Goal: Information Seeking & Learning: Compare options

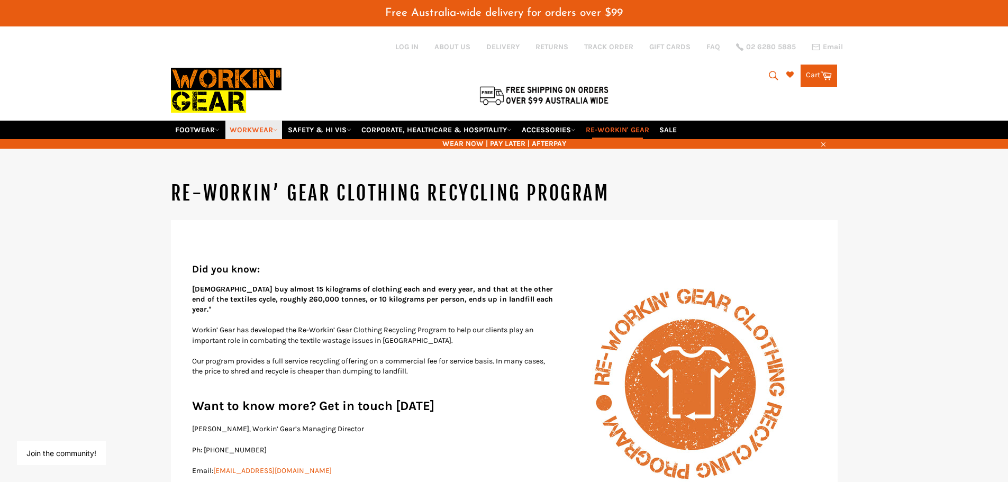
click at [266, 132] on link "WORKWEAR" at bounding box center [253, 130] width 57 height 19
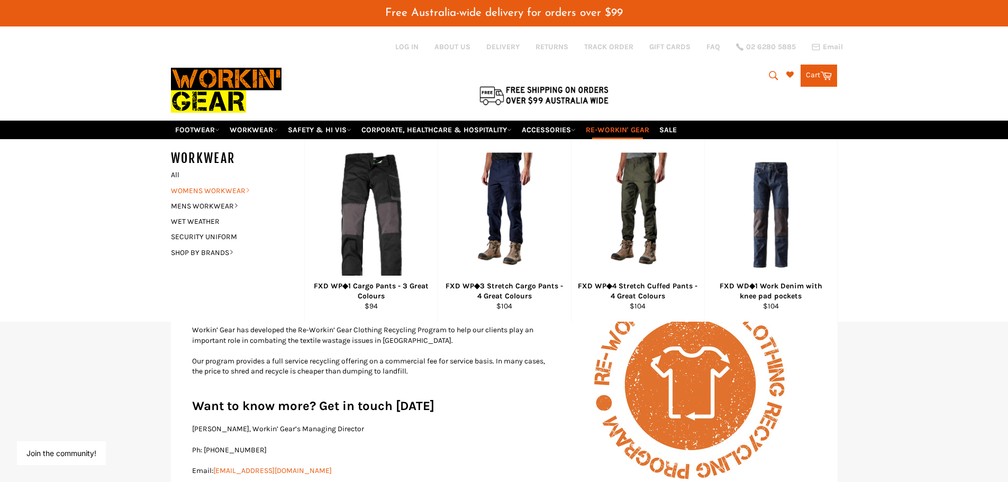
click at [227, 191] on link "WOMENS WORKWEAR" at bounding box center [230, 190] width 128 height 15
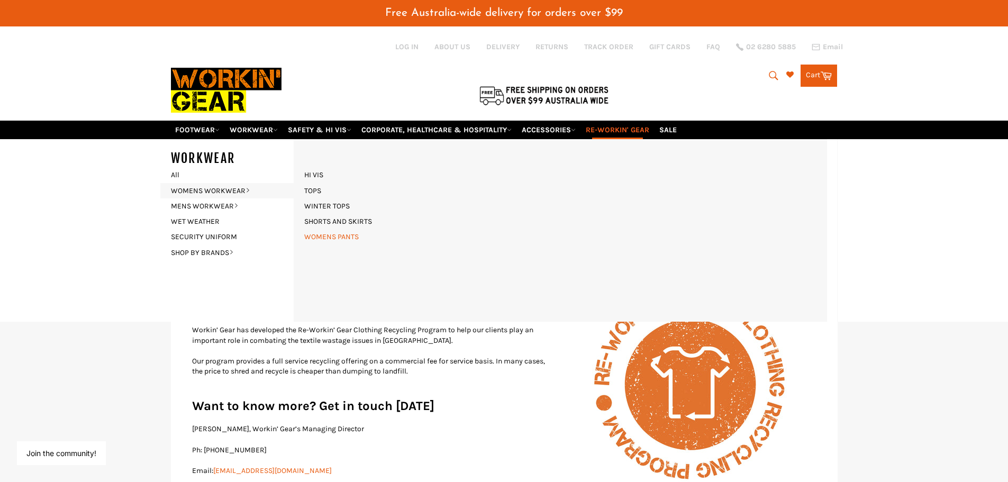
click at [343, 236] on link "WOMENS PANTS" at bounding box center [331, 236] width 65 height 15
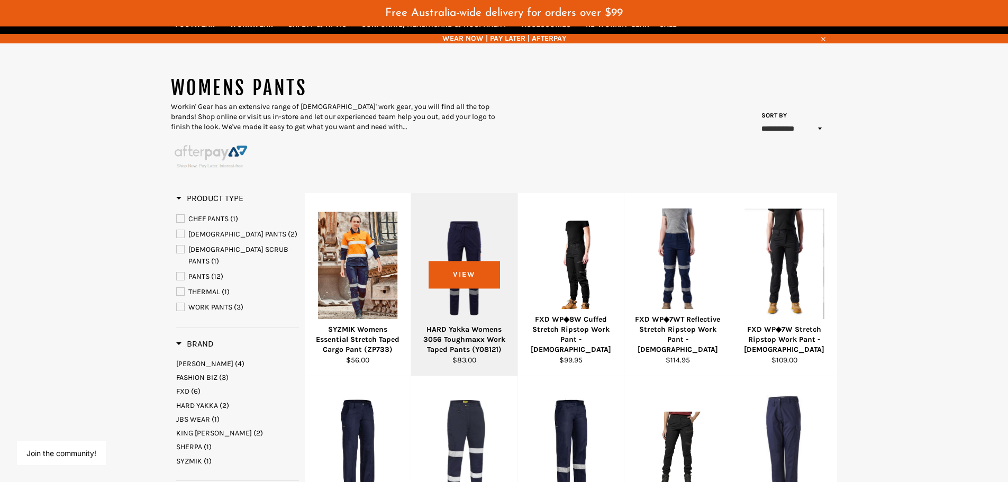
scroll to position [159, 0]
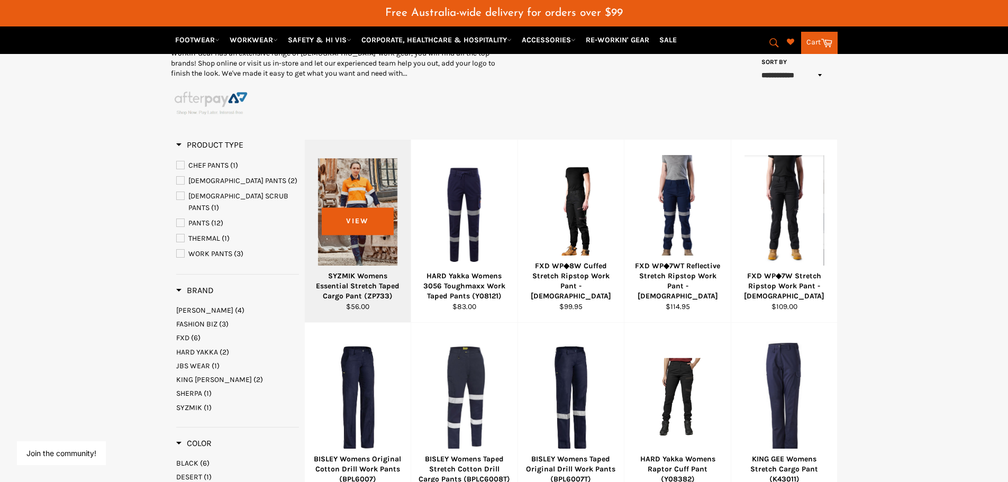
click at [356, 287] on div "SYZMIK Womens Essential Stretch Taped Cargo Pant (ZP733)" at bounding box center [357, 286] width 93 height 31
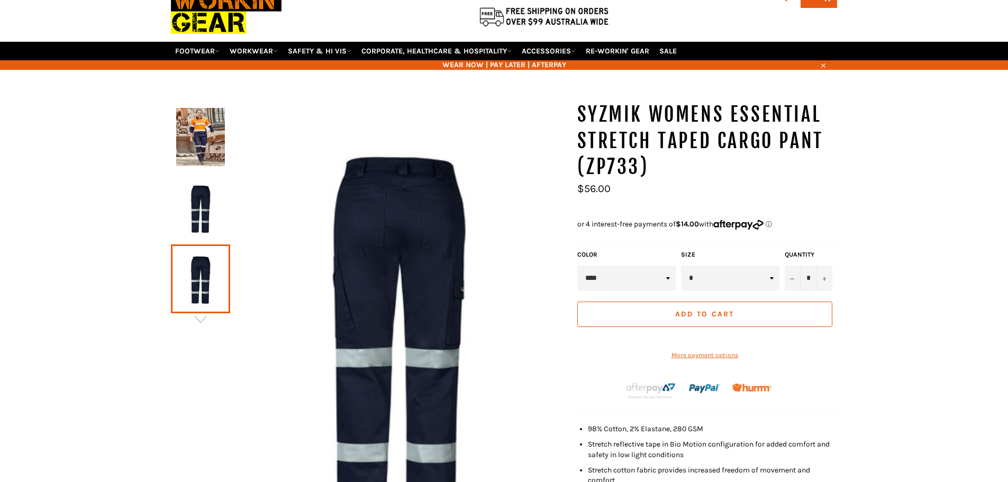
click at [196, 208] on img at bounding box center [200, 208] width 49 height 58
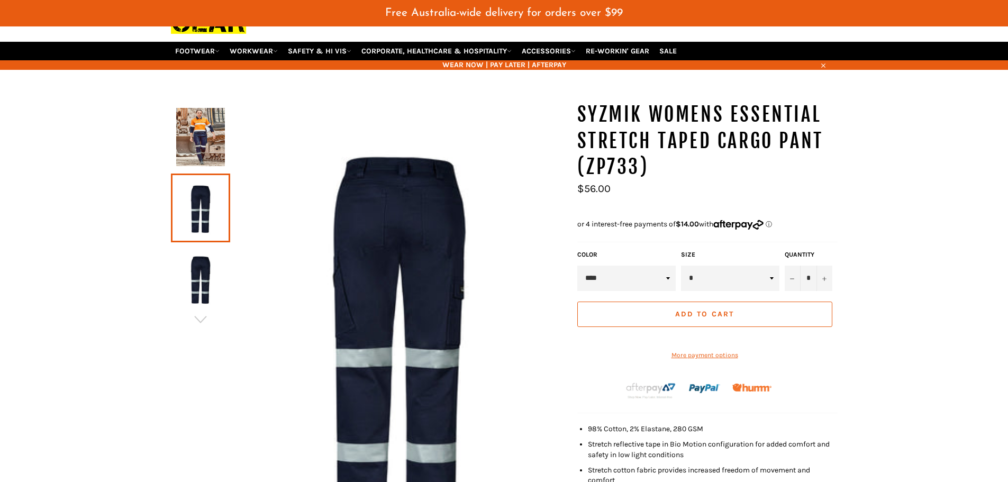
click at [193, 138] on img at bounding box center [200, 137] width 49 height 58
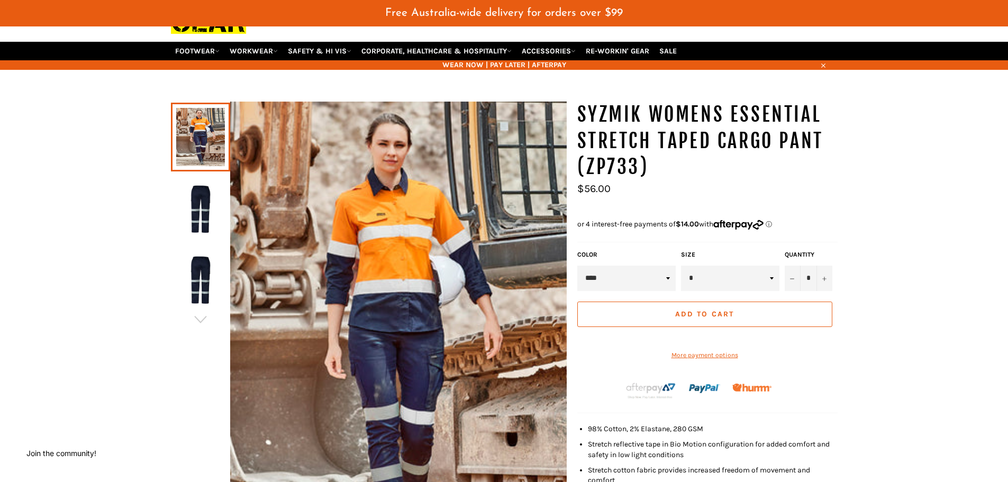
click at [191, 272] on img at bounding box center [200, 279] width 49 height 58
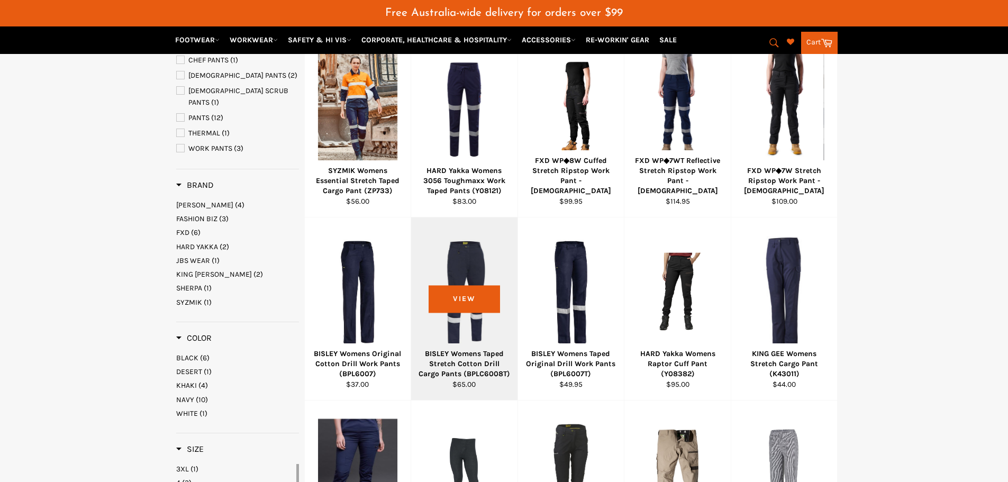
scroll to position [245, 0]
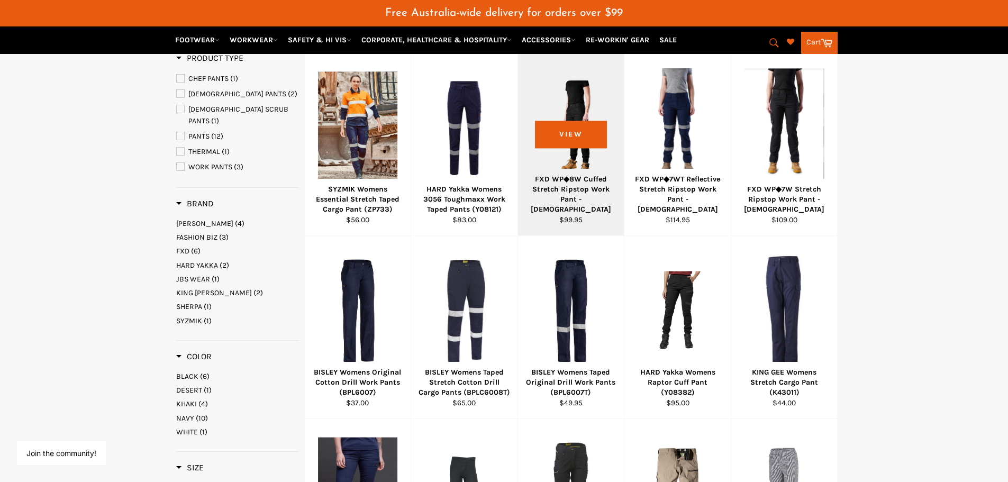
click at [565, 163] on div at bounding box center [571, 128] width 80 height 124
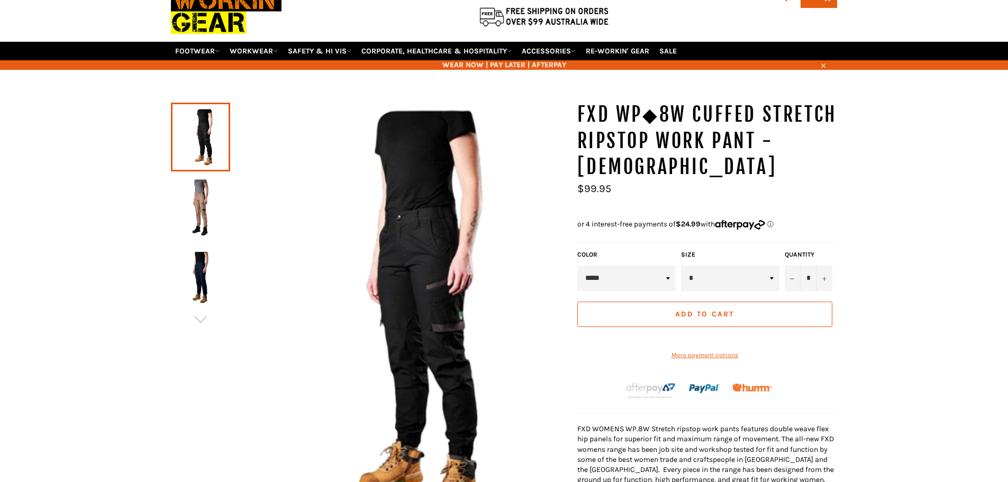
click at [197, 266] on img at bounding box center [200, 279] width 49 height 58
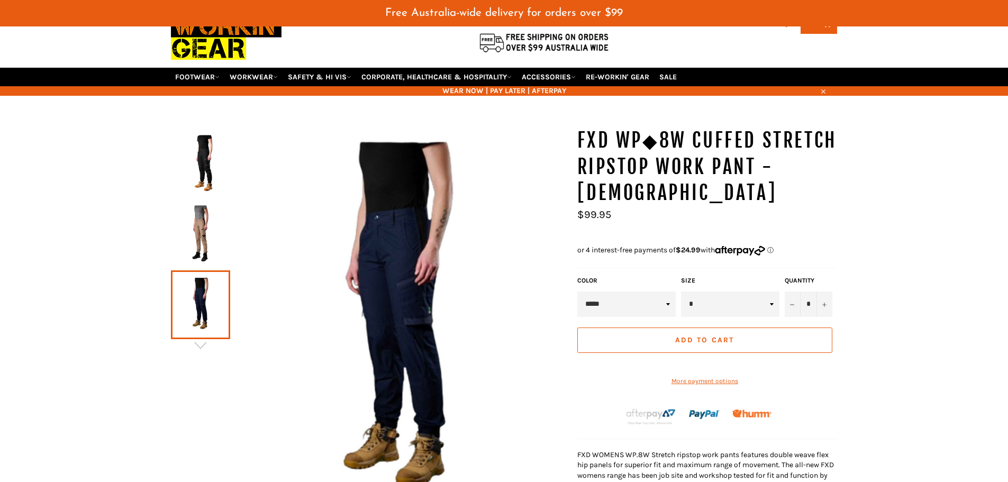
scroll to position [79, 0]
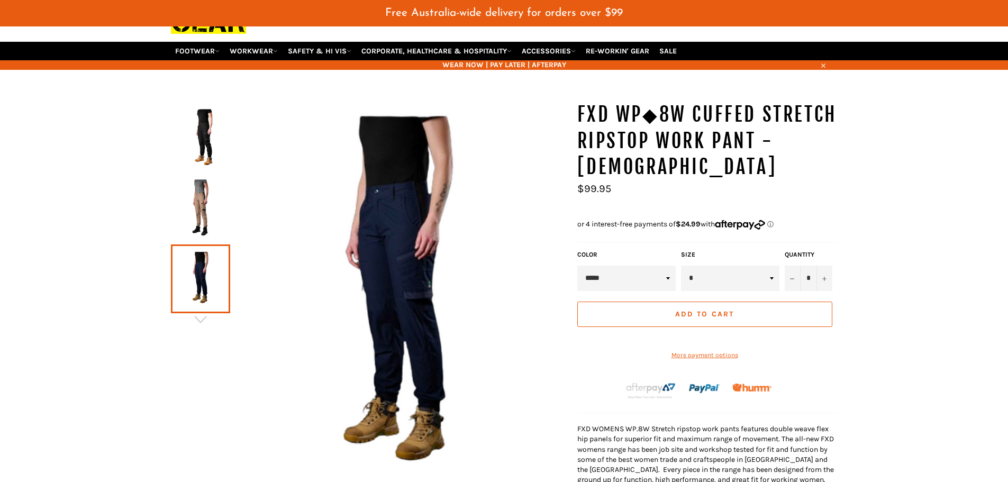
click at [196, 209] on img at bounding box center [200, 208] width 49 height 58
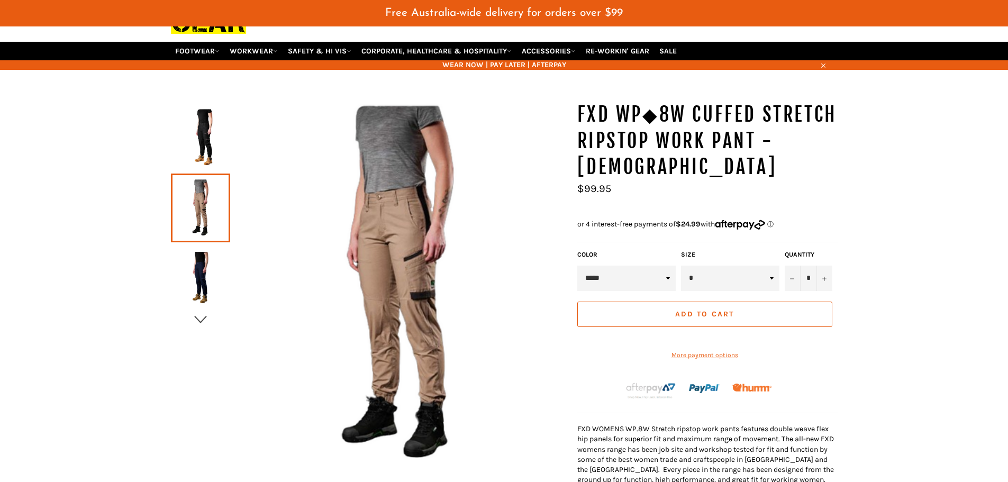
click at [207, 321] on icon "button" at bounding box center [201, 320] width 16 height 16
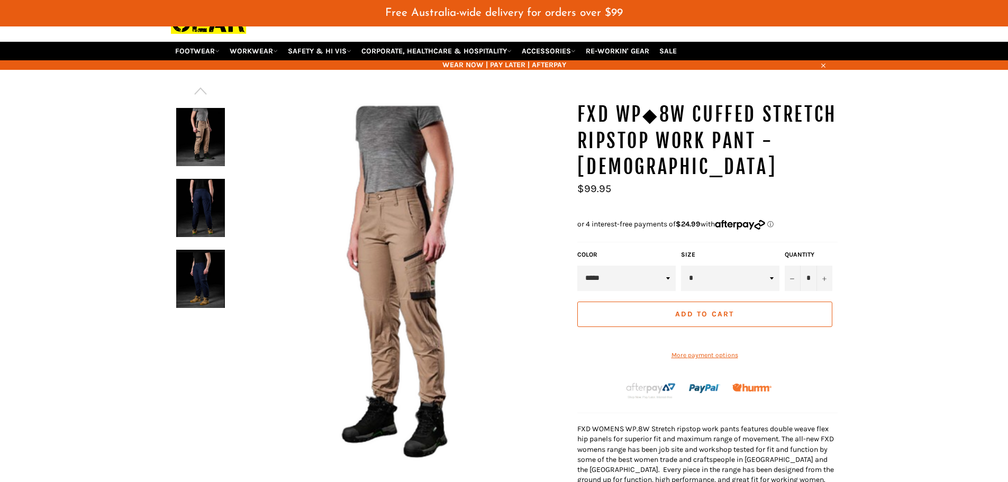
click at [211, 205] on img at bounding box center [200, 208] width 49 height 58
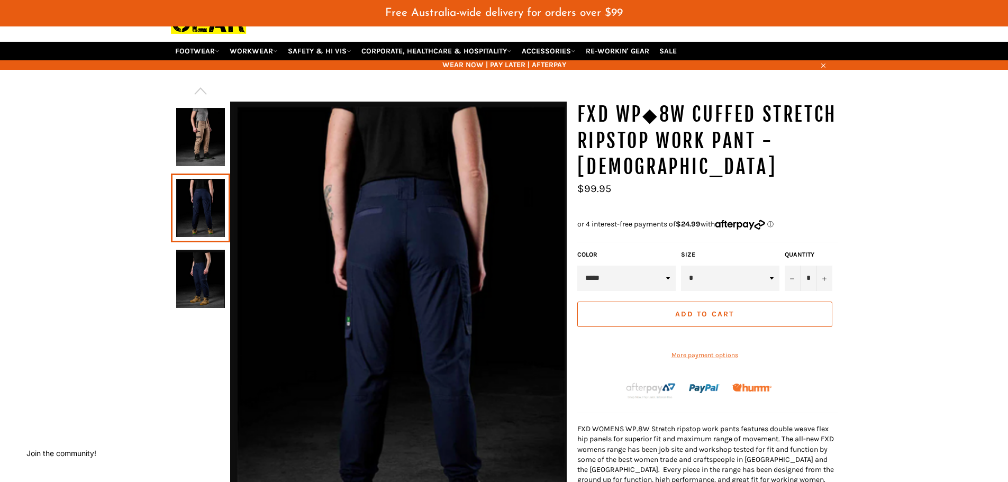
click at [204, 266] on img at bounding box center [200, 279] width 49 height 58
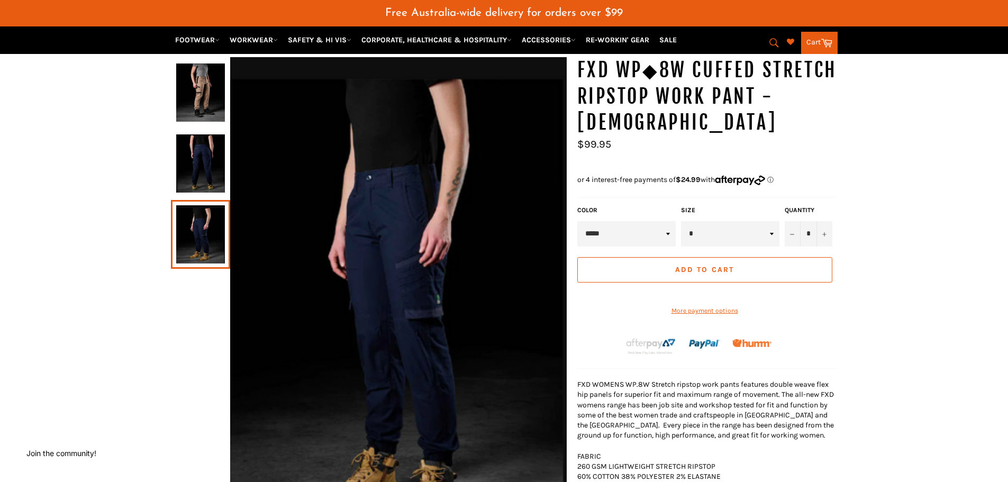
scroll to position [26, 0]
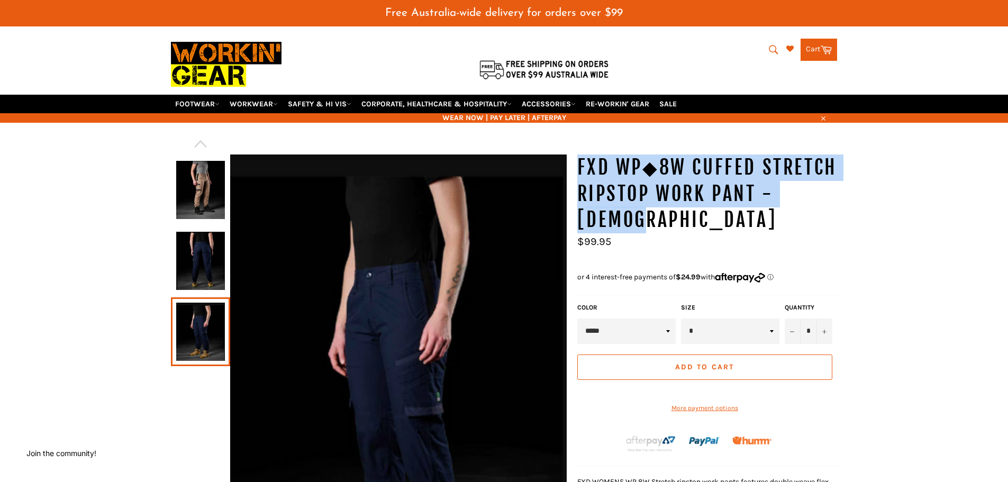
drag, startPoint x: 581, startPoint y: 164, endPoint x: 639, endPoint y: 217, distance: 78.6
click at [639, 217] on h1 "FXD WP◆8W Cuffed Stretch Ripstop Work Pant - [DEMOGRAPHIC_DATA]" at bounding box center [707, 193] width 260 height 79
copy h1 "FXD WP◆8W Cuffed Stretch Ripstop Work Pant - [DEMOGRAPHIC_DATA]"
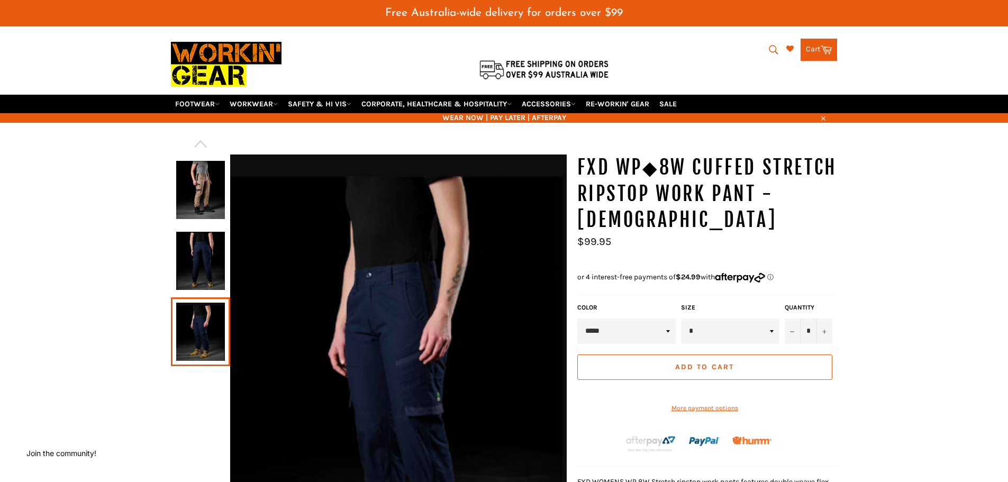
click at [735, 246] on ul "Sale Regular price $99.95" at bounding box center [707, 248] width 260 height 25
click at [676, 228] on h1 "FXD WP◆8W Cuffed Stretch Ripstop Work Pant - [DEMOGRAPHIC_DATA]" at bounding box center [707, 193] width 260 height 79
drag, startPoint x: 676, startPoint y: 228, endPoint x: 639, endPoint y: 215, distance: 39.1
click at [675, 228] on h1 "FXD WP◆8W Cuffed Stretch Ripstop Work Pant - Ladies" at bounding box center [707, 193] width 260 height 79
click at [636, 221] on h1 "FXD WP◆8W Cuffed Stretch Ripstop Work Pant - [DEMOGRAPHIC_DATA]" at bounding box center [707, 193] width 260 height 79
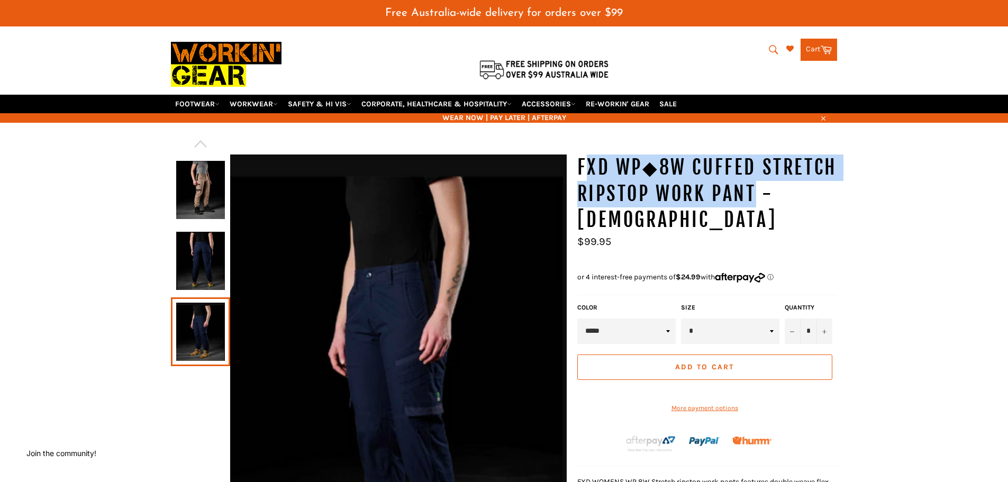
drag, startPoint x: 752, startPoint y: 196, endPoint x: 582, endPoint y: 168, distance: 172.6
click at [582, 168] on h1 "FXD WP◆8W Cuffed Stretch Ripstop Work Pant - [DEMOGRAPHIC_DATA]" at bounding box center [707, 193] width 260 height 79
drag, startPoint x: 581, startPoint y: 168, endPoint x: 755, endPoint y: 195, distance: 176.0
click at [755, 195] on h1 "FXD WP◆8W Cuffed Stretch Ripstop Work Pant - [DEMOGRAPHIC_DATA]" at bounding box center [707, 193] width 260 height 79
copy h1 "FXD WP◆8W Cuffed Stretch Ripstop Work Pant"
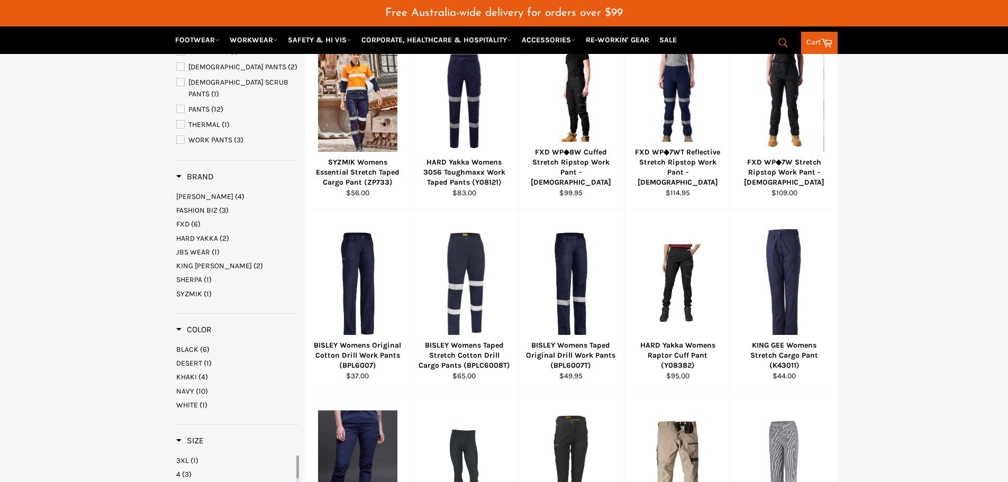
scroll to position [298, 0]
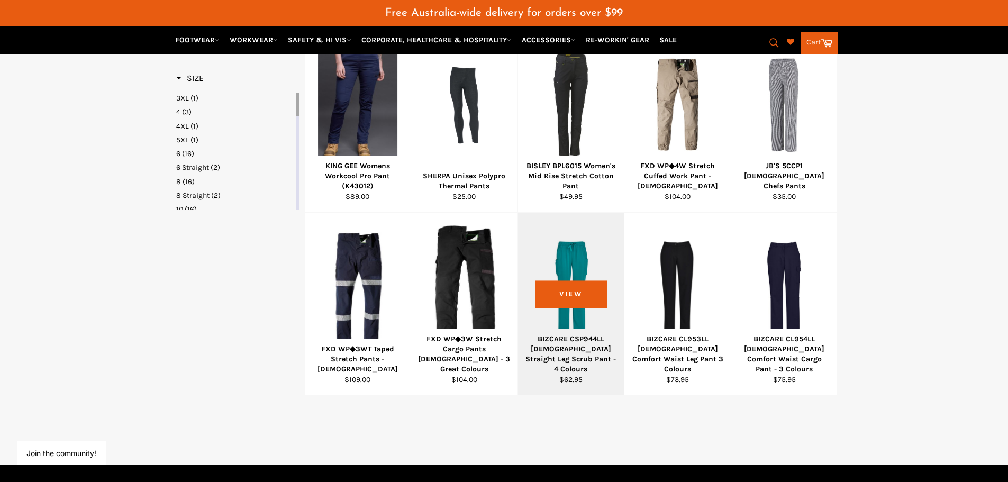
scroll to position [476, 0]
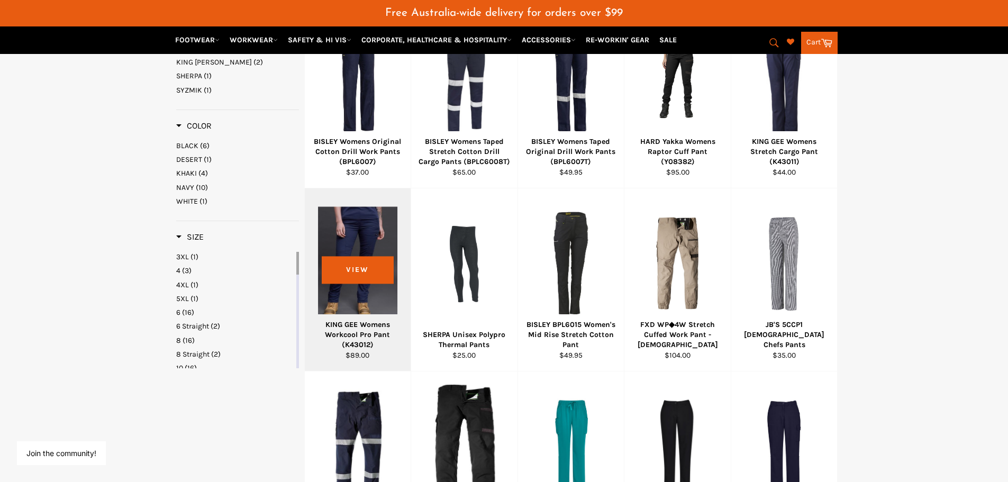
click at [363, 297] on div at bounding box center [358, 264] width 80 height 124
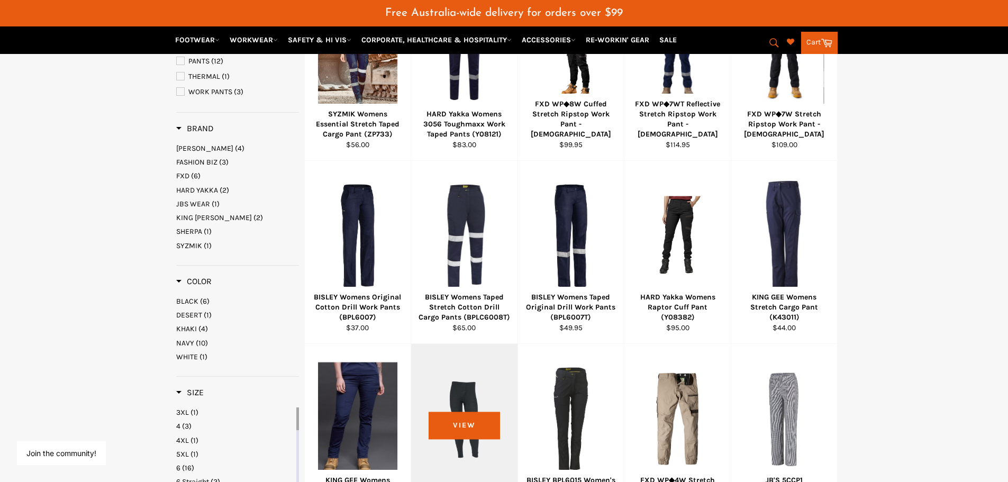
scroll to position [294, 0]
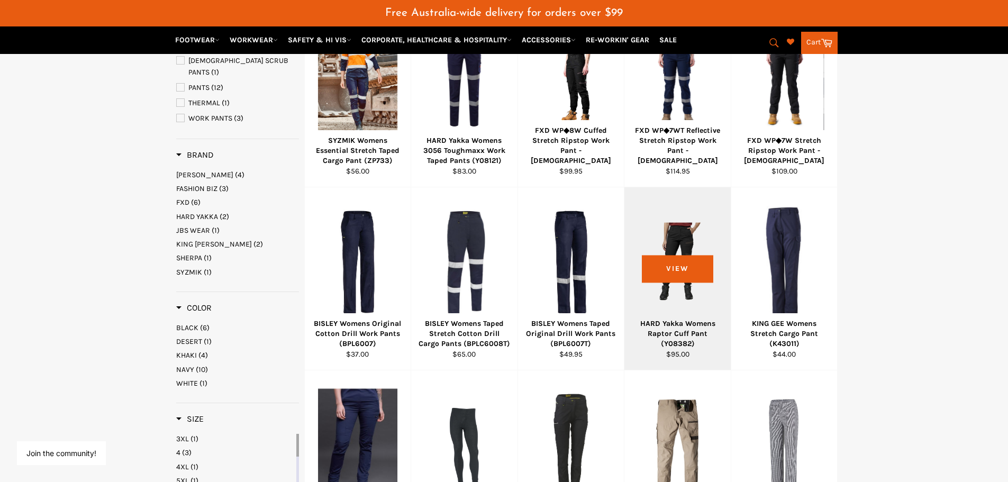
click at [674, 276] on div at bounding box center [677, 262] width 80 height 124
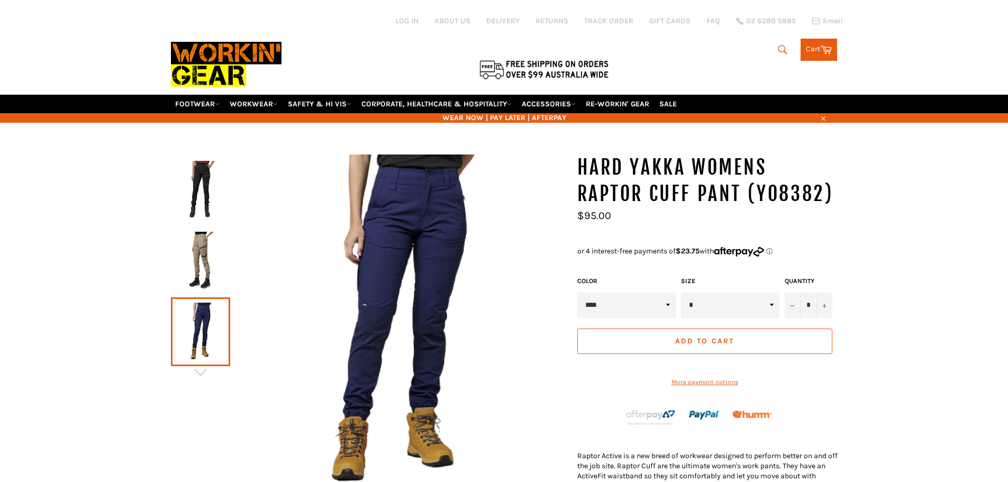
click at [208, 255] on link at bounding box center [200, 260] width 59 height 69
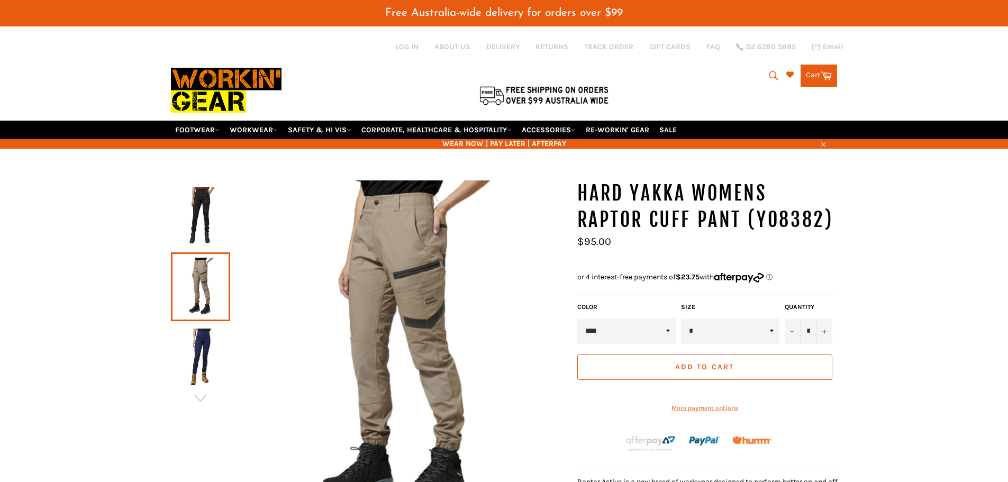
click at [204, 205] on img at bounding box center [200, 216] width 49 height 58
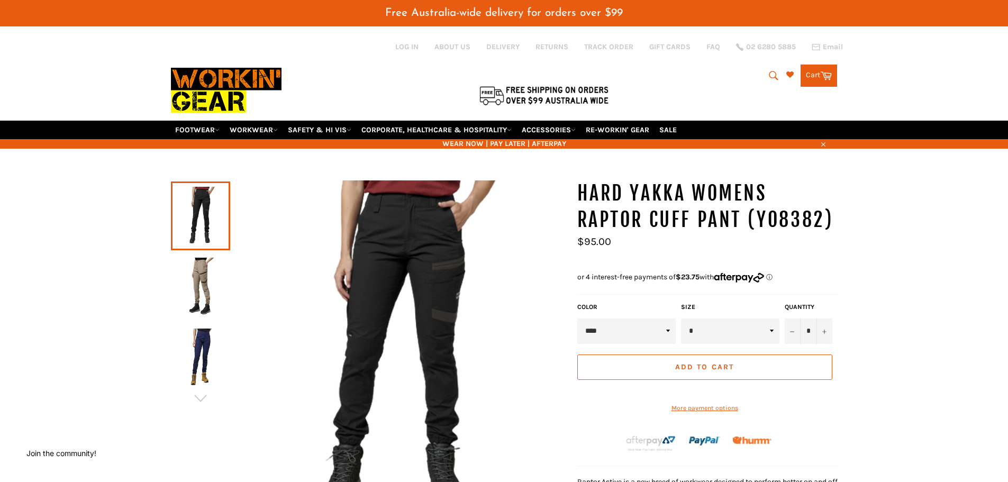
click at [202, 269] on img at bounding box center [200, 287] width 49 height 58
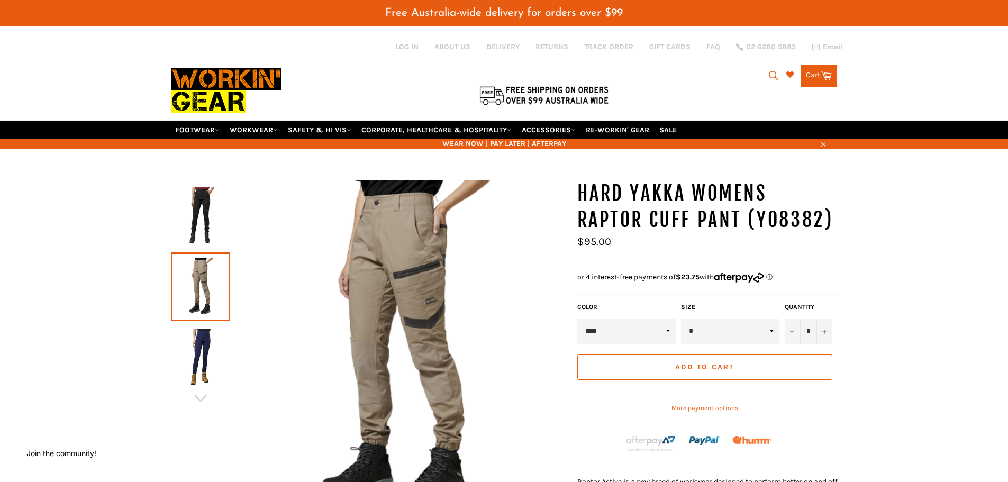
drag, startPoint x: 203, startPoint y: 330, endPoint x: 215, endPoint y: 356, distance: 28.9
click at [204, 331] on img at bounding box center [200, 357] width 49 height 58
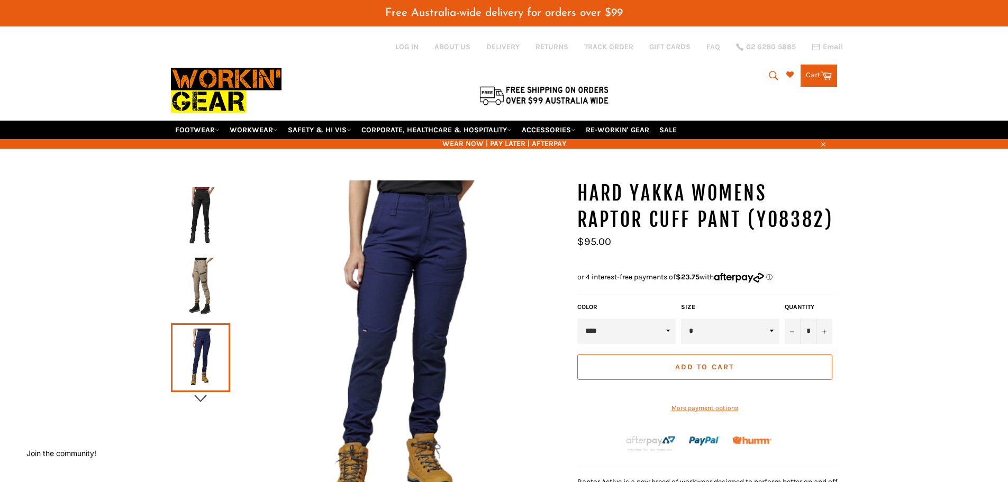
click at [202, 398] on icon "button" at bounding box center [201, 398] width 16 height 16
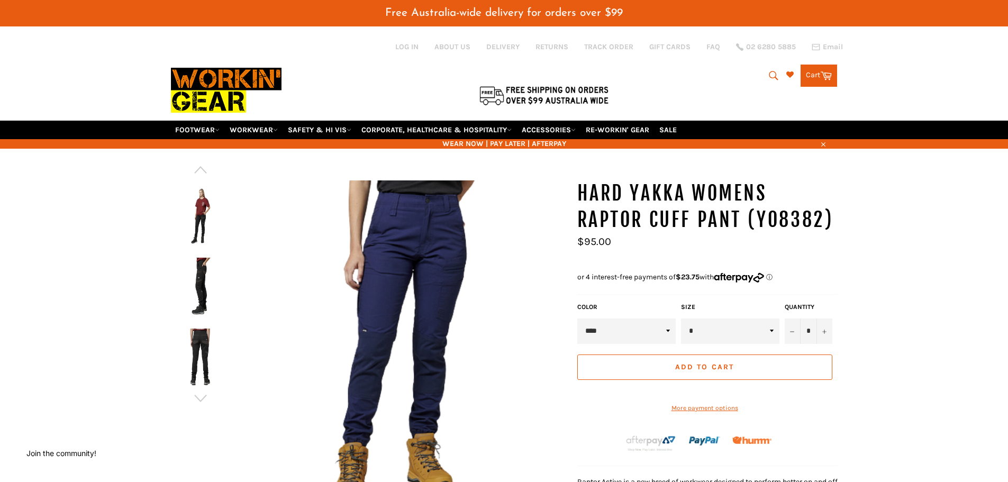
click at [200, 364] on img at bounding box center [200, 357] width 49 height 58
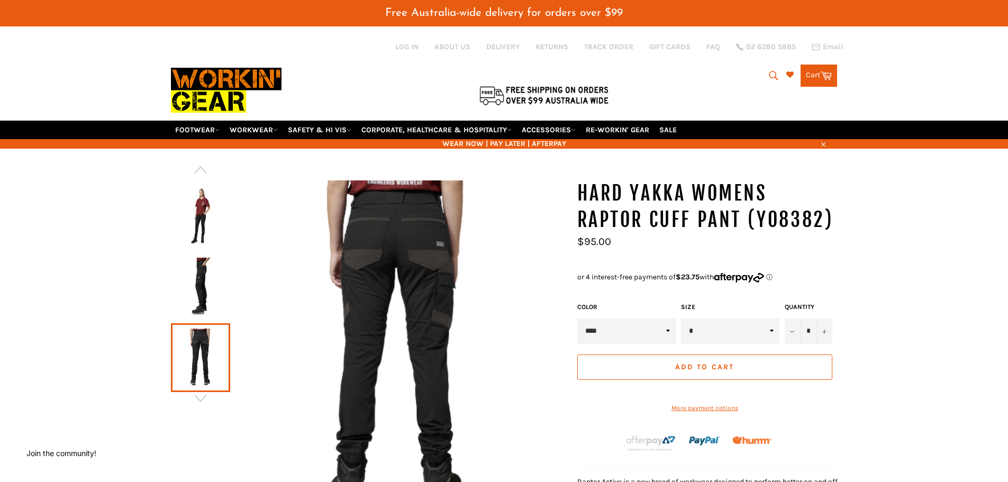
click at [205, 294] on img at bounding box center [200, 287] width 49 height 58
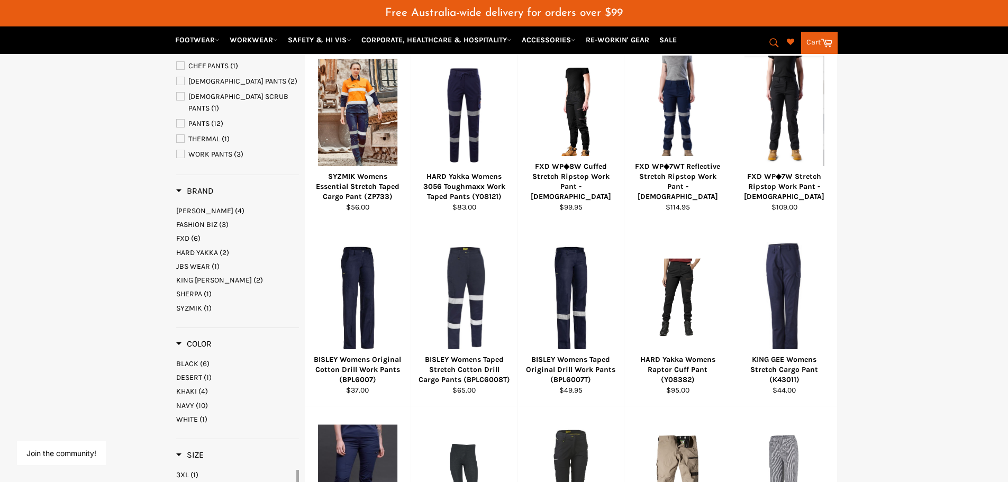
scroll to position [111, 0]
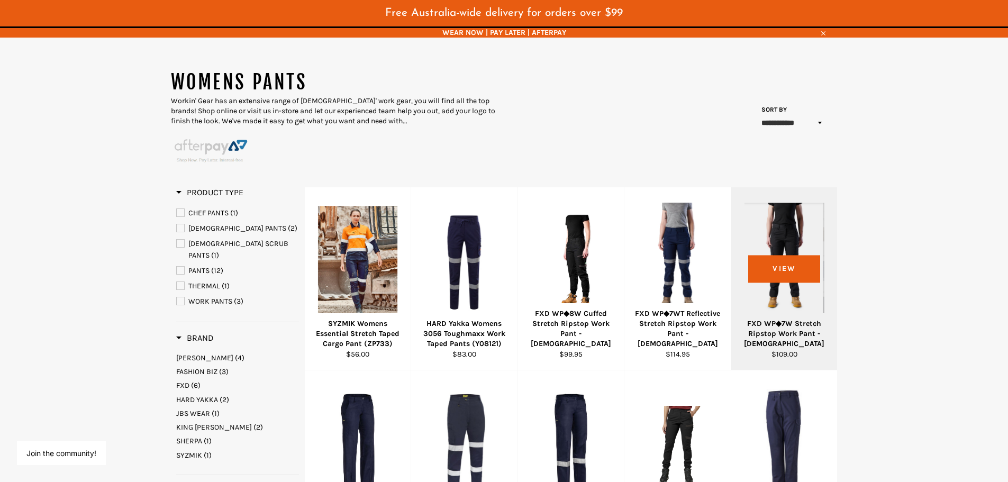
click at [788, 303] on div at bounding box center [784, 262] width 80 height 124
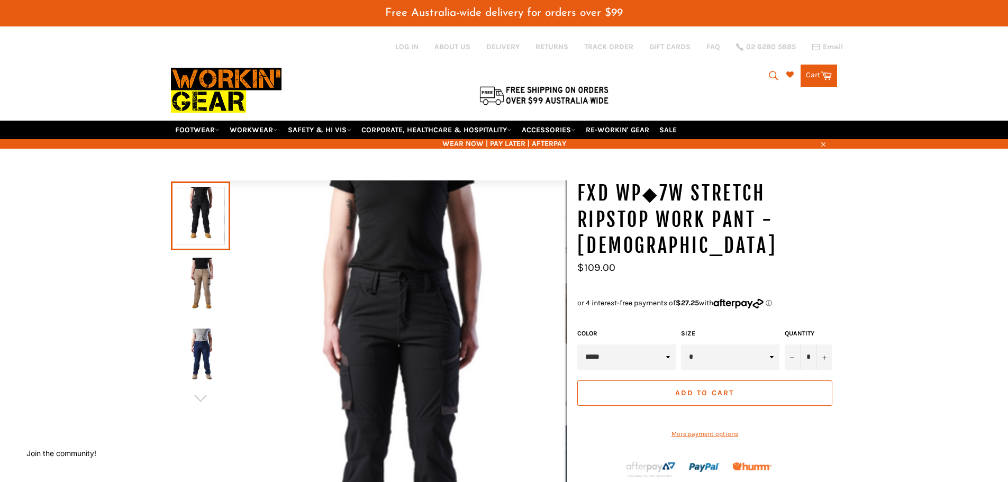
click at [203, 356] on img at bounding box center [200, 357] width 49 height 58
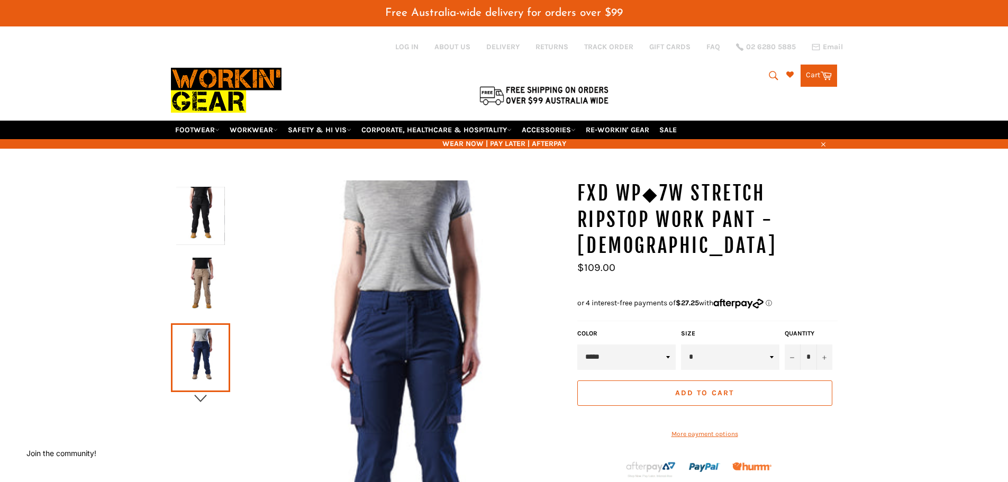
click at [204, 391] on icon "button" at bounding box center [201, 398] width 16 height 16
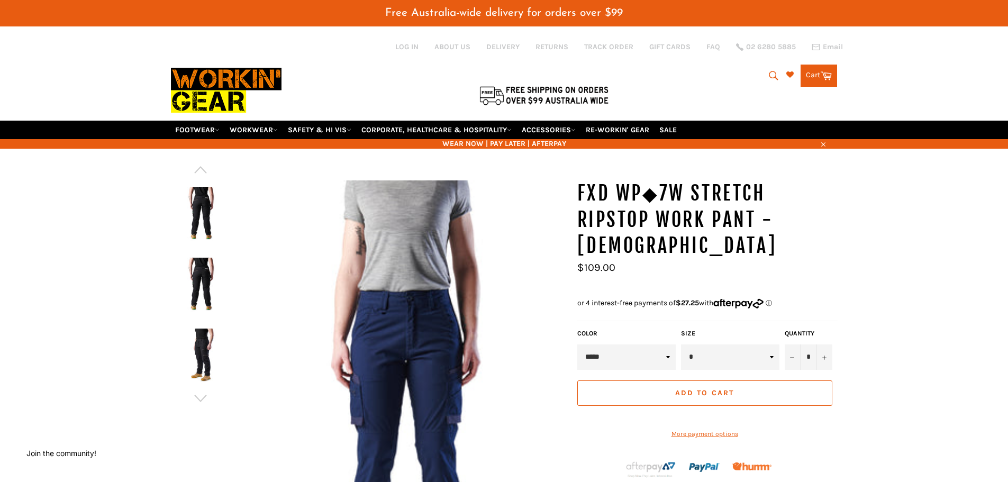
click at [204, 334] on img at bounding box center [200, 357] width 49 height 58
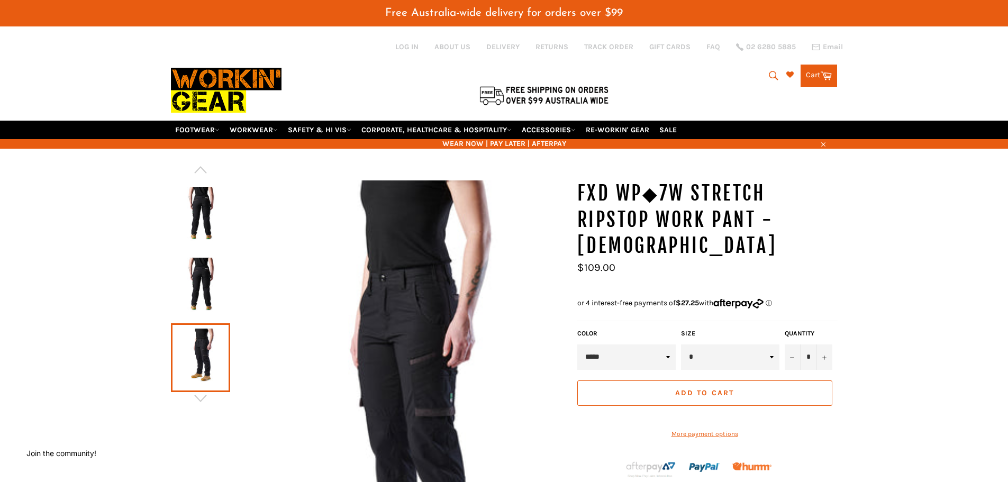
click at [203, 287] on img at bounding box center [200, 287] width 49 height 58
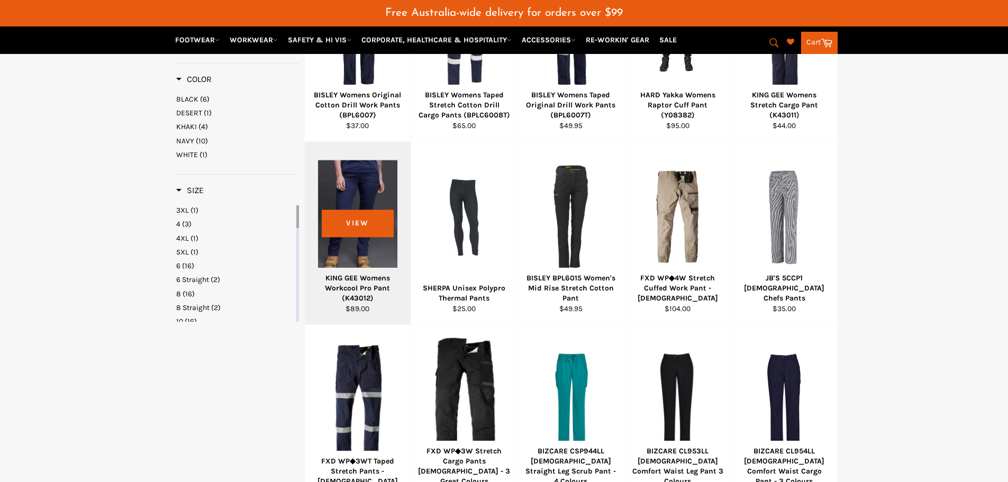
scroll to position [669, 0]
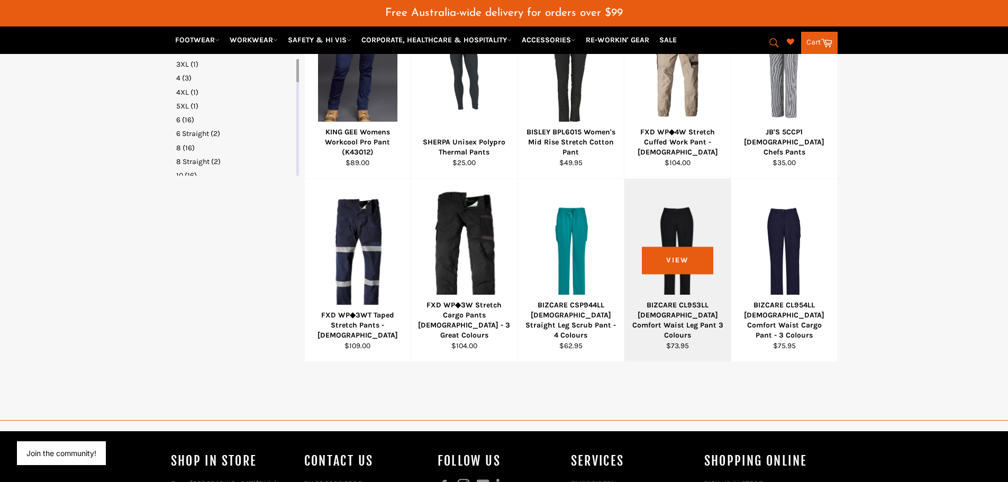
click at [666, 268] on div at bounding box center [677, 254] width 80 height 124
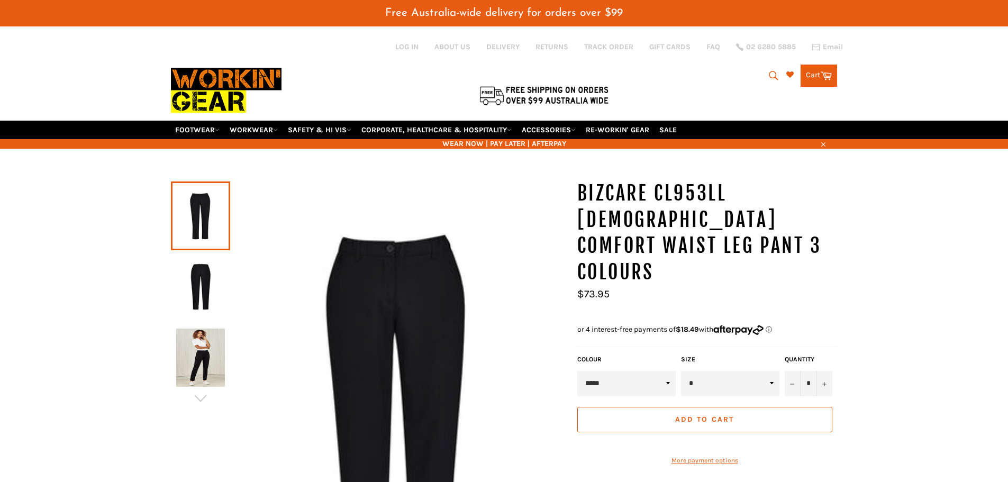
click at [204, 287] on img at bounding box center [200, 287] width 49 height 58
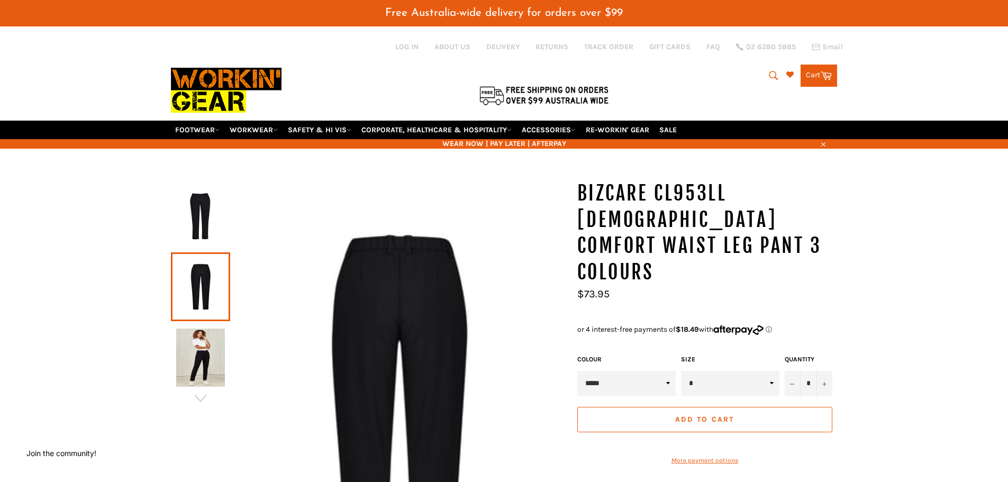
click at [194, 346] on img at bounding box center [200, 357] width 49 height 58
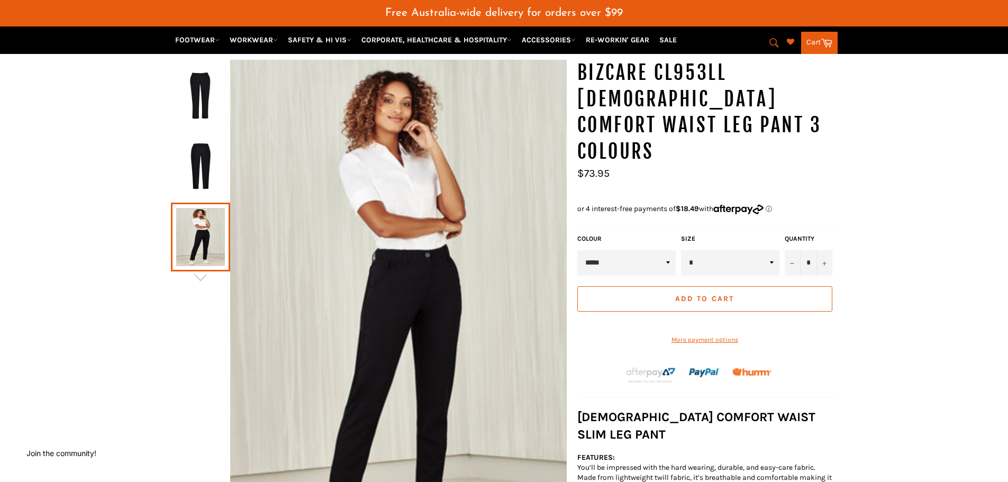
scroll to position [159, 0]
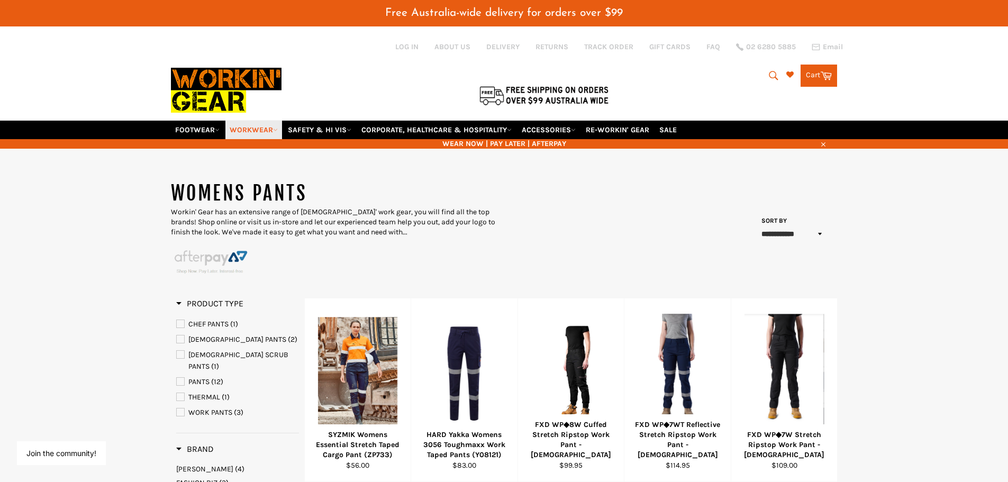
click at [269, 129] on link "WORKWEAR" at bounding box center [253, 130] width 57 height 19
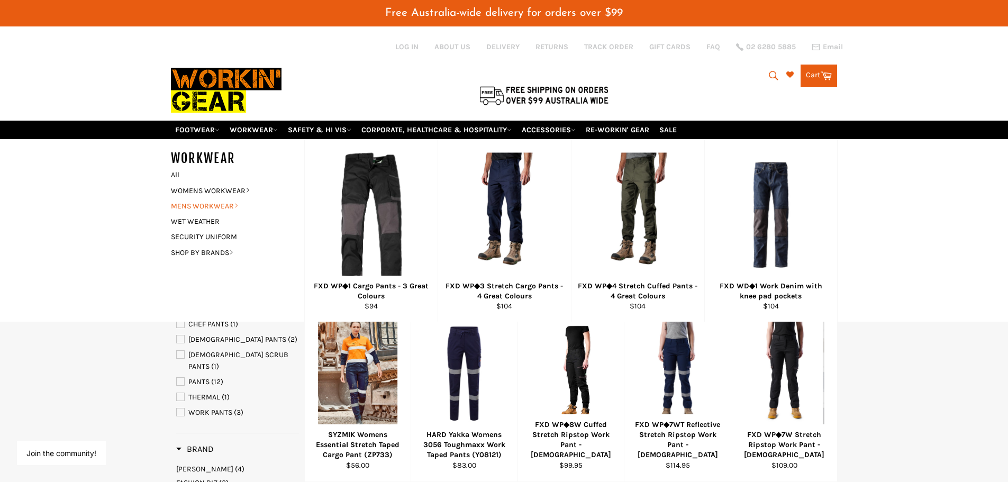
click at [219, 206] on link "MENS WORKWEAR" at bounding box center [230, 205] width 128 height 15
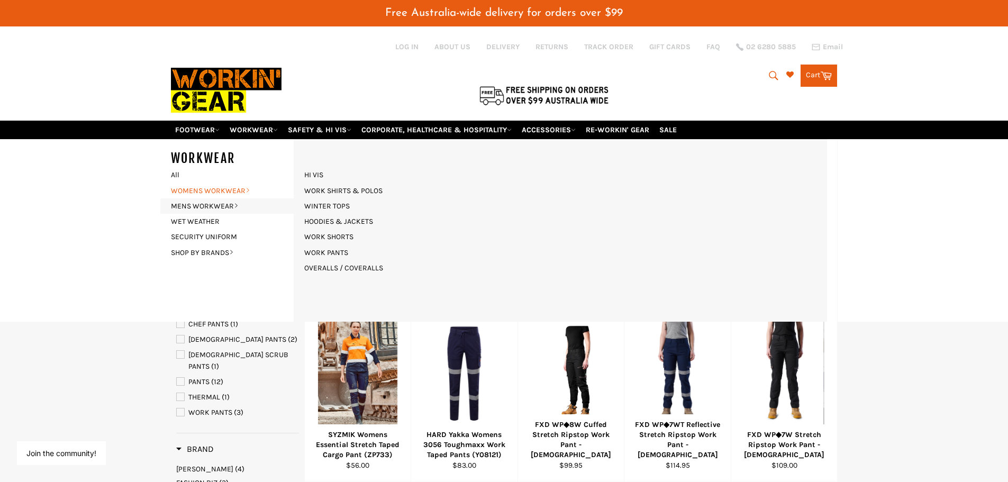
click at [231, 186] on link "WOMENS WORKWEAR" at bounding box center [230, 190] width 128 height 15
click at [318, 207] on link "WINTER TOPS" at bounding box center [327, 205] width 56 height 15
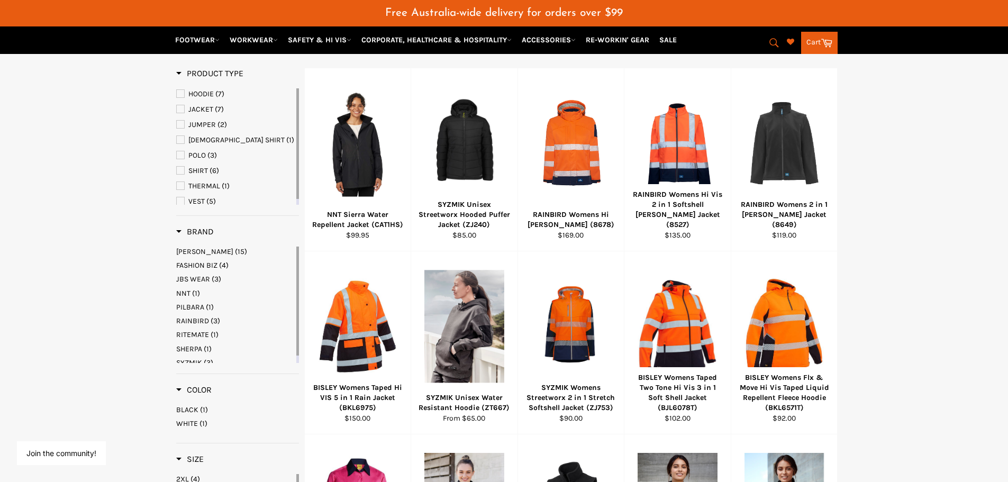
scroll to position [212, 0]
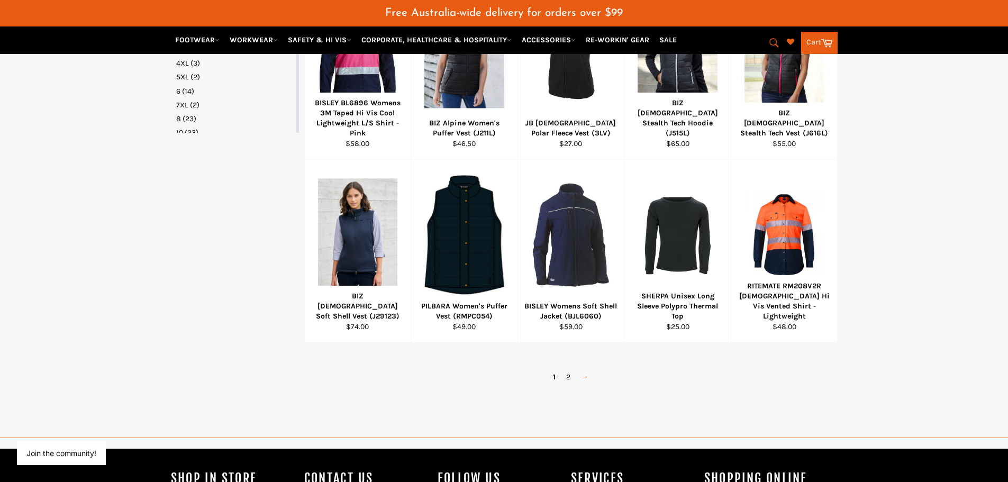
click at [591, 377] on link "→" at bounding box center [584, 376] width 18 height 15
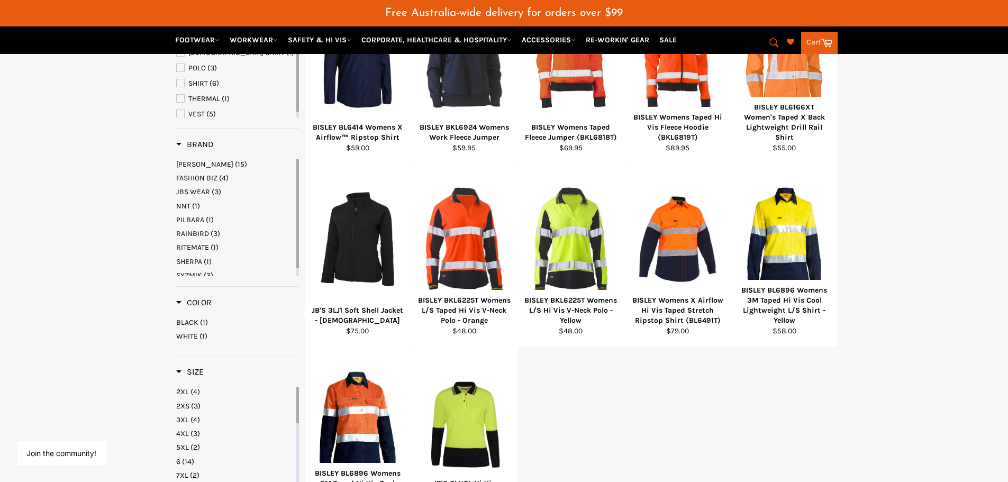
scroll to position [219, 0]
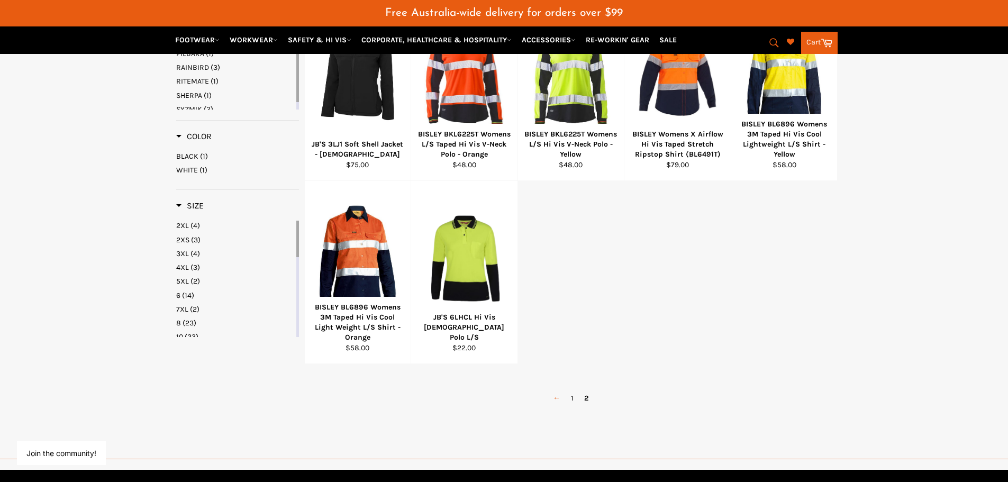
click at [555, 401] on link "←" at bounding box center [556, 397] width 18 height 15
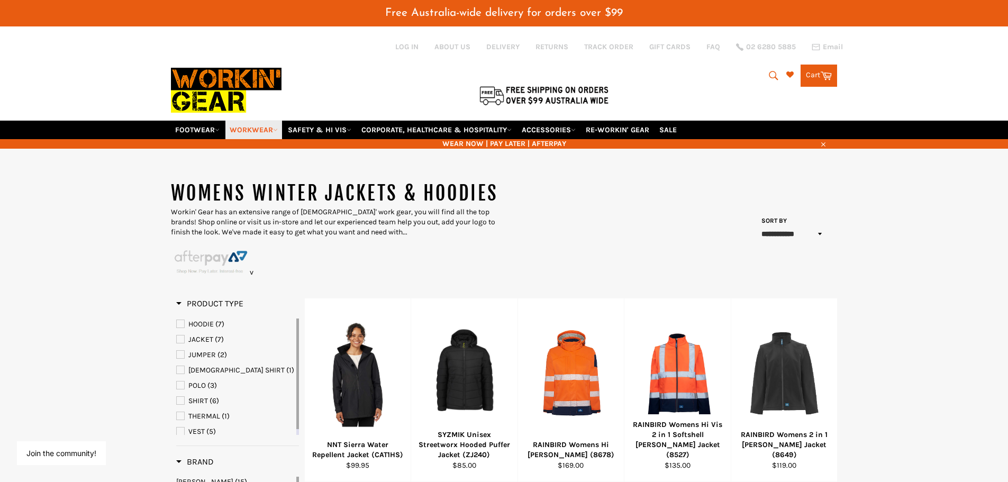
click at [271, 130] on link "WORKWEAR" at bounding box center [253, 130] width 57 height 19
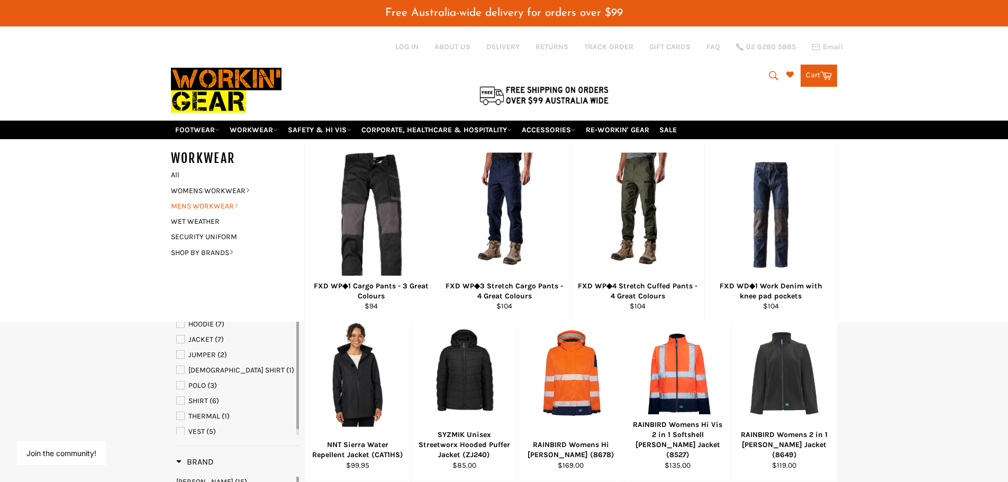
click at [231, 210] on link "MENS WORKWEAR" at bounding box center [230, 205] width 128 height 15
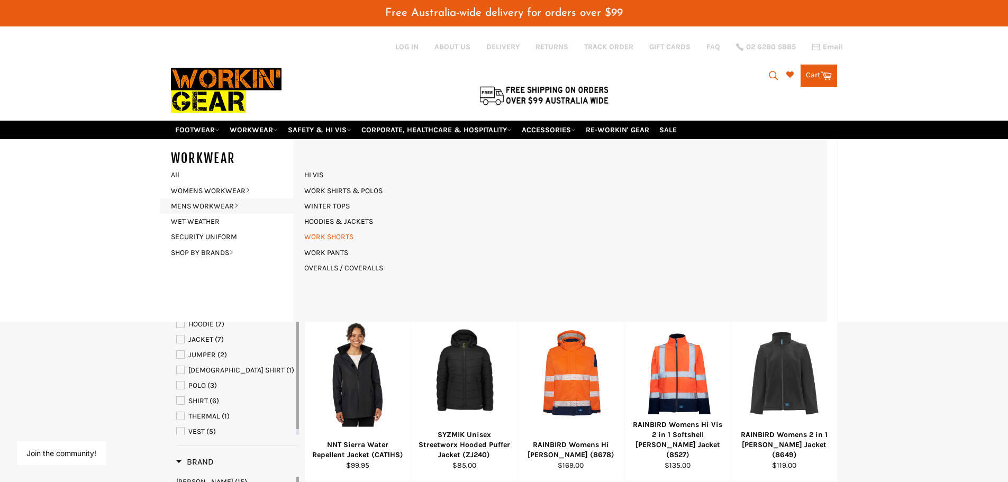
click at [320, 237] on link "WORK SHORTS" at bounding box center [329, 236] width 60 height 15
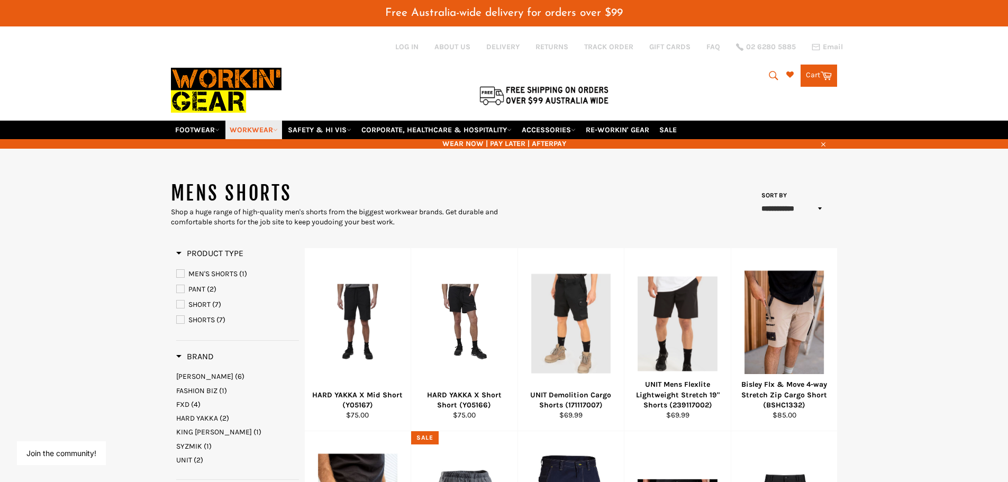
click at [276, 129] on icon at bounding box center [275, 129] width 5 height 5
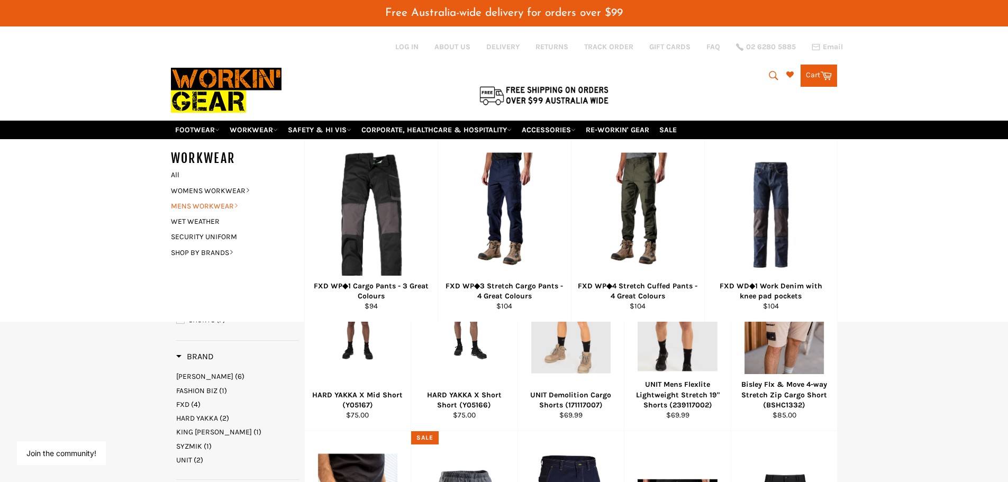
click at [231, 205] on link "MENS WORKWEAR" at bounding box center [230, 205] width 128 height 15
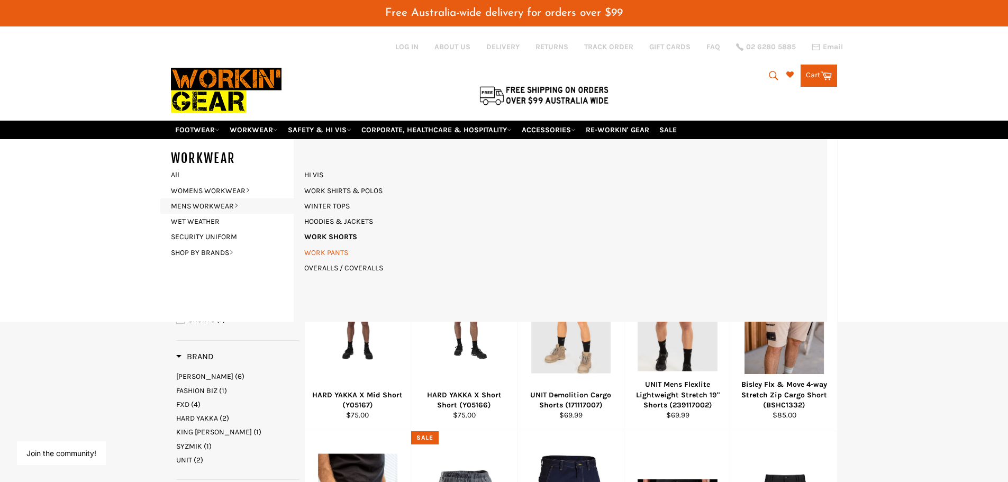
click at [335, 250] on link "WORK PANTS" at bounding box center [326, 252] width 54 height 15
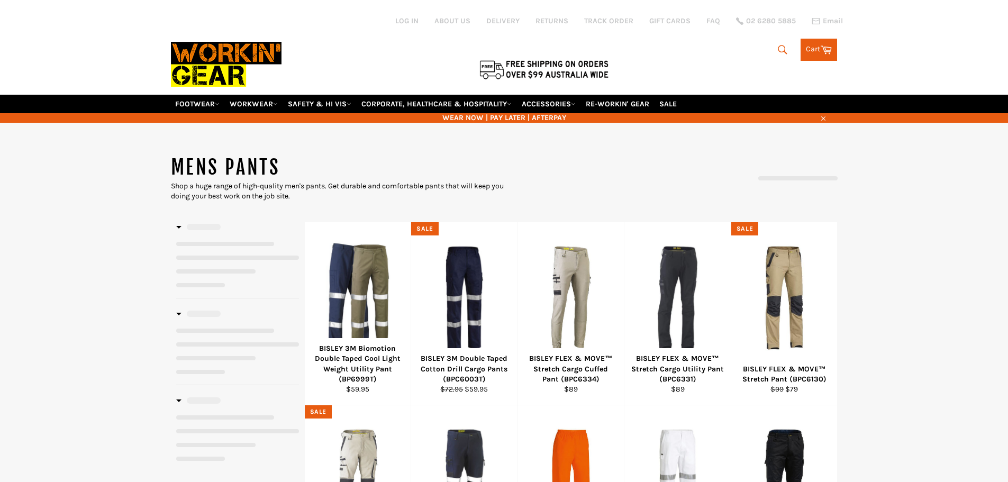
select select "**********"
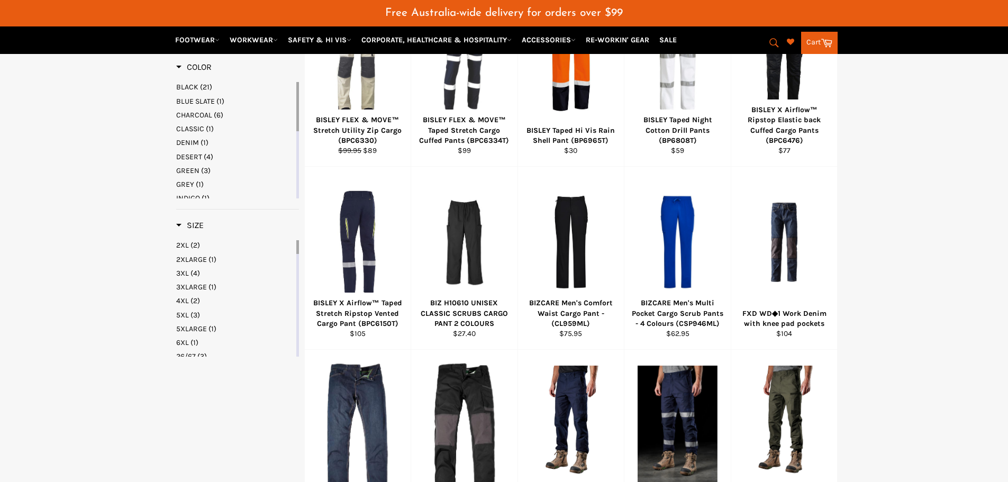
scroll to position [449, 0]
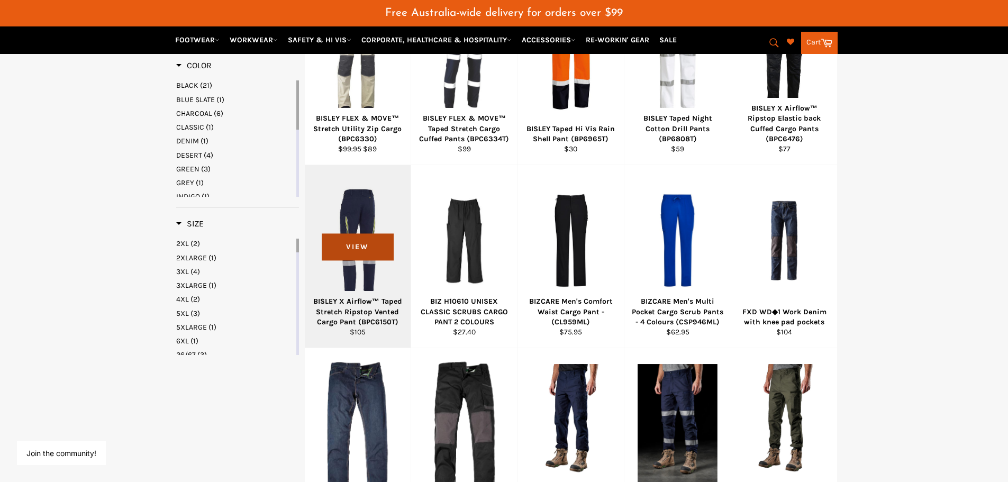
click at [359, 255] on span "View" at bounding box center [357, 246] width 71 height 27
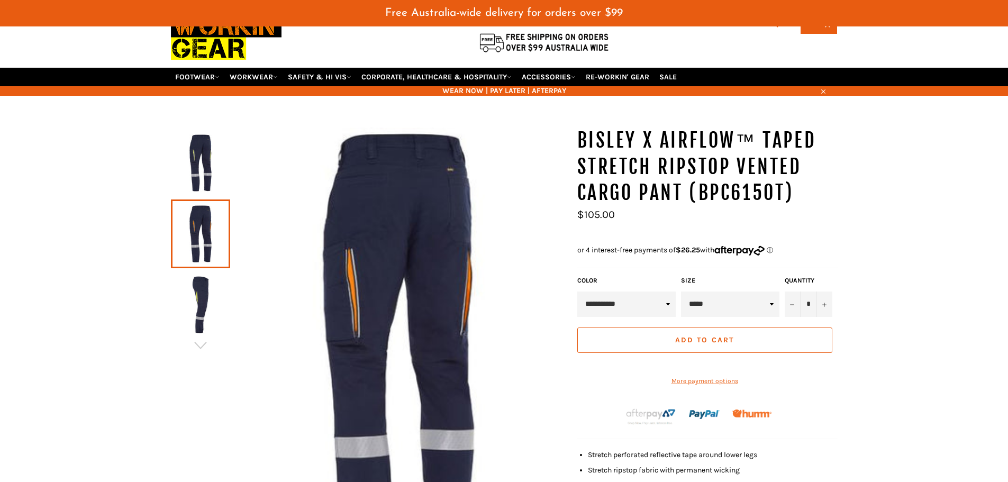
scroll to position [79, 0]
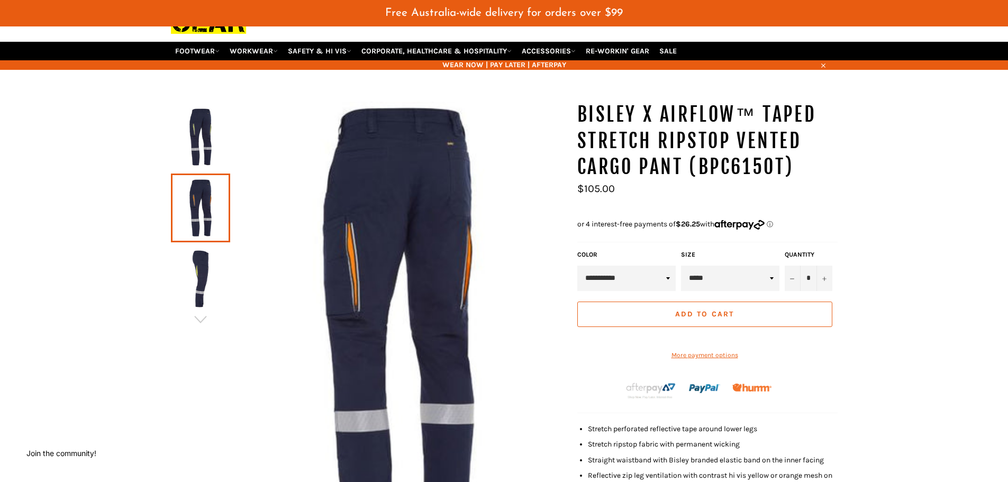
click at [566, 120] on div at bounding box center [498, 389] width 677 height 574
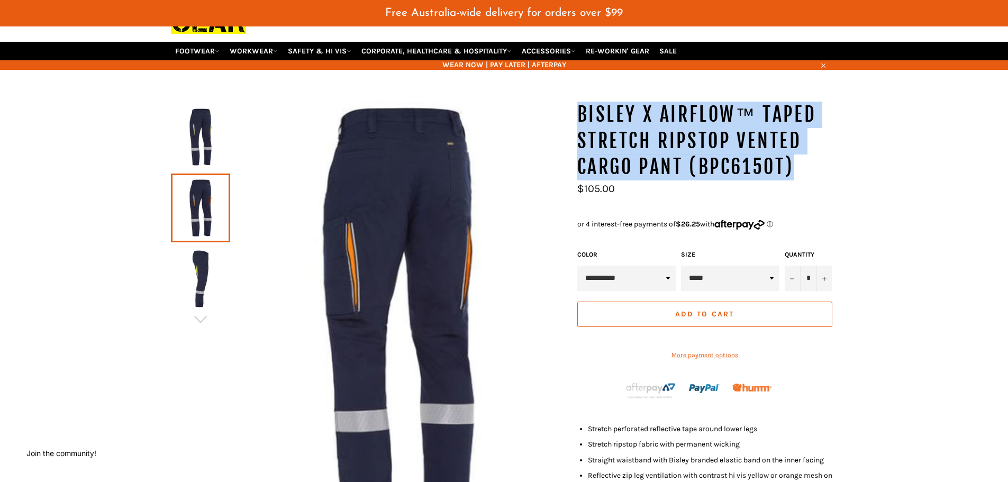
drag, startPoint x: 579, startPoint y: 112, endPoint x: 806, endPoint y: 169, distance: 233.4
click at [806, 169] on h1 "BISLEY X Airflow™ Taped Stretch Ripstop Vented Cargo Pant (BPC6150T)" at bounding box center [707, 141] width 260 height 79
copy h1 "BISLEY X Airflow™ Taped Stretch Ripstop Vented Cargo Pant (BPC6150T)"
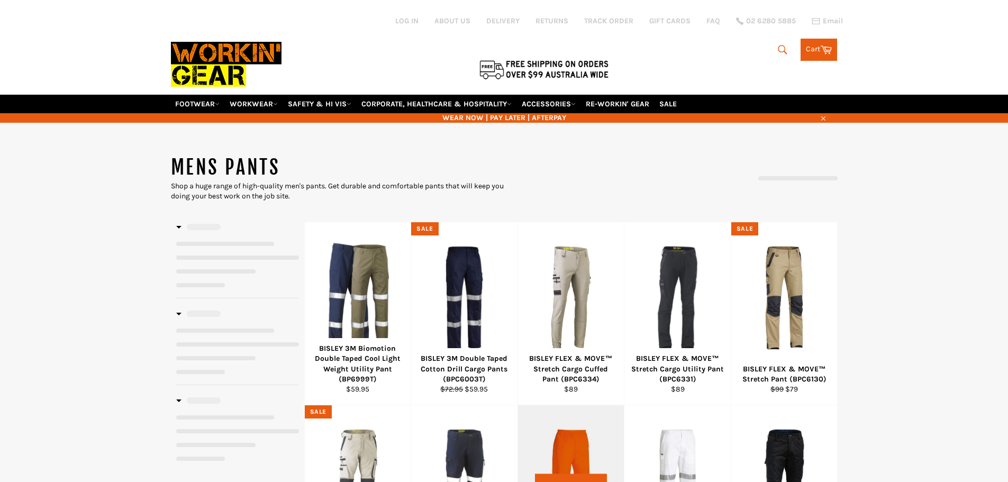
scroll to position [88, 0]
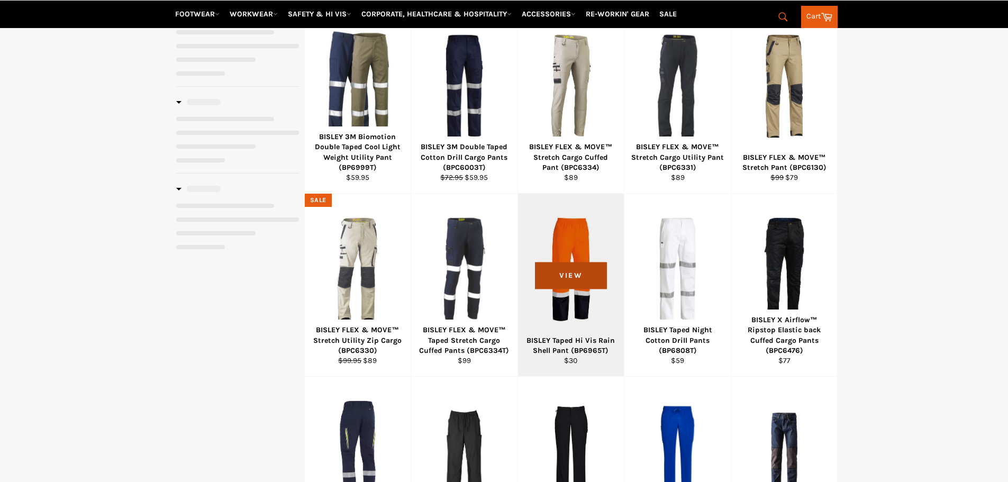
select select "**********"
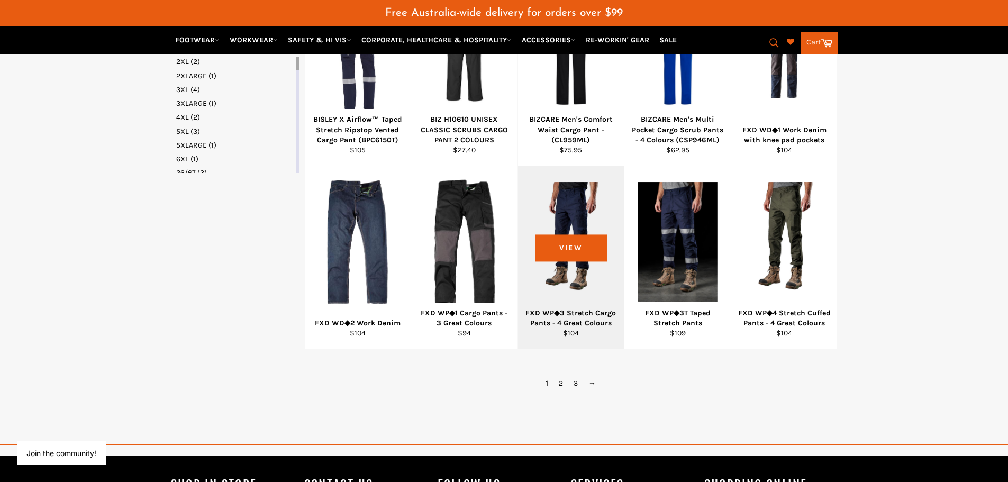
scroll to position [667, 0]
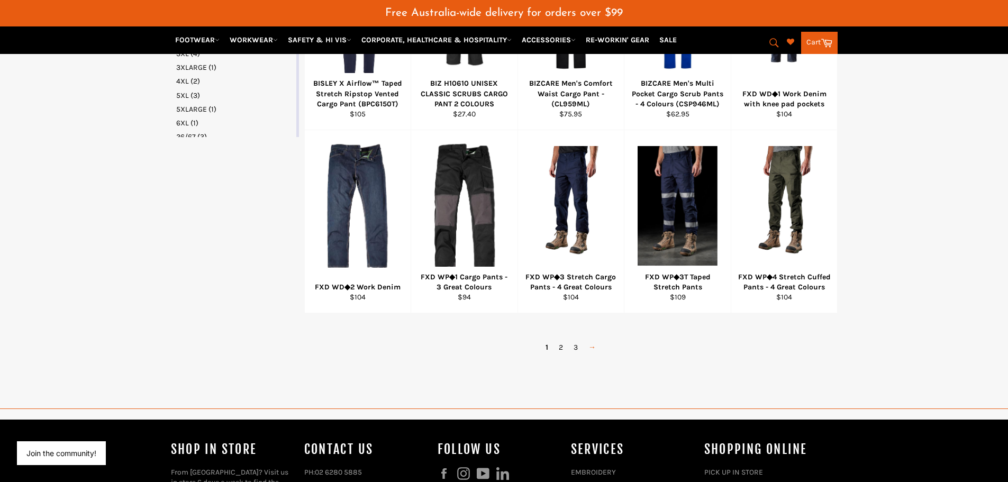
click at [588, 344] on link "→" at bounding box center [592, 347] width 18 height 15
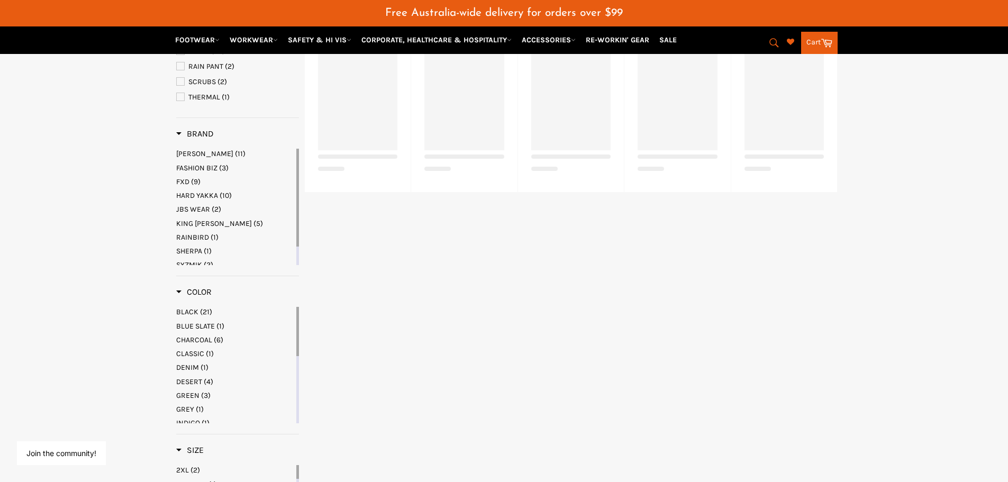
select select "**********"
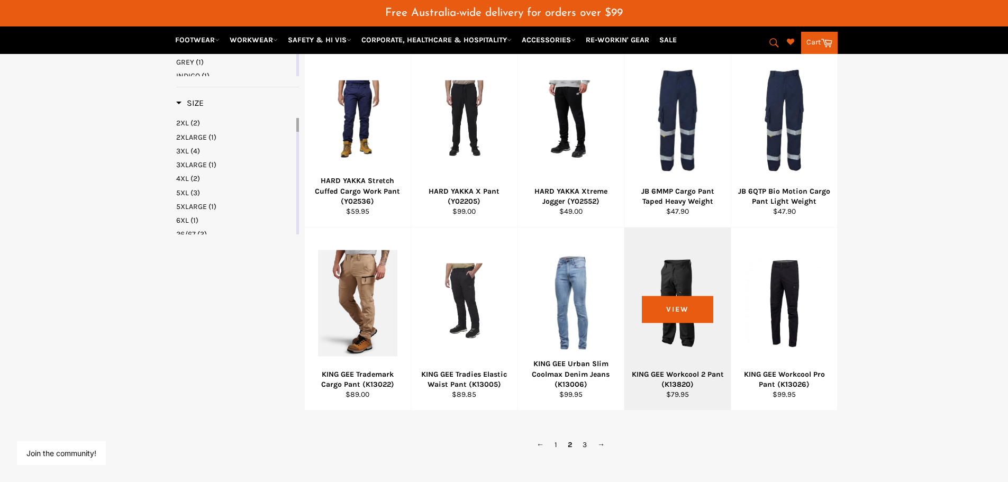
scroll to position [592, 0]
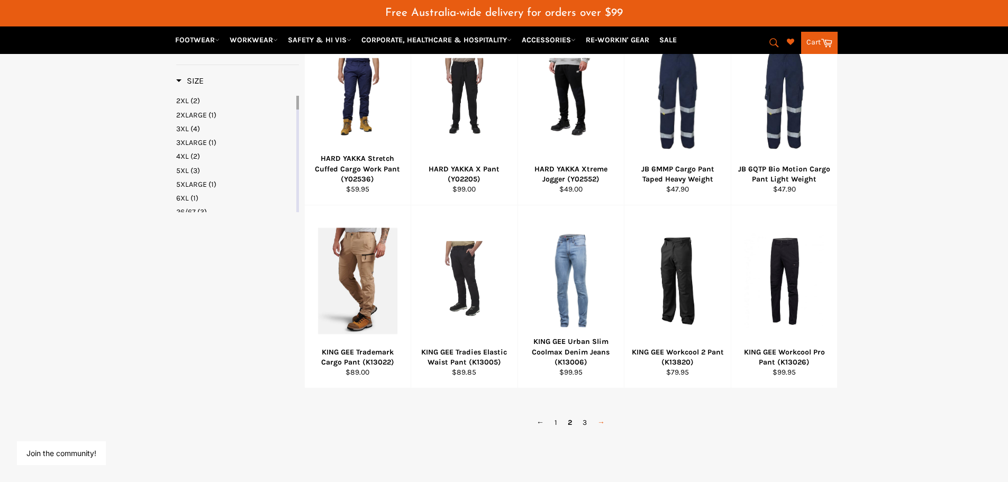
click at [601, 423] on link "→" at bounding box center [601, 422] width 18 height 15
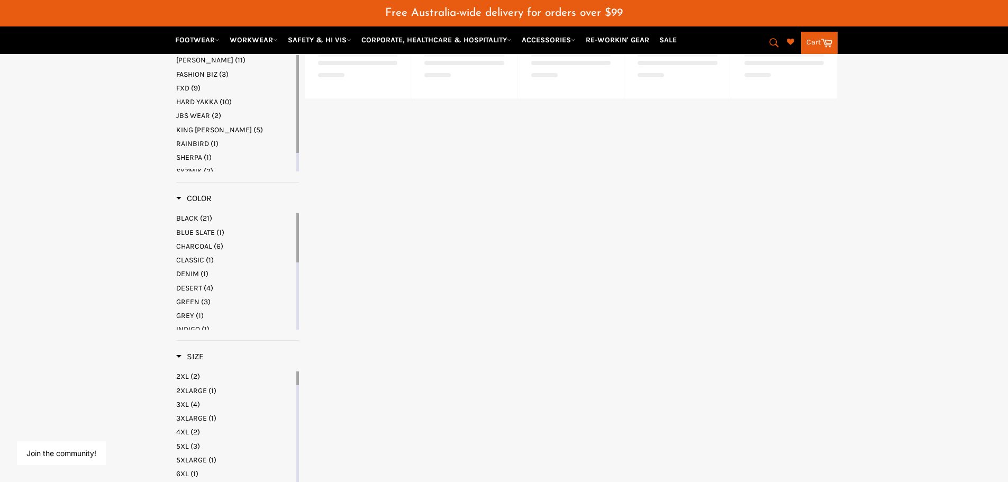
select select "**********"
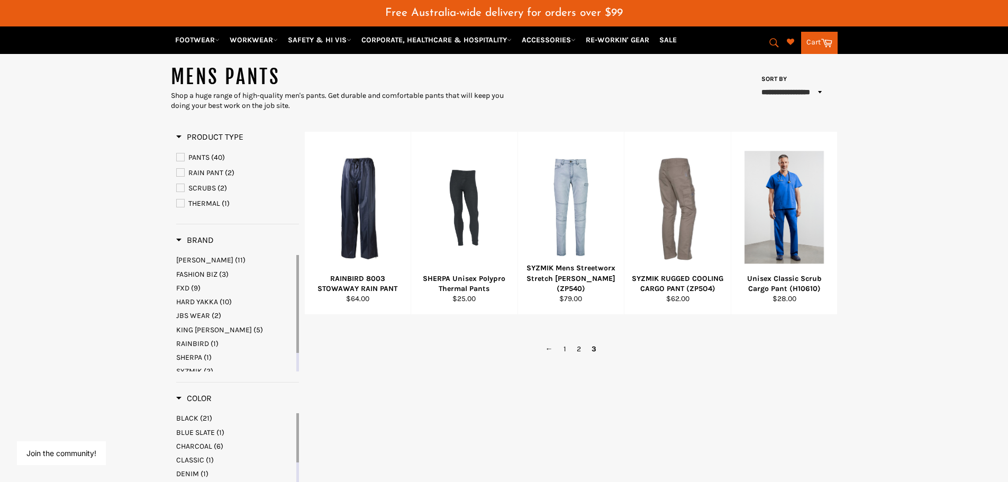
scroll to position [116, 0]
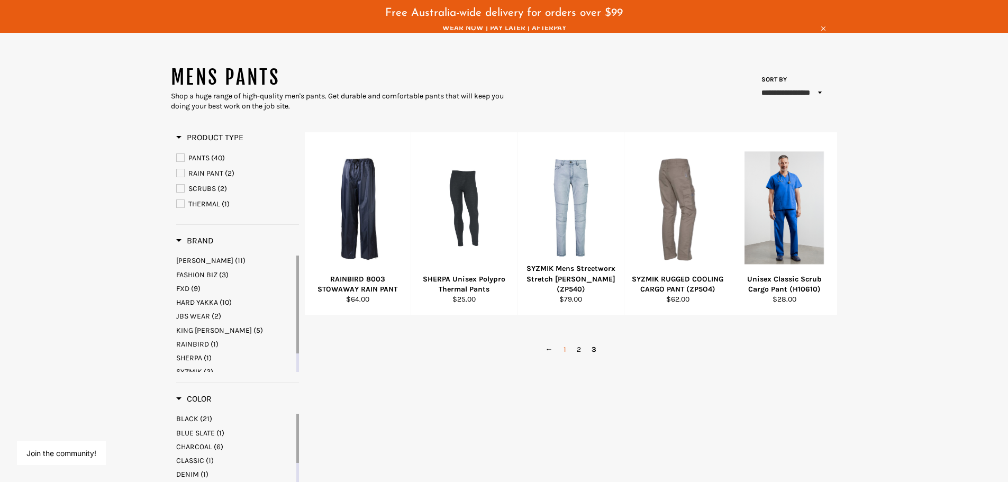
click at [565, 350] on link "1" at bounding box center [564, 349] width 13 height 15
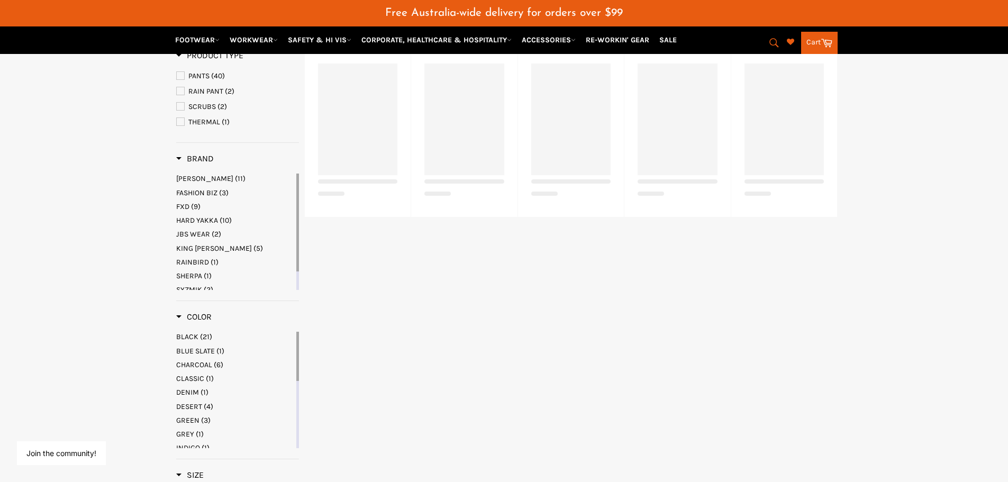
scroll to position [222, 0]
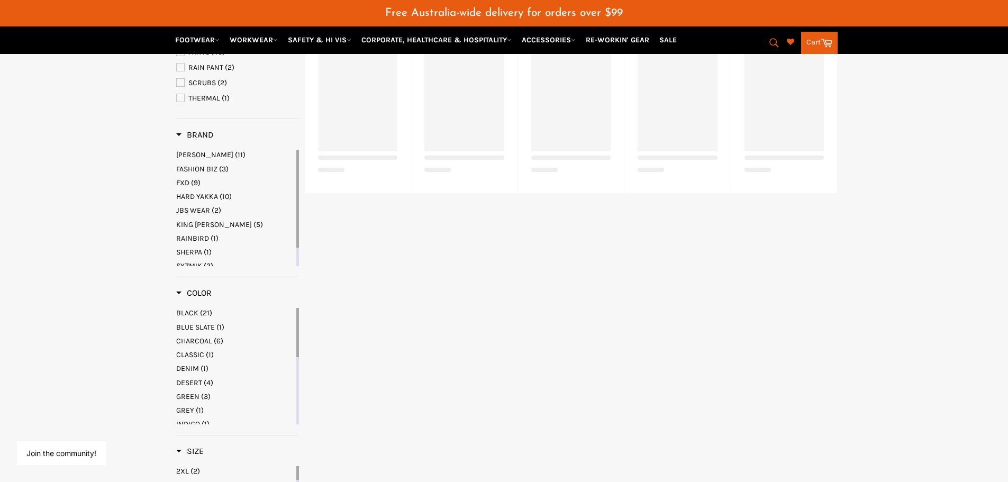
select select "**********"
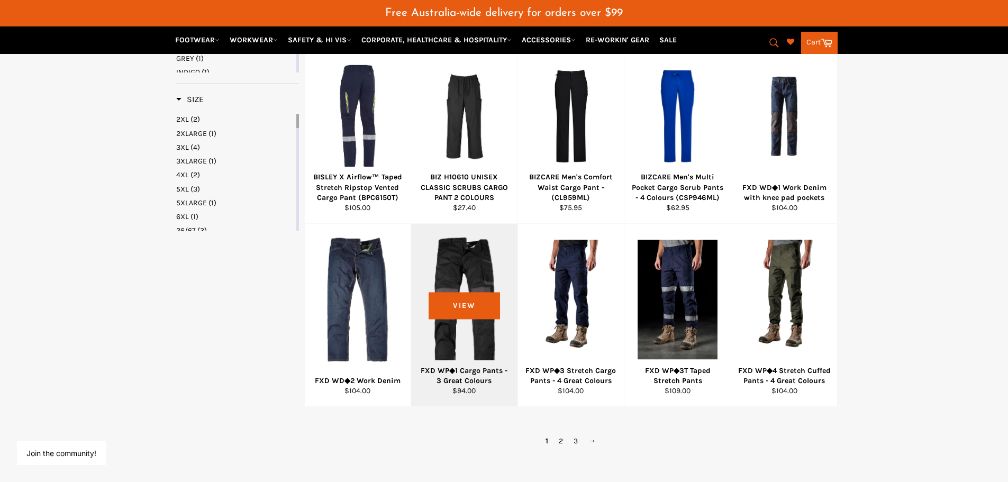
scroll to position [592, 0]
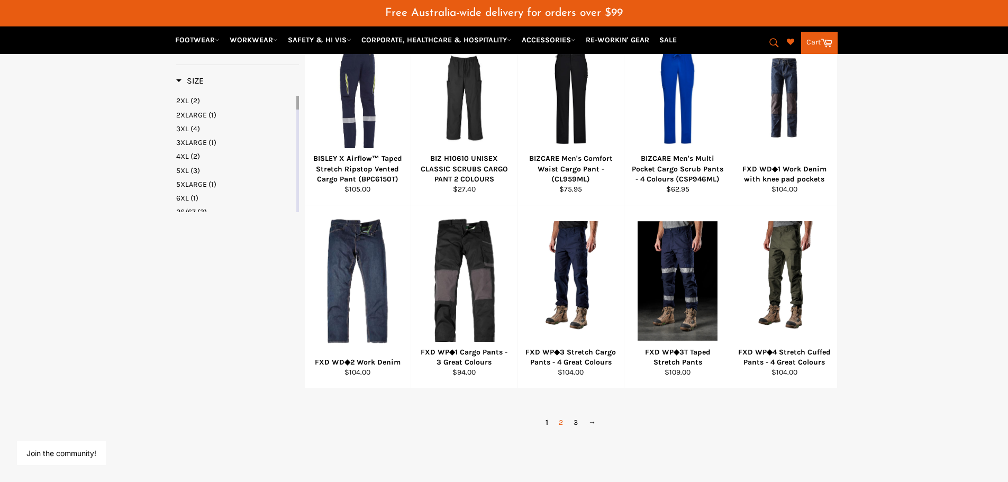
click at [556, 422] on link "2" at bounding box center [560, 422] width 15 height 15
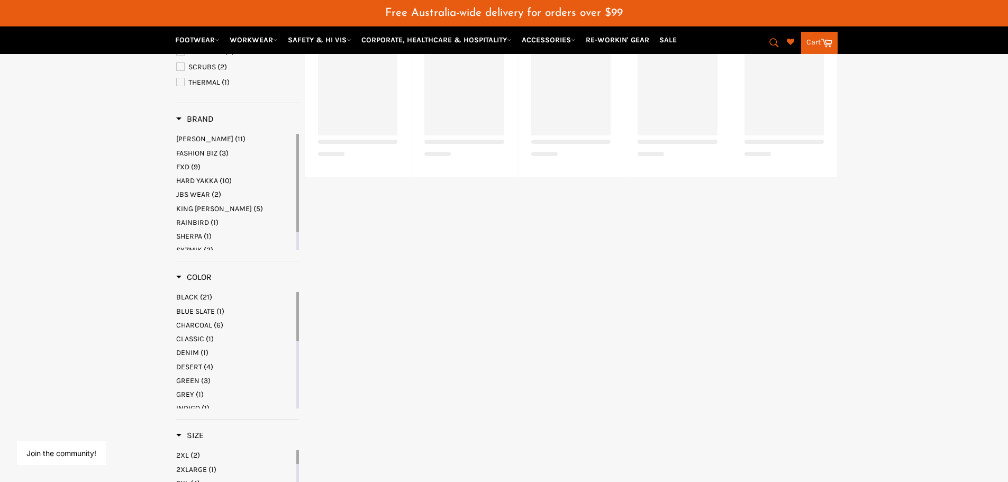
select select "**********"
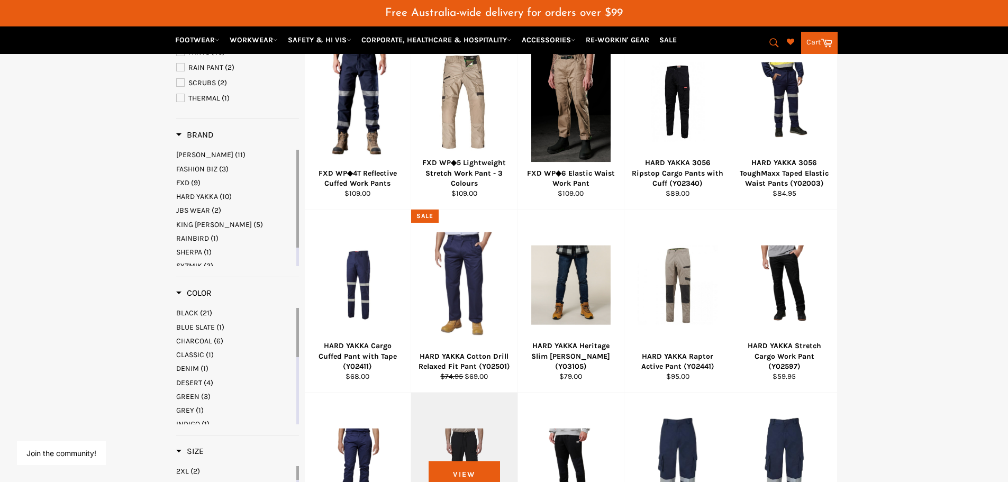
scroll to position [169, 0]
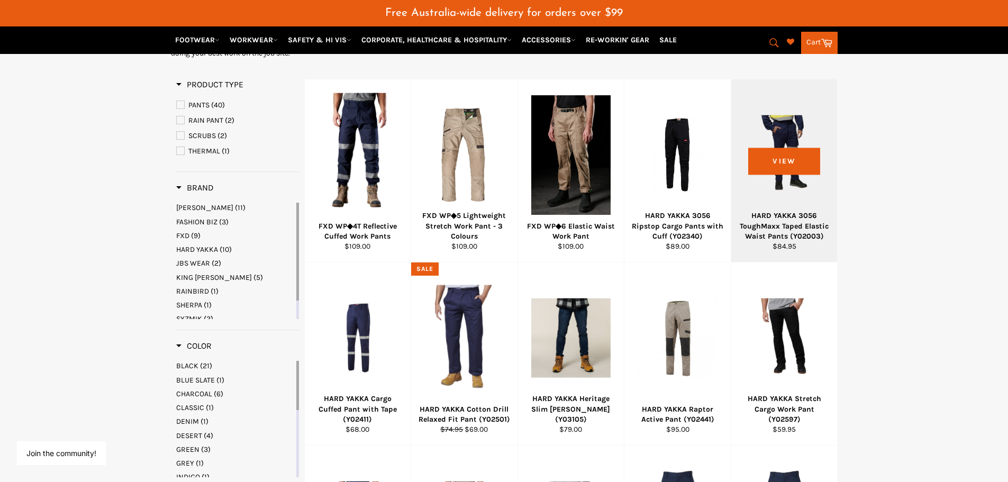
click at [810, 217] on div at bounding box center [784, 155] width 80 height 124
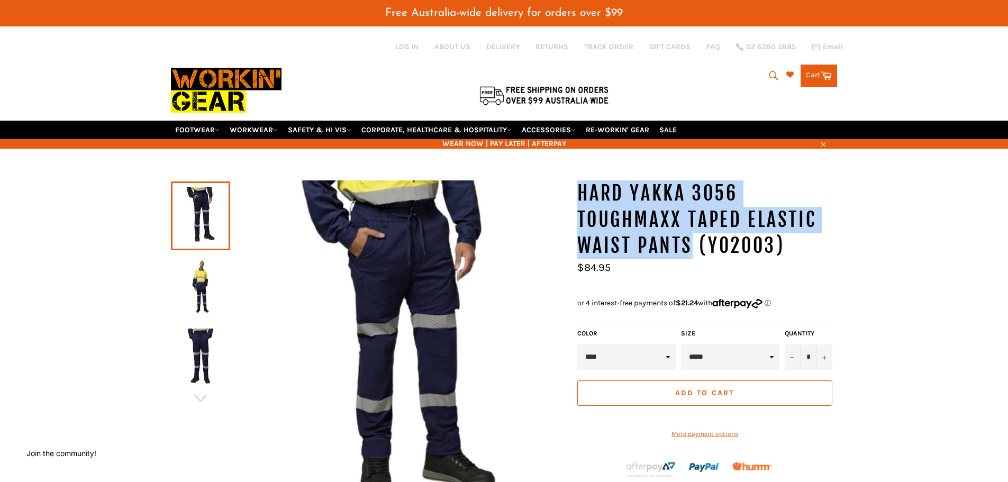
drag, startPoint x: 579, startPoint y: 189, endPoint x: 694, endPoint y: 245, distance: 128.0
click at [694, 245] on h1 "HARD YAKKA 3056 ToughMaxx Taped Elastic Waist Pants (Y02003)" at bounding box center [707, 219] width 260 height 79
drag, startPoint x: 783, startPoint y: 242, endPoint x: 580, endPoint y: 197, distance: 207.5
click at [580, 197] on h1 "HARD YAKKA 3056 ToughMaxx Taped Elastic Waist Pants (Y02003)" at bounding box center [707, 219] width 260 height 79
copy h1 "HARD YAKKA 3056 ToughMaxx Taped Elastic Waist Pants (Y02003)"
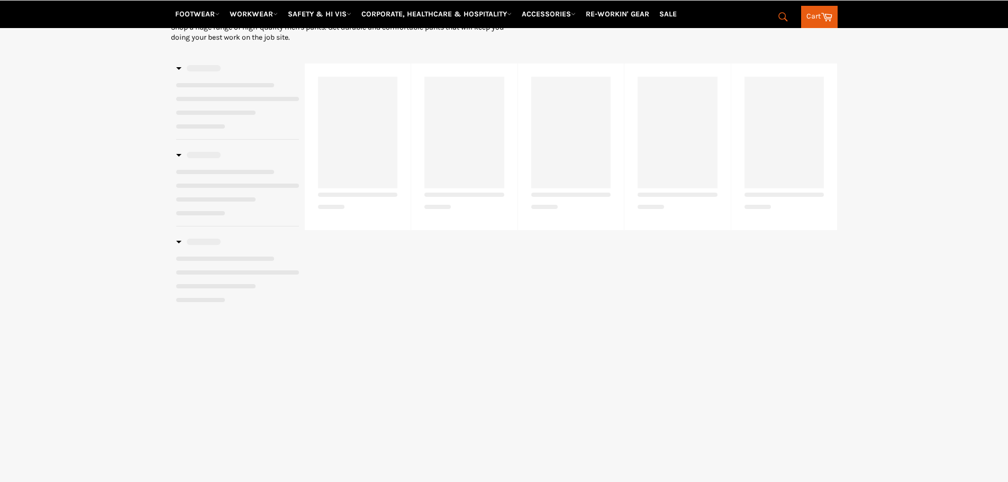
select select "**********"
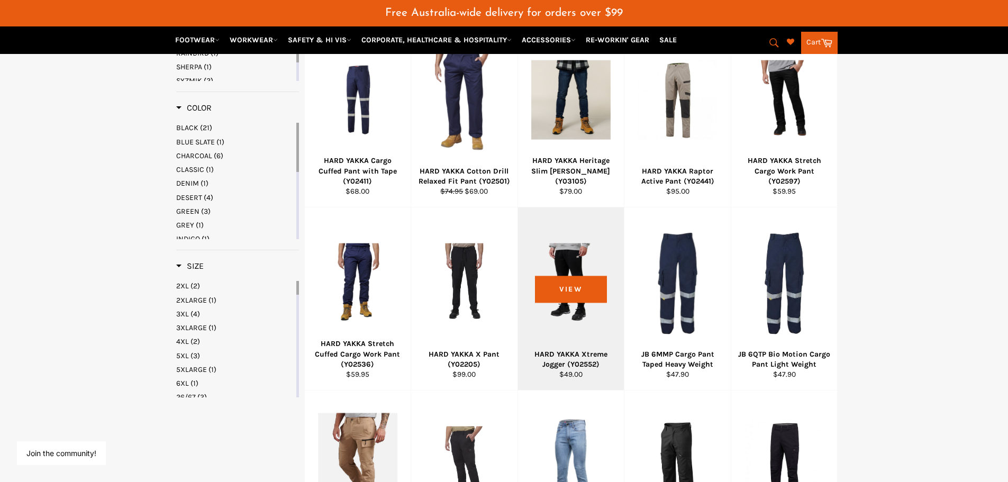
scroll to position [565, 0]
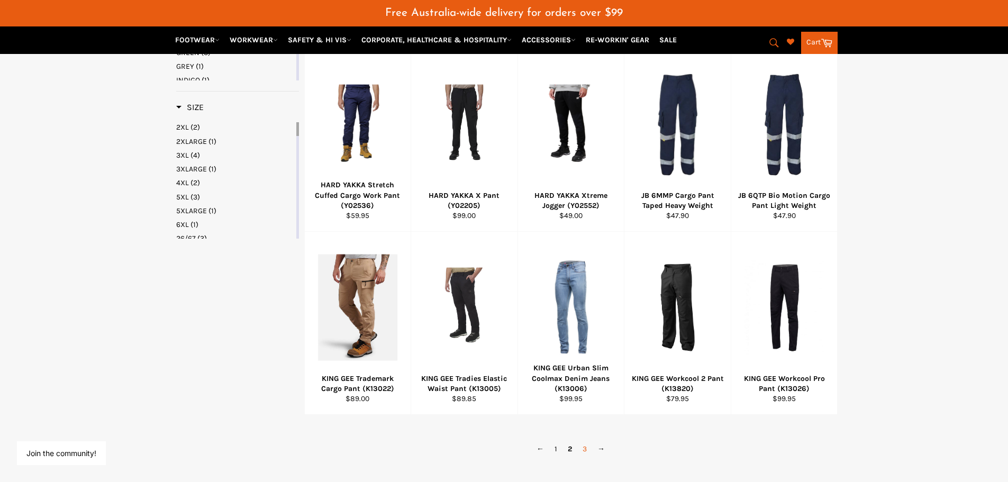
click at [583, 452] on link "3" at bounding box center [584, 448] width 15 height 15
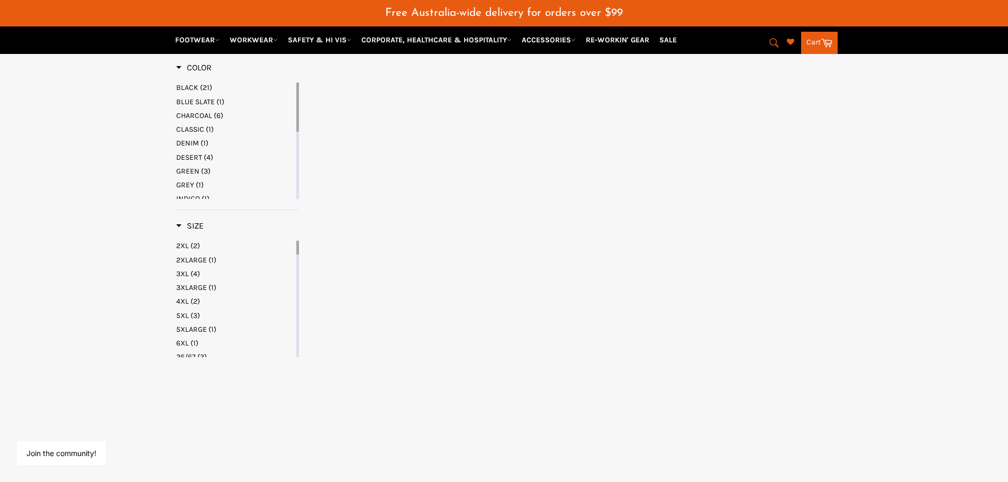
select select "**********"
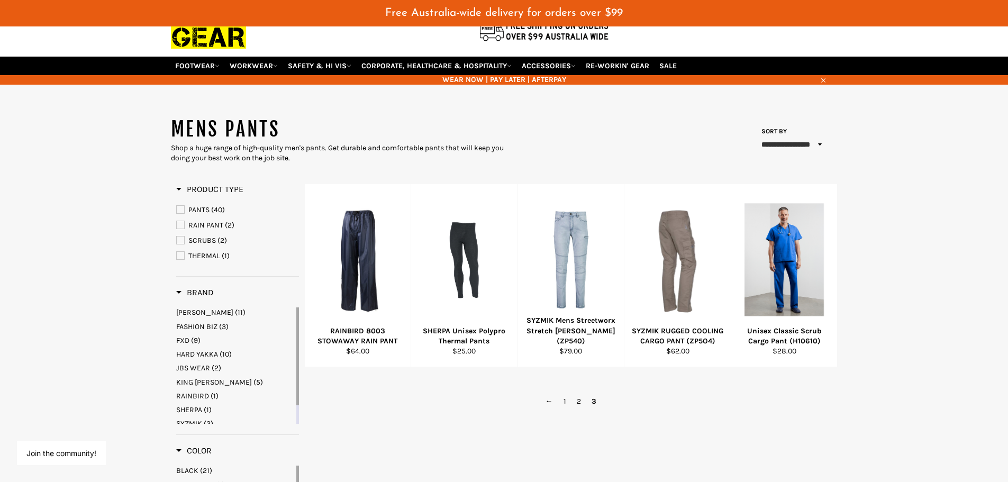
scroll to position [63, 0]
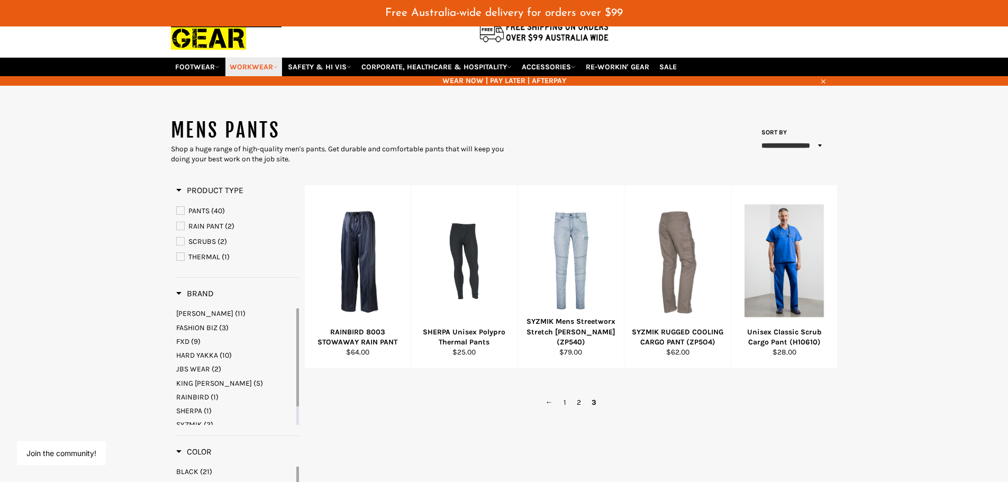
click at [275, 67] on icon at bounding box center [275, 67] width 5 height 5
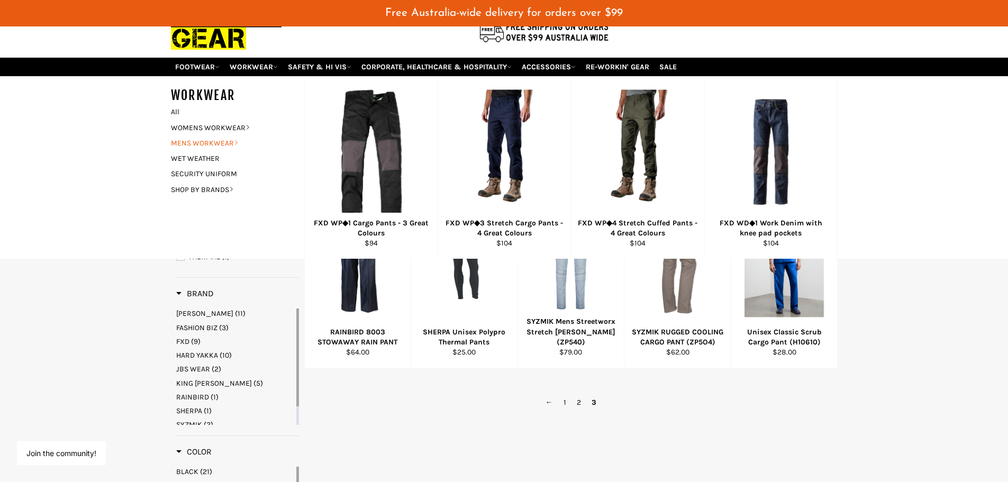
click at [236, 143] on icon at bounding box center [236, 142] width 5 height 5
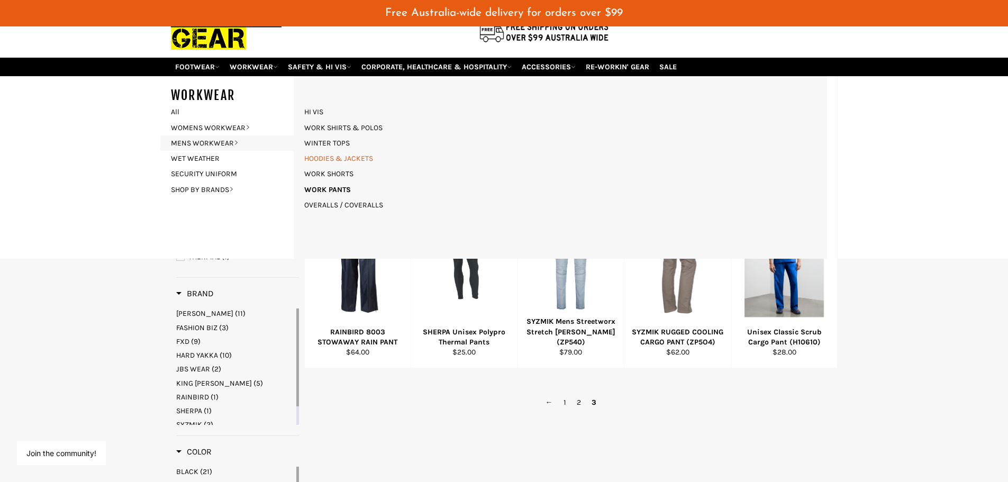
click at [364, 160] on link "HOODIES & JACKETS" at bounding box center [338, 158] width 79 height 15
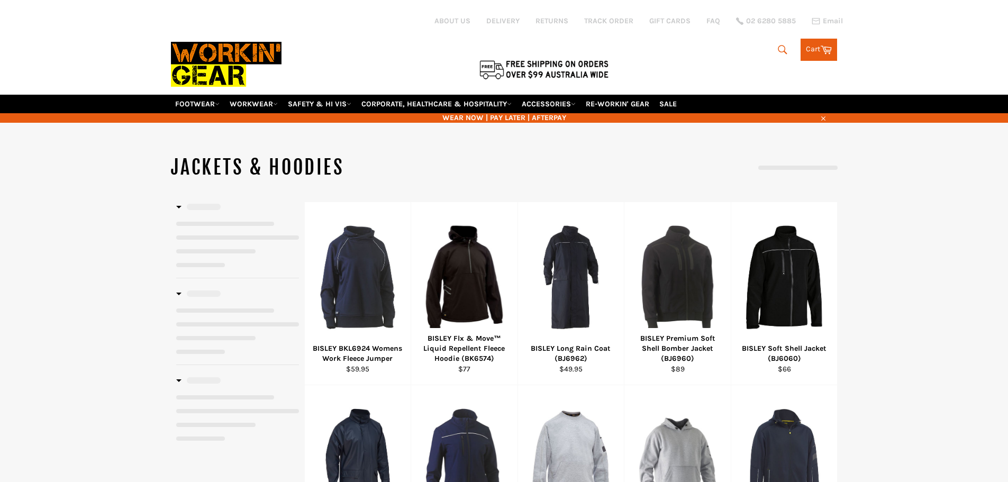
select select "**********"
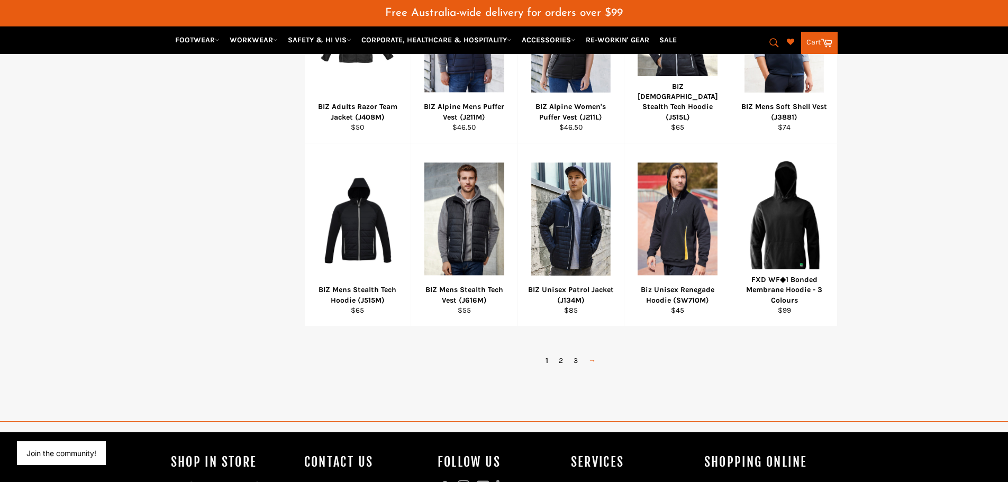
click at [591, 362] on link "→" at bounding box center [592, 360] width 18 height 15
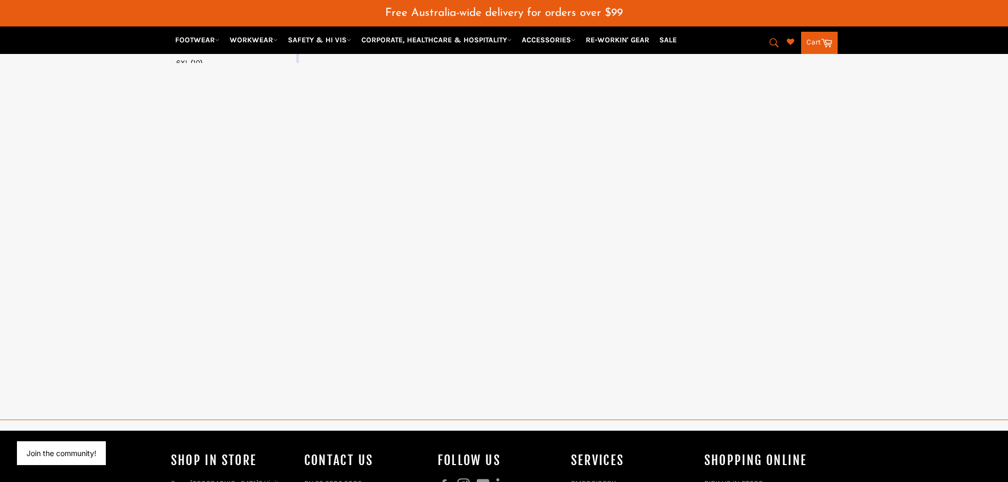
select select "**********"
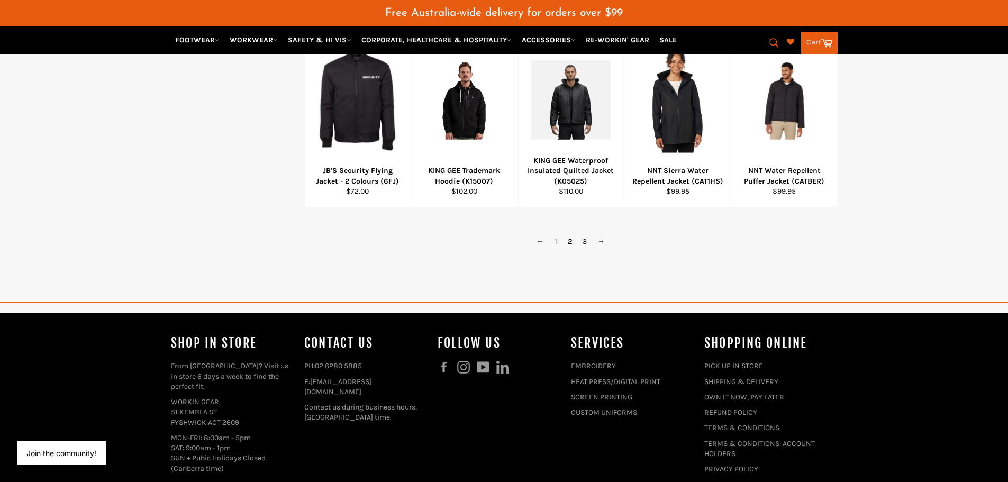
scroll to position [784, 0]
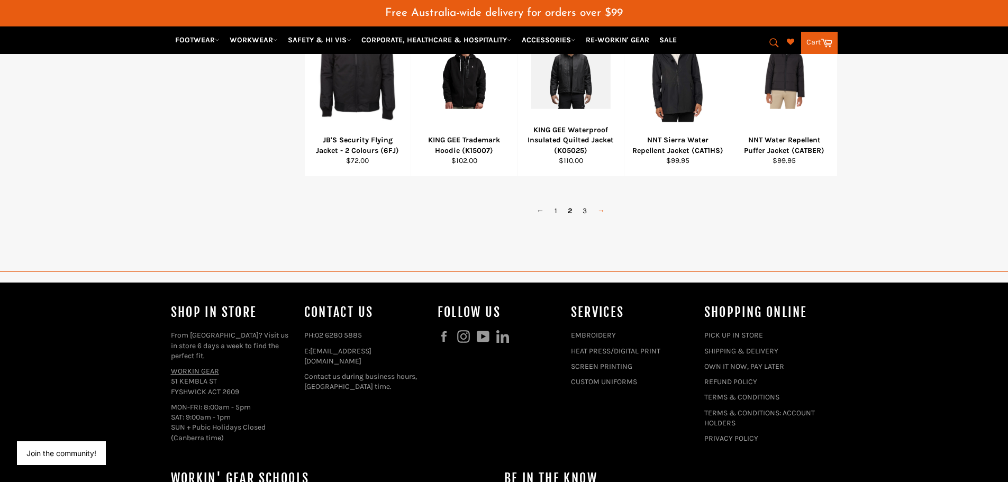
click at [604, 213] on link "→" at bounding box center [601, 210] width 18 height 15
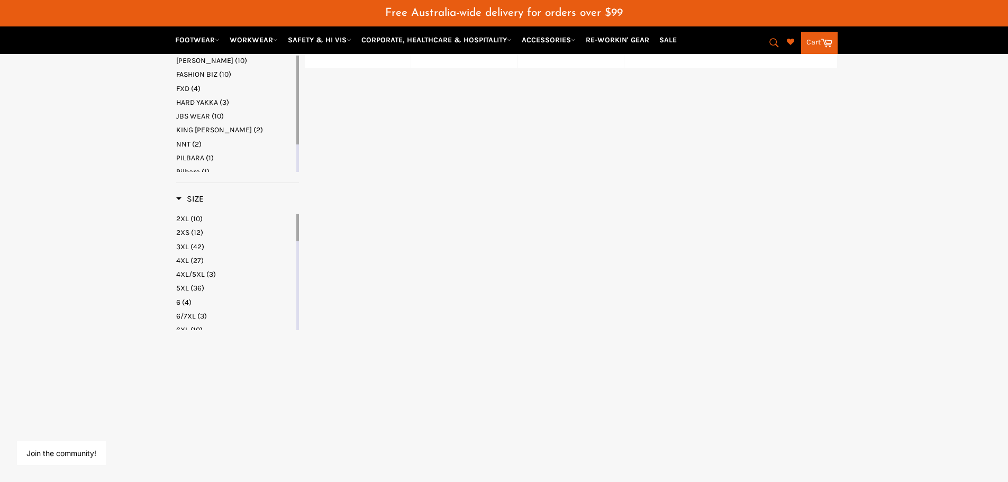
select select "**********"
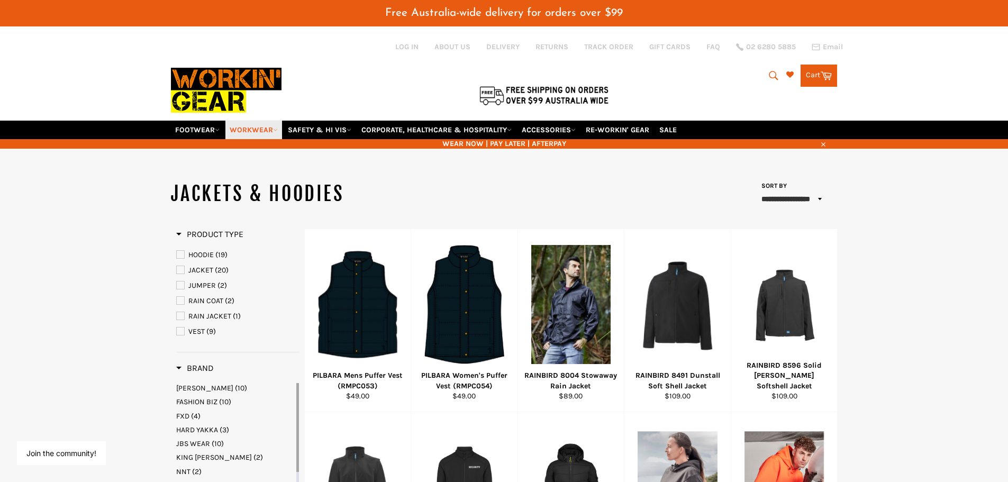
click at [276, 130] on icon at bounding box center [275, 129] width 5 height 5
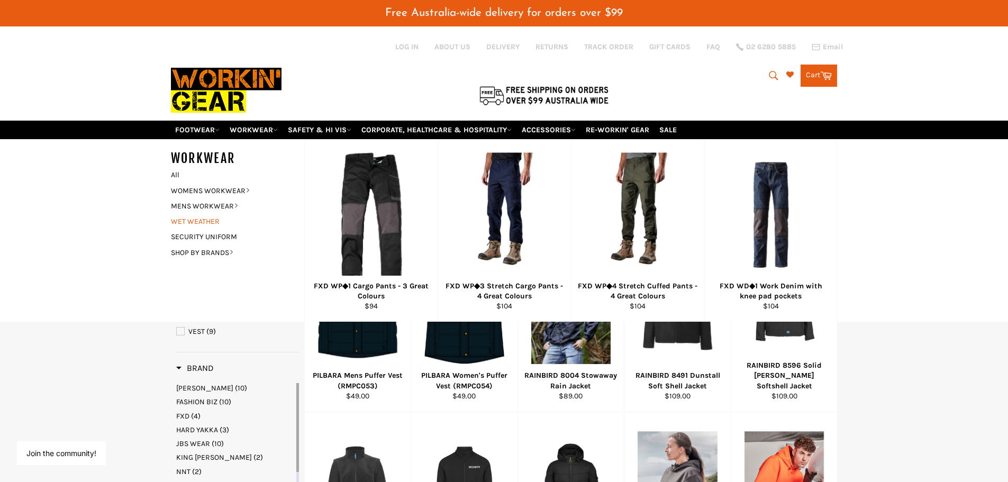
click at [221, 219] on link "WET WEATHER" at bounding box center [230, 221] width 128 height 15
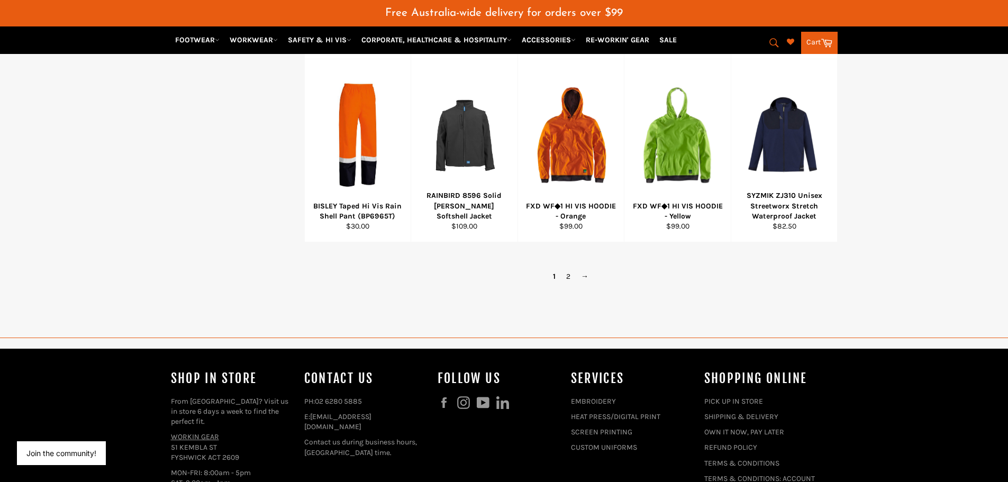
scroll to position [741, 0]
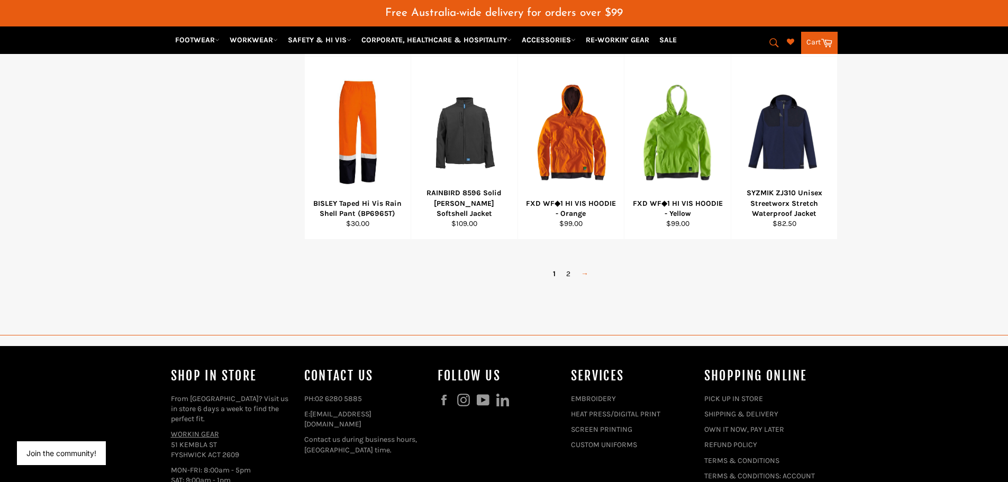
click at [586, 273] on link "→" at bounding box center [584, 273] width 18 height 15
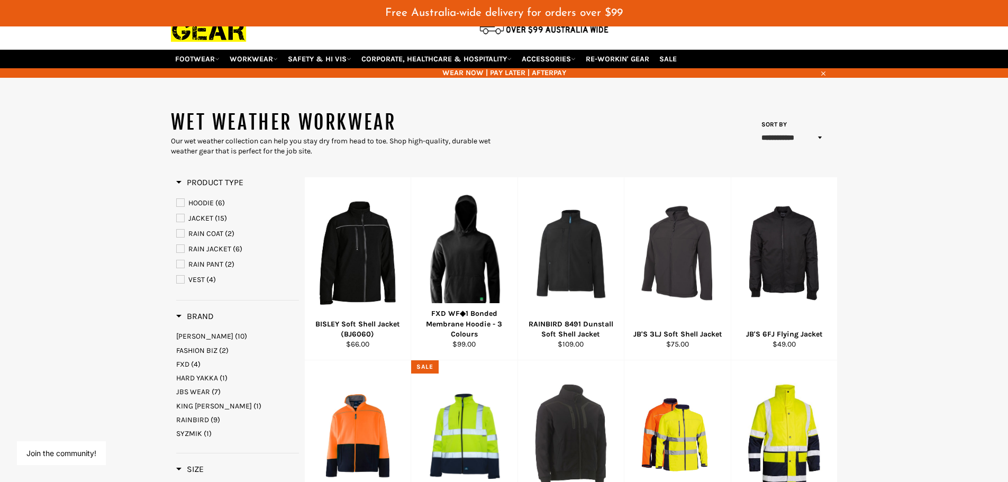
scroll to position [10, 0]
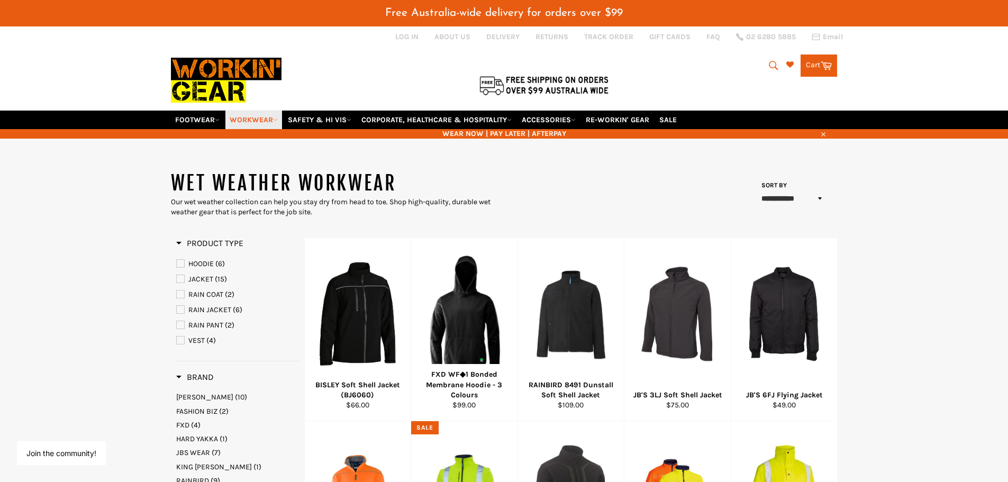
click at [278, 121] on icon at bounding box center [275, 119] width 5 height 5
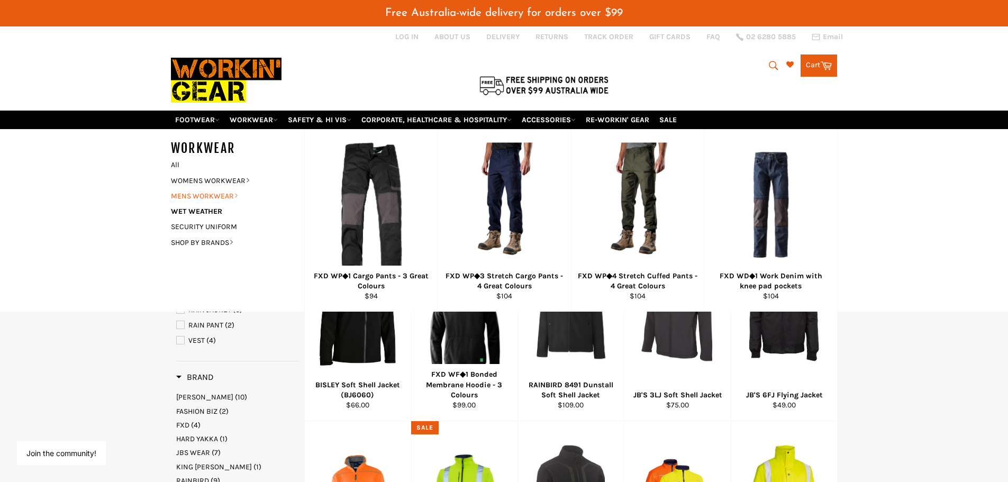
click at [237, 192] on link "MENS WORKWEAR" at bounding box center [230, 195] width 128 height 15
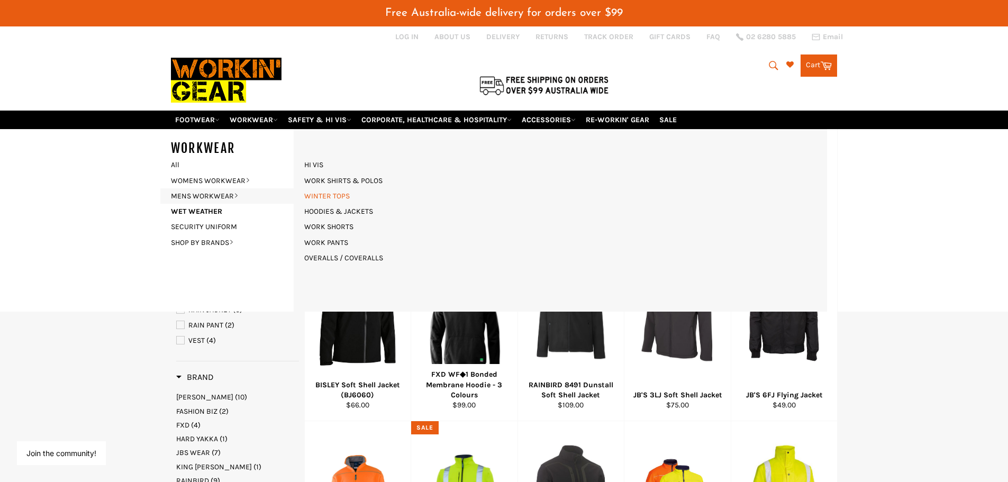
click at [322, 199] on link "WINTER TOPS" at bounding box center [327, 195] width 56 height 15
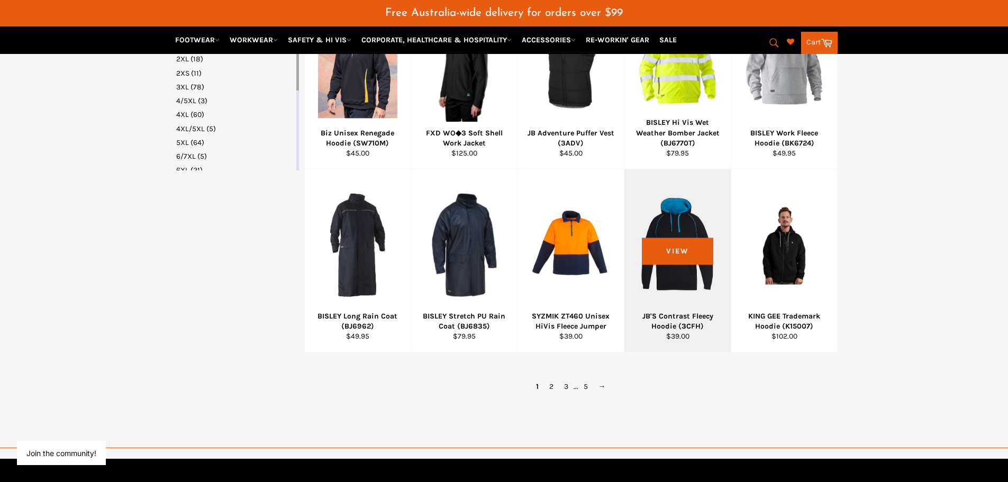
scroll to position [635, 0]
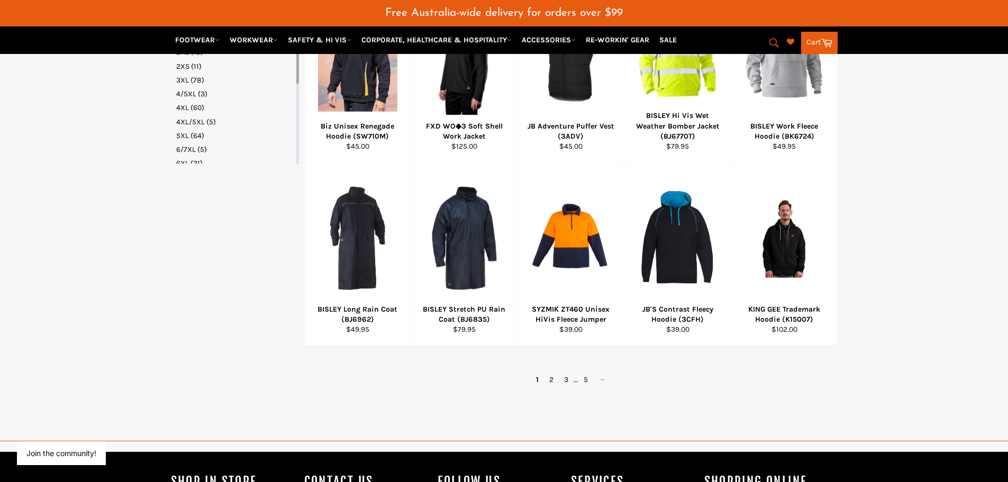
click at [605, 380] on link "→" at bounding box center [602, 379] width 18 height 15
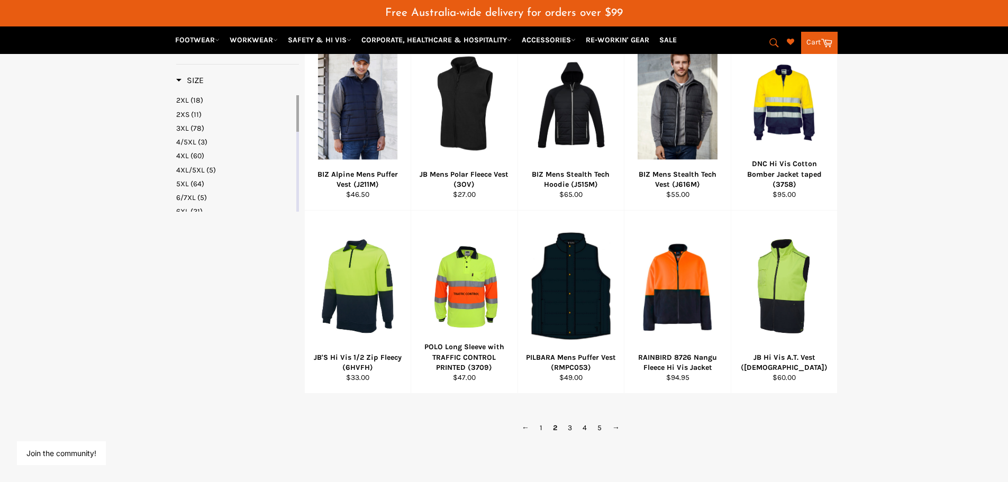
scroll to position [592, 0]
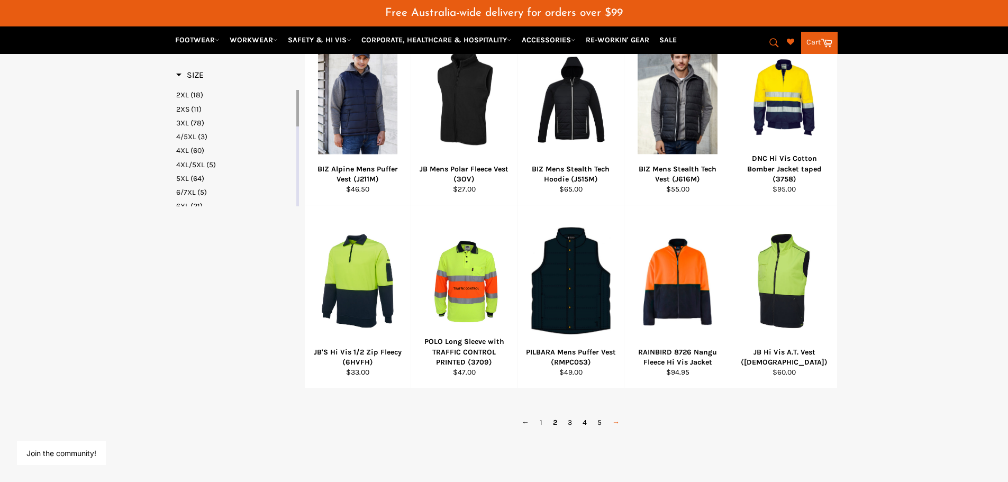
click at [610, 419] on link "→" at bounding box center [616, 422] width 18 height 15
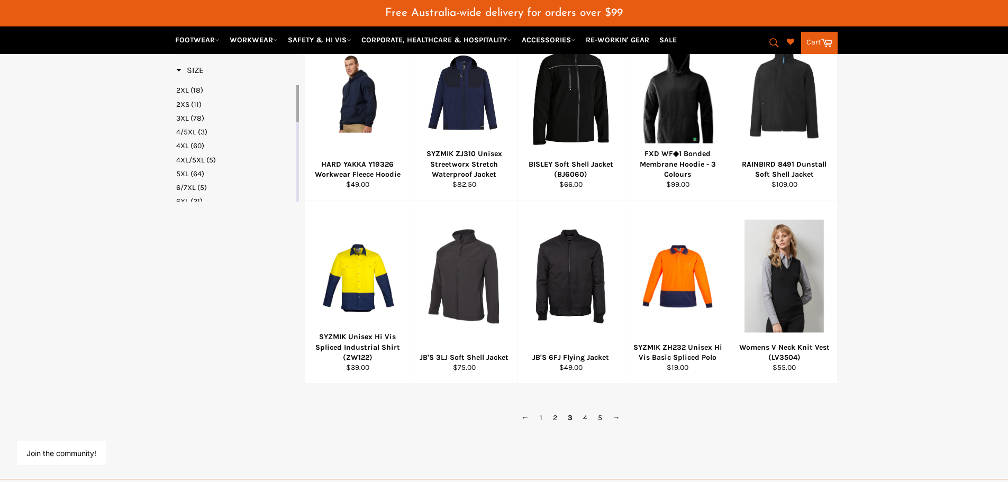
scroll to position [698, 0]
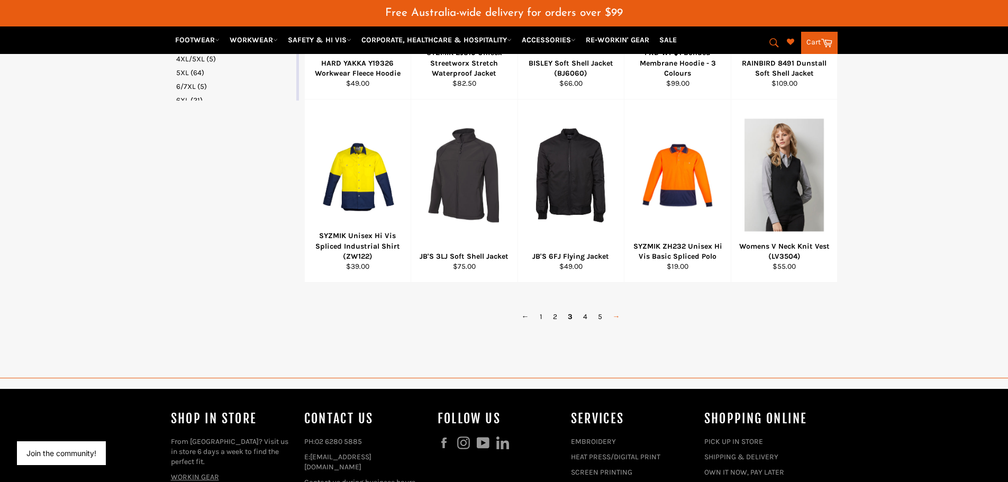
click at [621, 314] on link "→" at bounding box center [616, 316] width 18 height 15
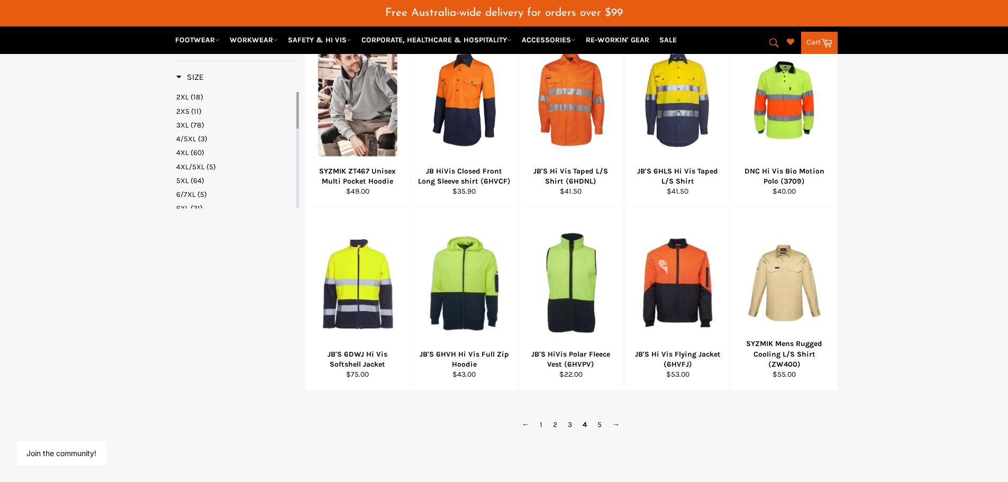
scroll to position [592, 0]
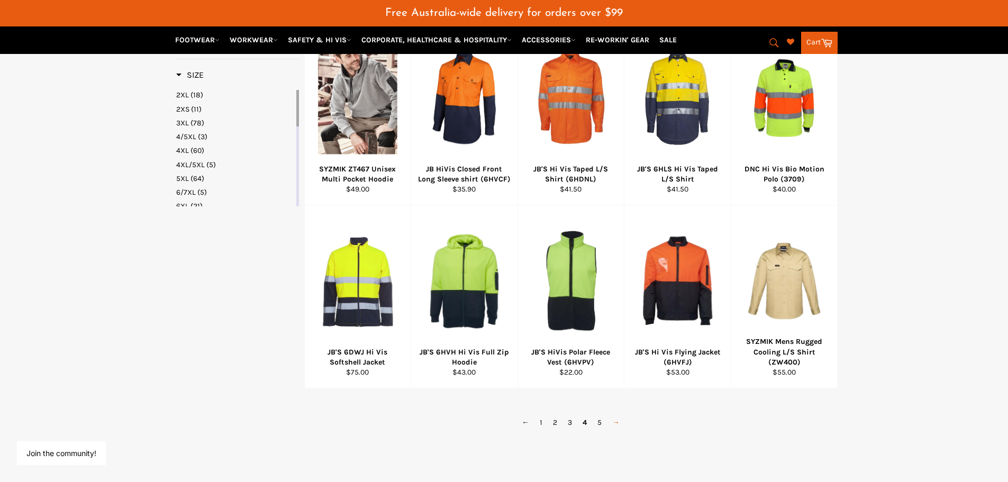
click at [624, 422] on link "→" at bounding box center [616, 422] width 18 height 15
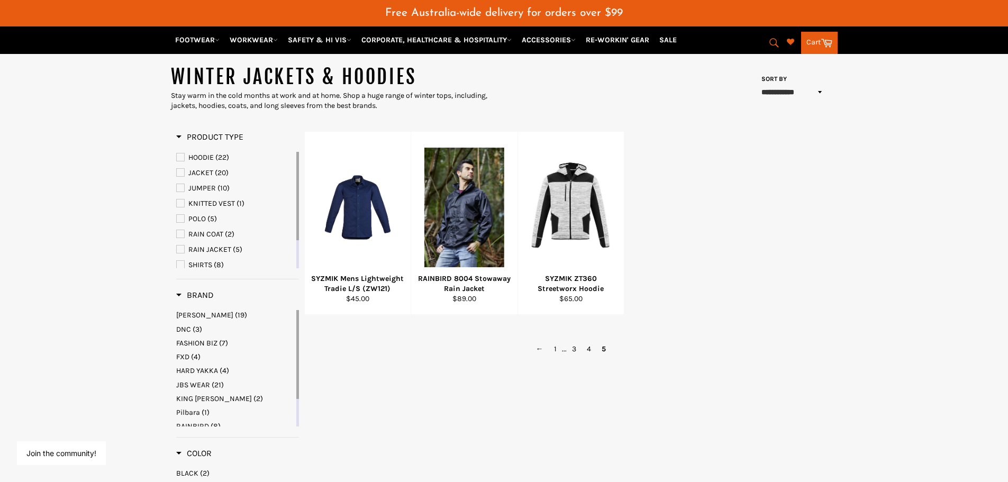
scroll to position [116, 0]
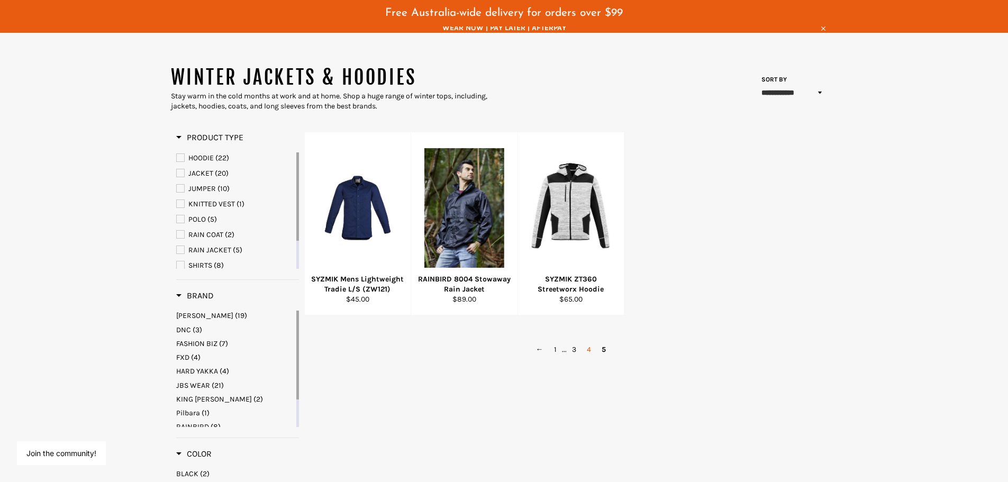
click at [590, 352] on link "4" at bounding box center [588, 349] width 15 height 15
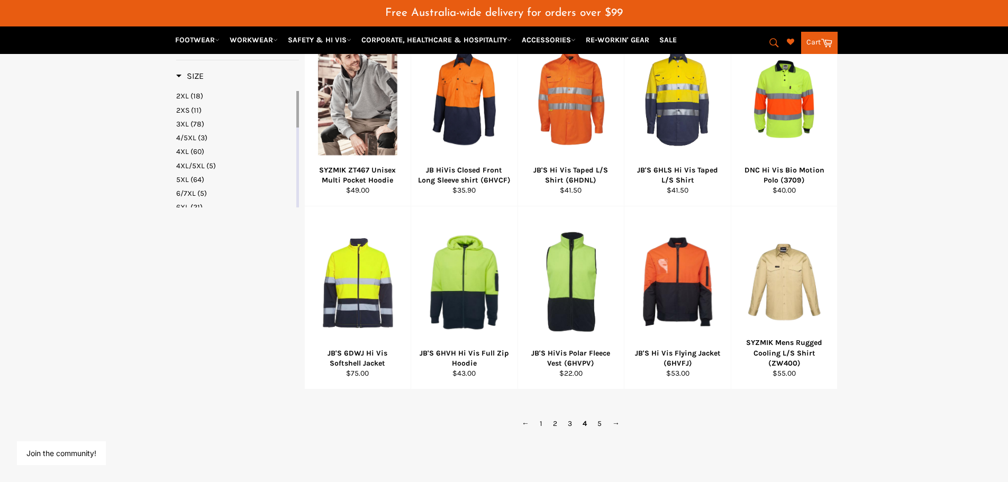
scroll to position [592, 0]
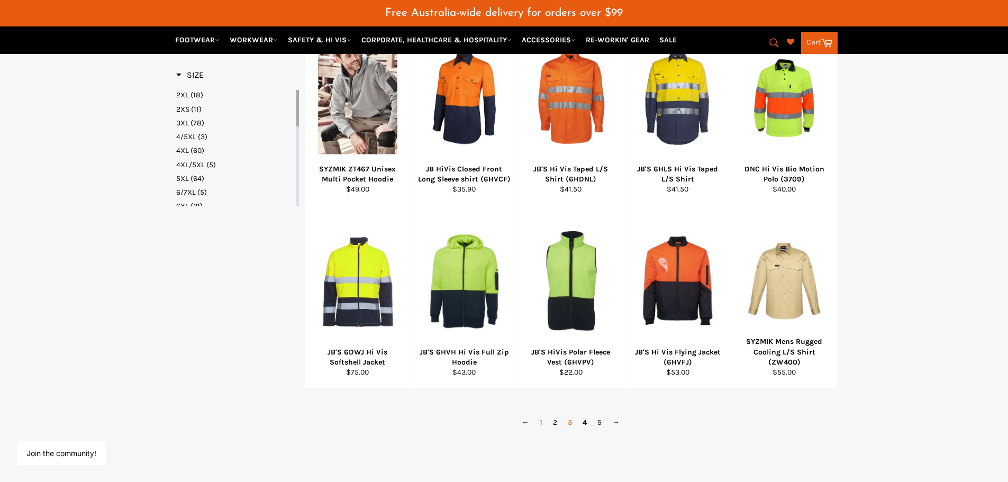
click at [566, 421] on link "3" at bounding box center [569, 422] width 15 height 15
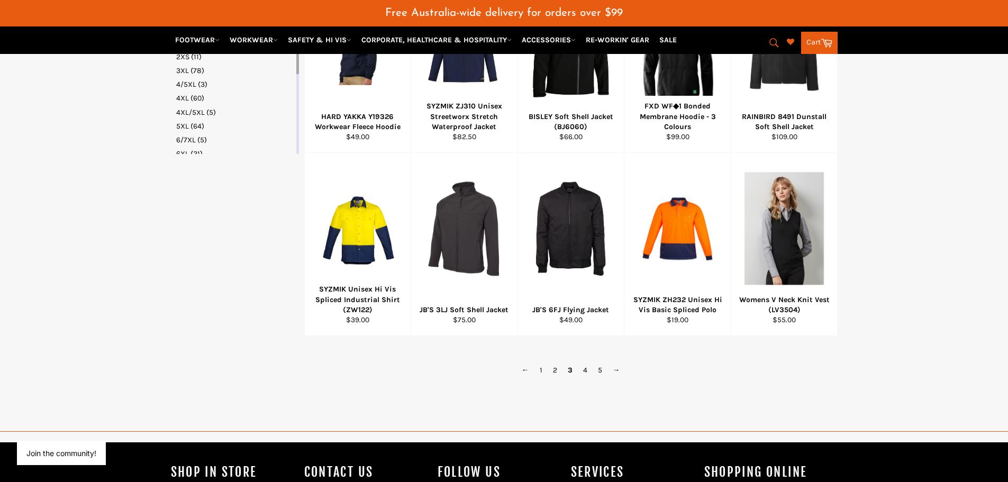
scroll to position [645, 0]
click at [559, 365] on link "2" at bounding box center [554, 369] width 15 height 15
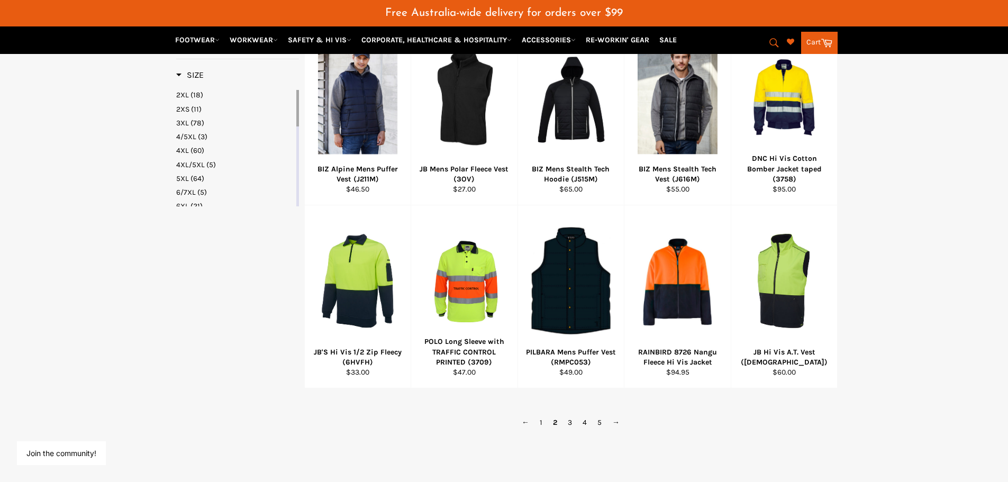
scroll to position [645, 0]
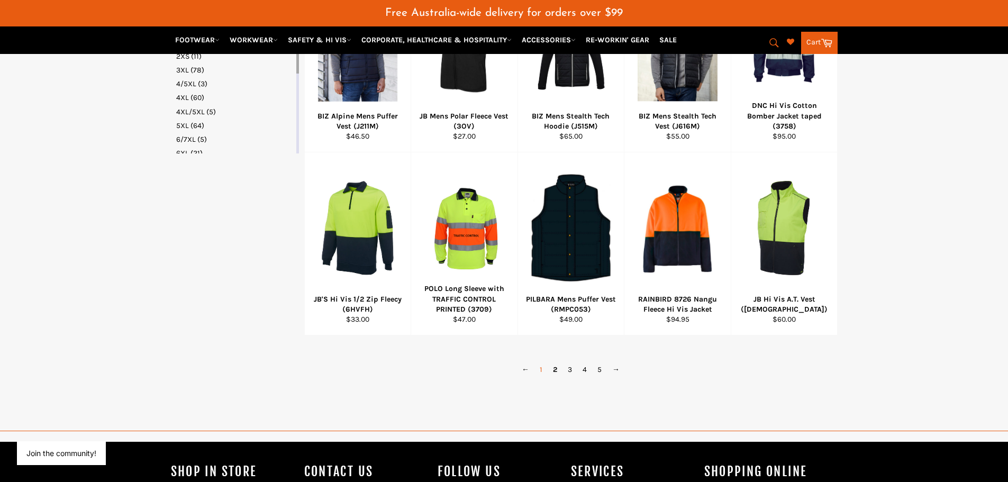
click at [542, 369] on link "1" at bounding box center [540, 369] width 13 height 15
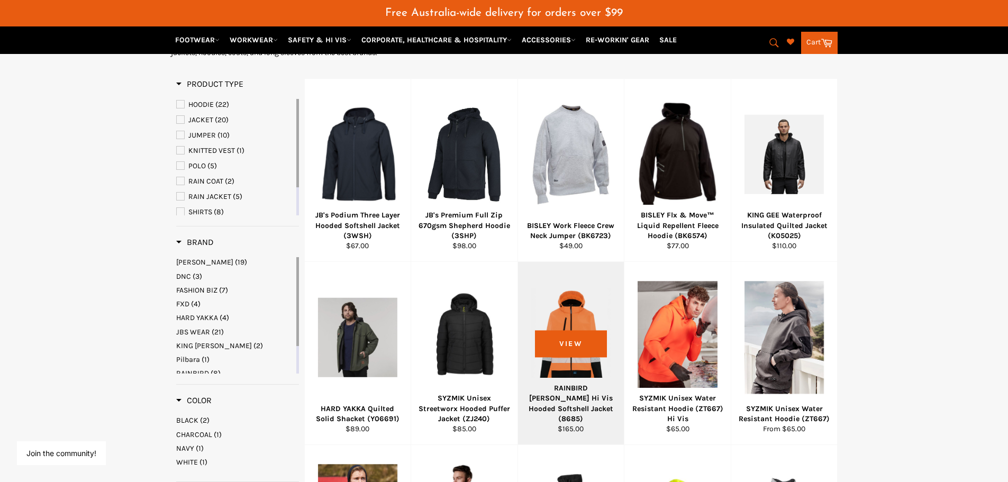
scroll to position [169, 0]
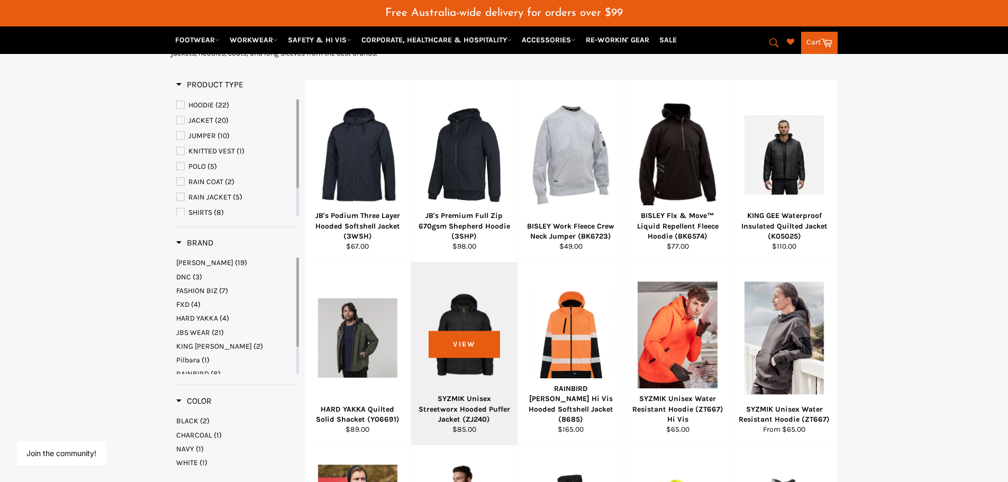
click at [450, 407] on div "SYZMIK Unisex Streetworx Hooded Puffer Jacket (ZJ240)" at bounding box center [464, 409] width 93 height 31
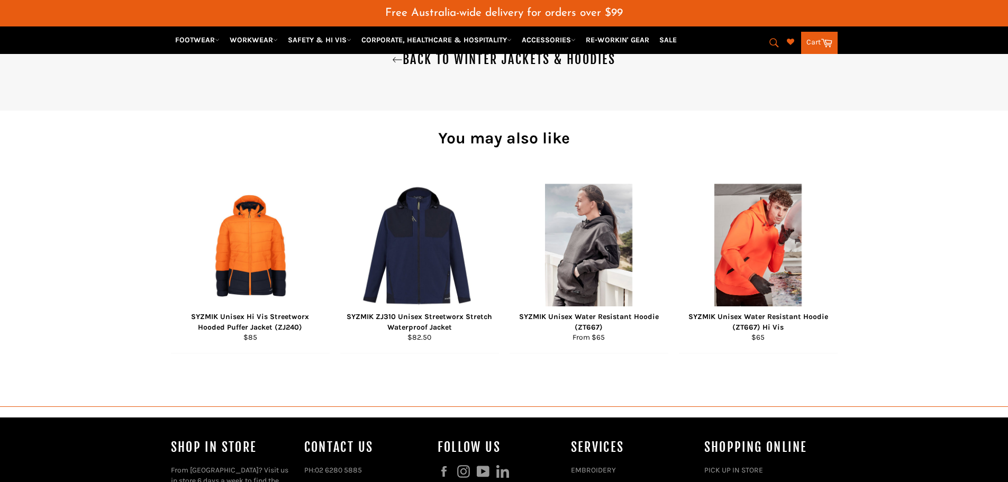
scroll to position [1031, 0]
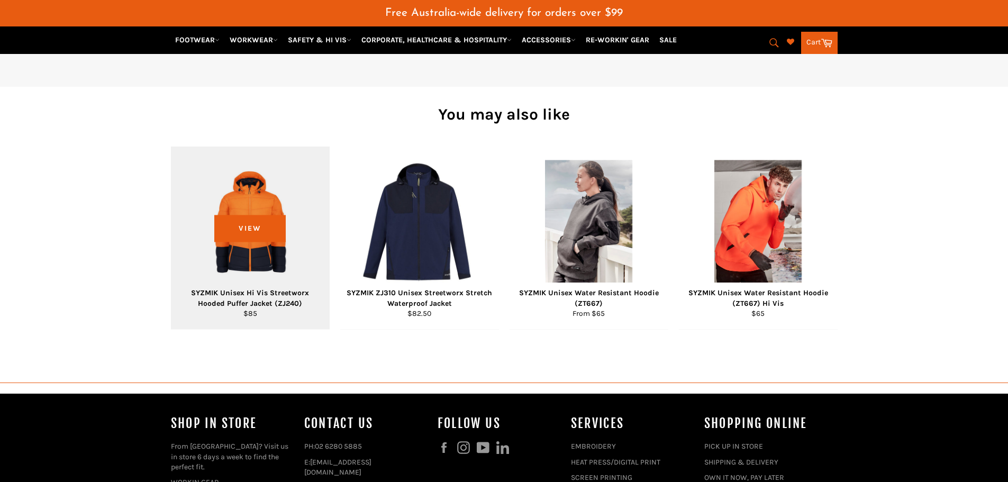
click at [231, 305] on div "SYZMIK Unisex Hi Vis Streetworx Hooded Puffer Jacket (ZJ240)" at bounding box center [249, 298] width 145 height 21
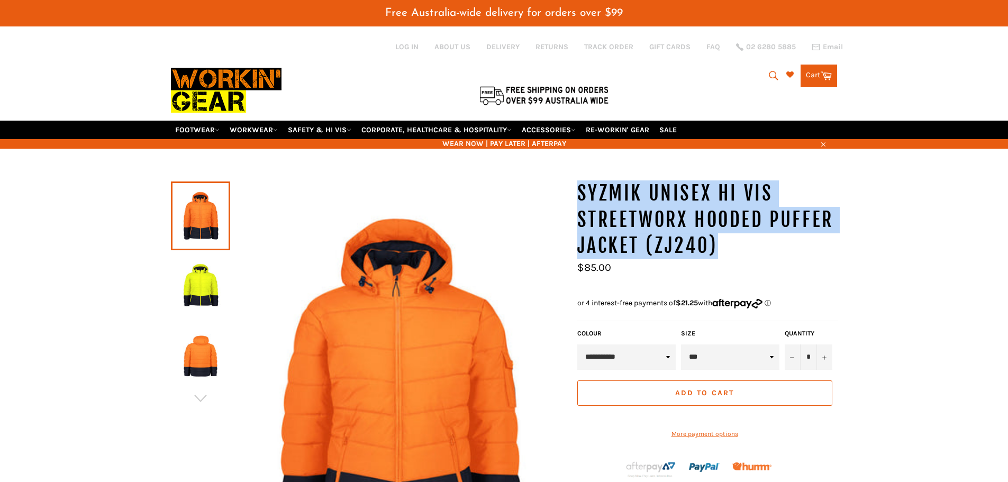
drag, startPoint x: 574, startPoint y: 189, endPoint x: 727, endPoint y: 246, distance: 162.5
click at [727, 246] on div "**********" at bounding box center [701, 444] width 271 height 528
copy h1 "SYZMIK Unisex Hi Vis Streetworx Hooded Puffer Jacket (ZJ240)"
click at [495, 225] on img at bounding box center [398, 391] width 336 height 423
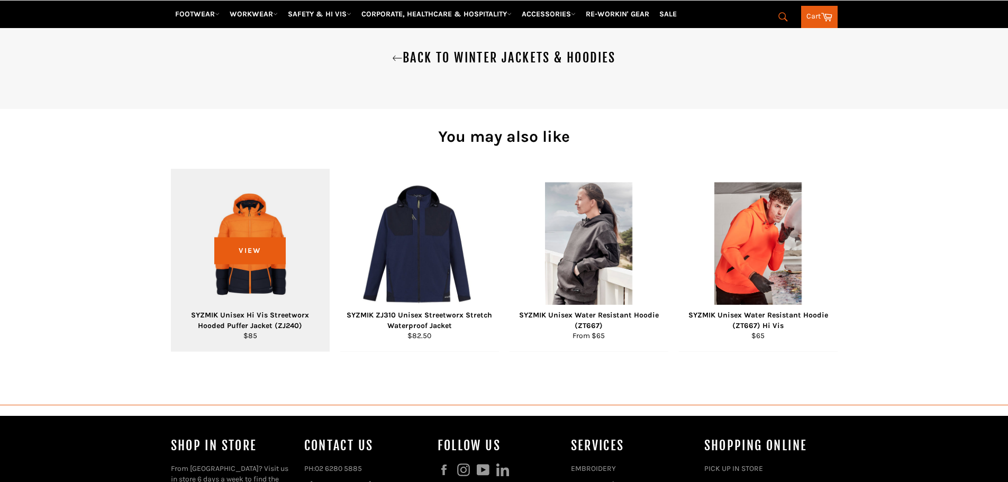
scroll to position [1005, 0]
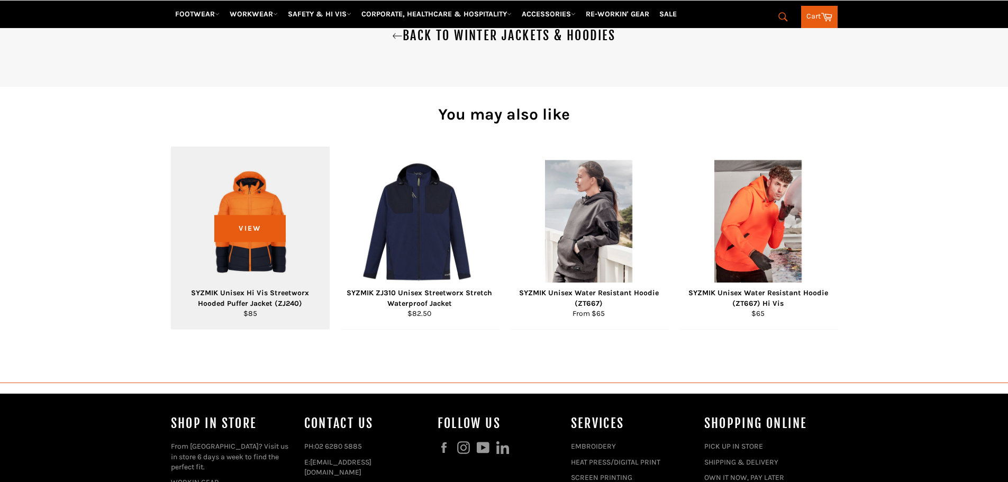
click at [272, 308] on div "SYZMIK Unisex Hi Vis Streetworx Hooded Puffer Jacket (ZJ240)" at bounding box center [249, 298] width 145 height 21
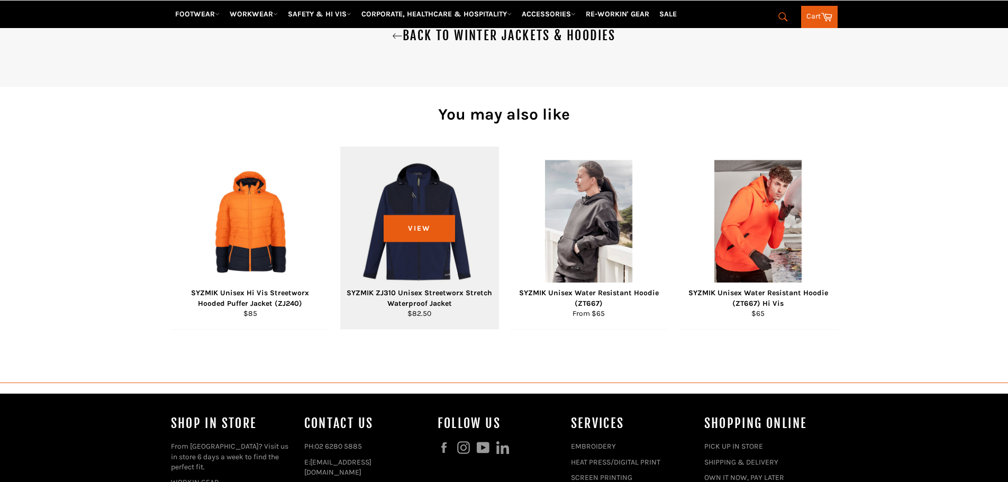
scroll to position [1031, 0]
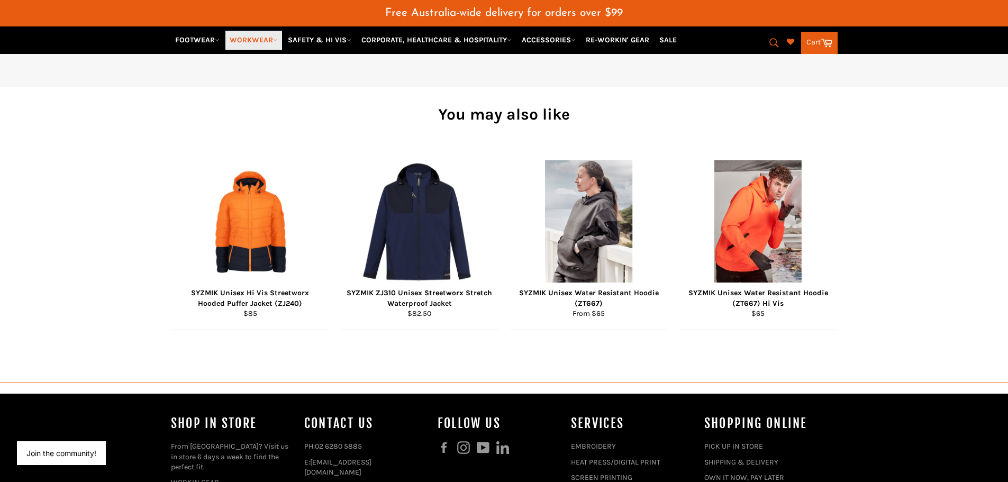
click at [266, 40] on link "WORKWEAR" at bounding box center [253, 40] width 57 height 19
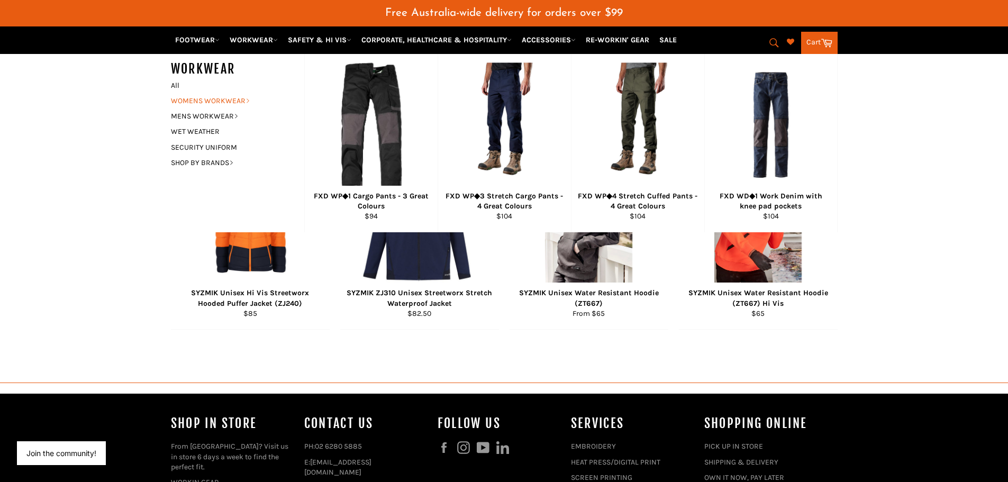
click at [234, 103] on link "WOMENS WORKWEAR" at bounding box center [230, 100] width 128 height 15
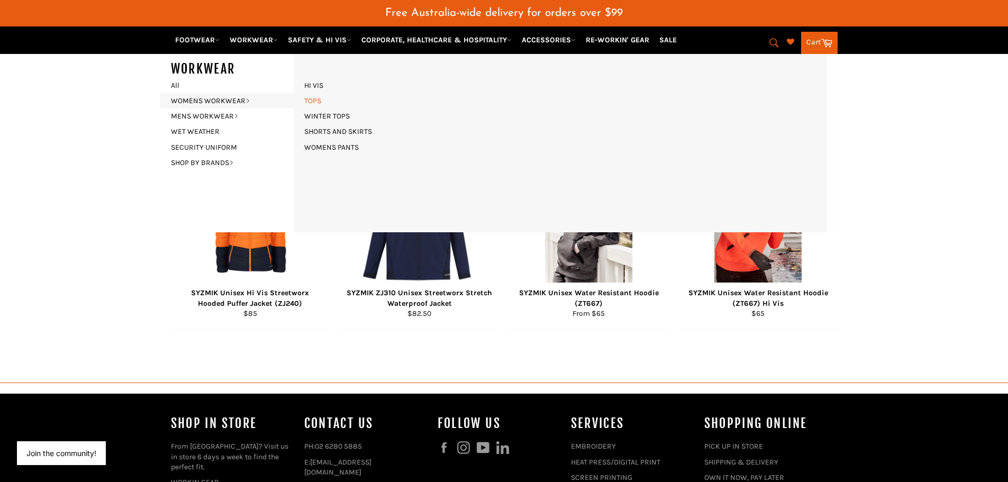
click at [320, 100] on link "TOPS" at bounding box center [313, 100] width 28 height 15
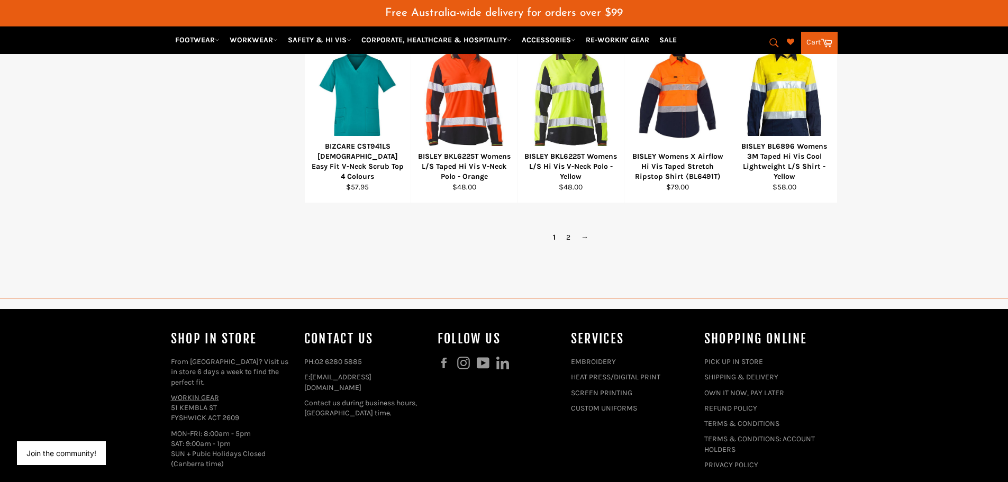
scroll to position [846, 0]
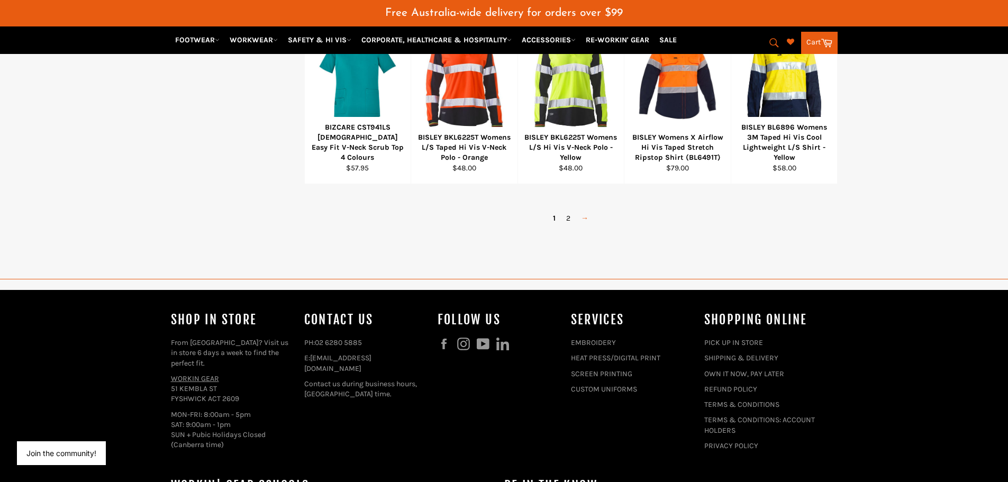
click at [580, 220] on link "→" at bounding box center [584, 218] width 18 height 15
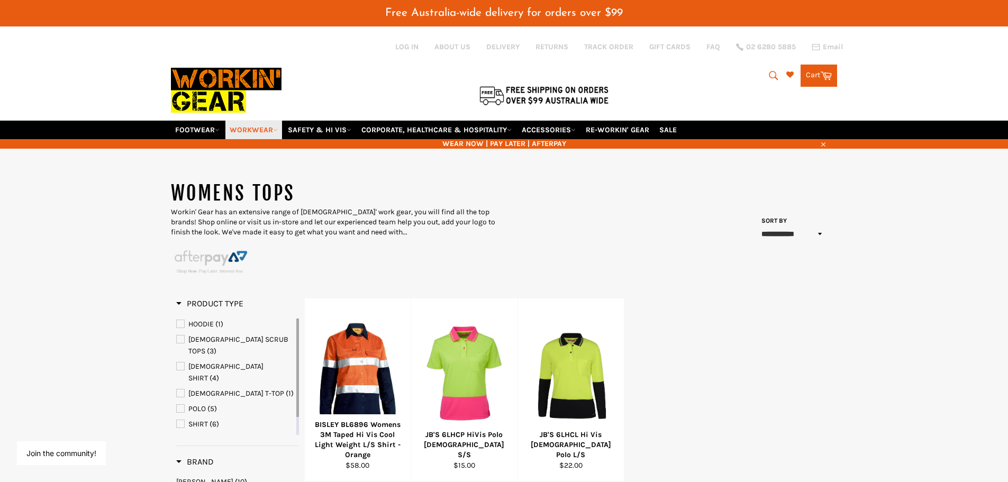
click at [269, 127] on link "WORKWEAR" at bounding box center [253, 130] width 57 height 19
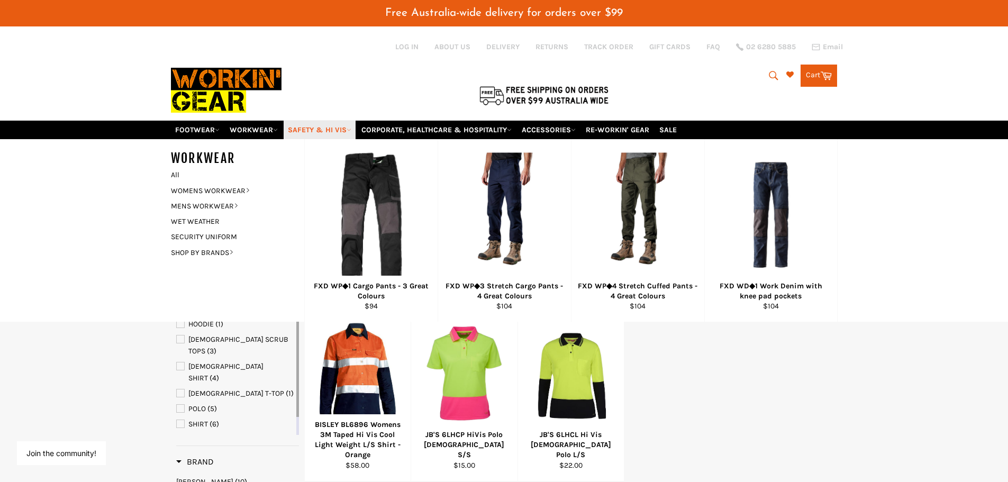
click at [351, 127] on icon at bounding box center [348, 129] width 5 height 5
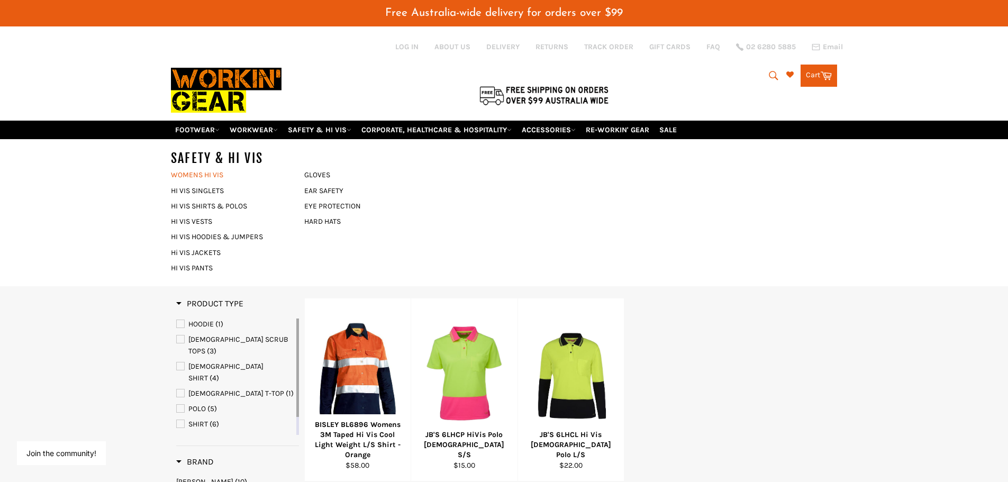
click at [212, 175] on link "WOMENS HI VIS" at bounding box center [230, 174] width 128 height 15
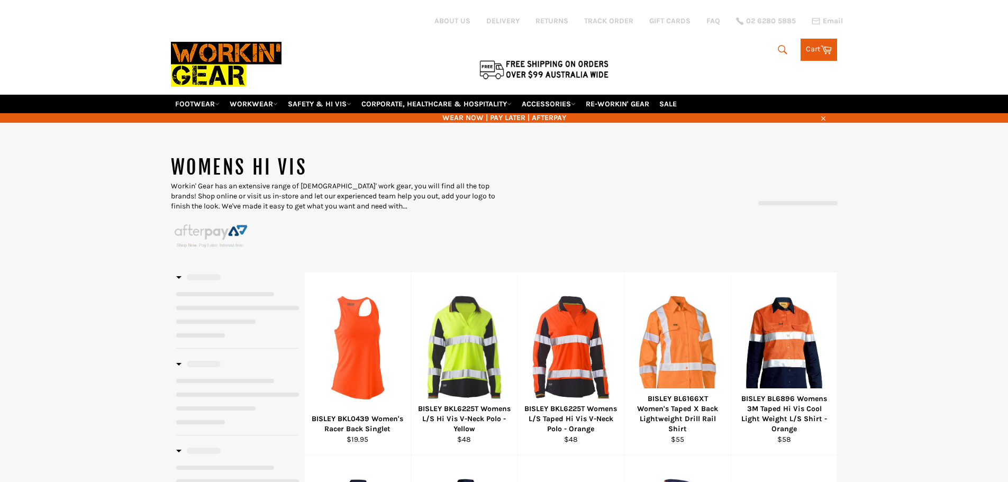
select select "**********"
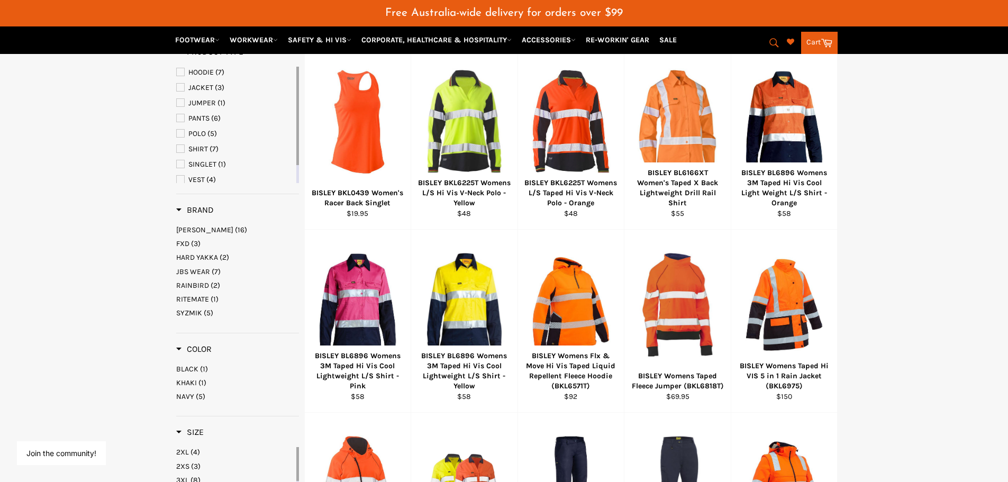
scroll to position [317, 0]
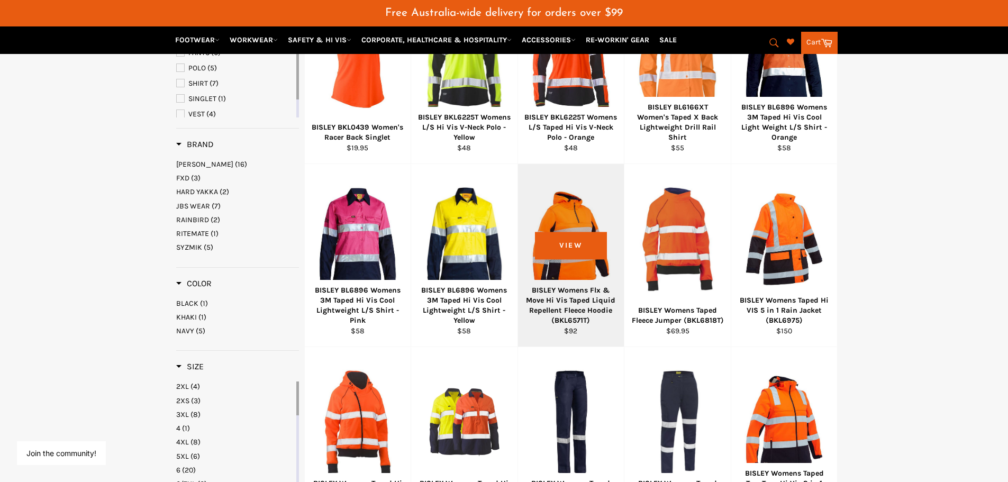
click at [567, 287] on div "BISLEY Womens Flx & Move Hi Vis Taped Liquid Repellent Fleece Hoodie (BKL6571T)" at bounding box center [570, 305] width 93 height 41
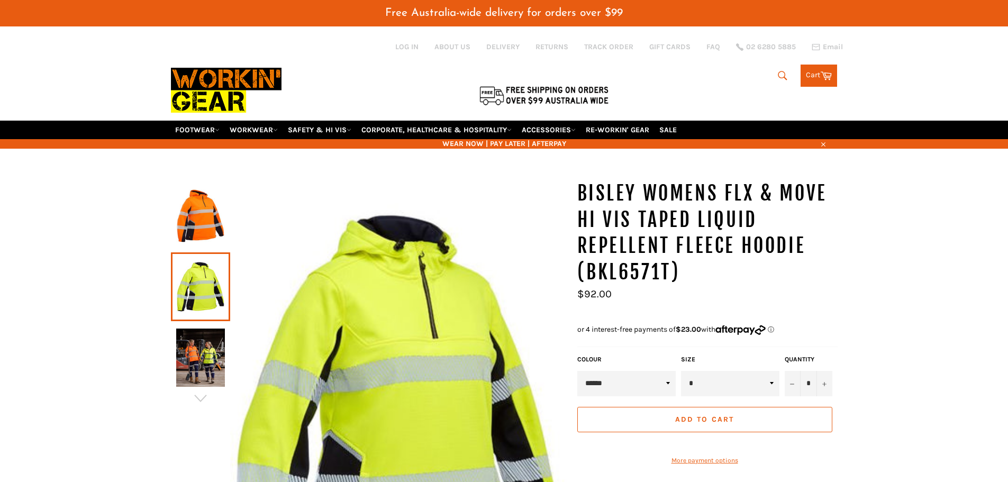
click at [192, 337] on img at bounding box center [200, 357] width 49 height 58
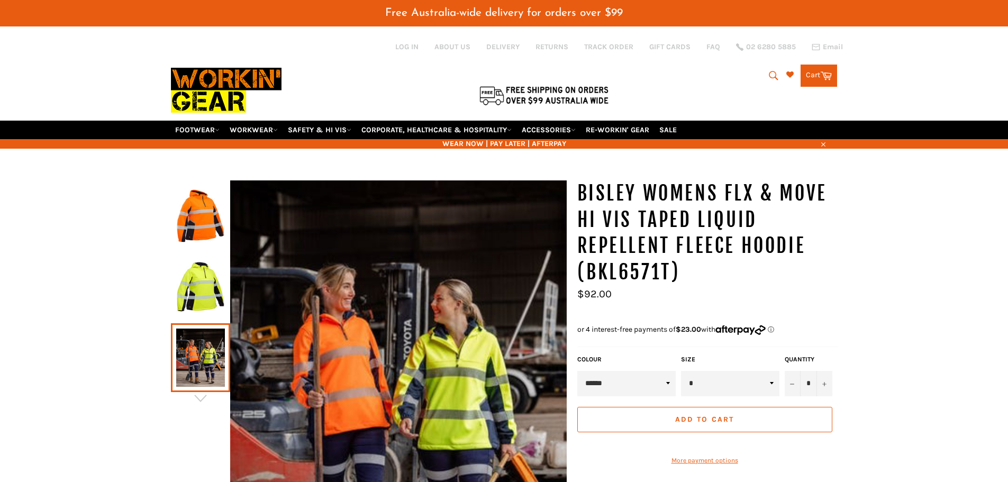
click at [184, 221] on img at bounding box center [200, 216] width 49 height 58
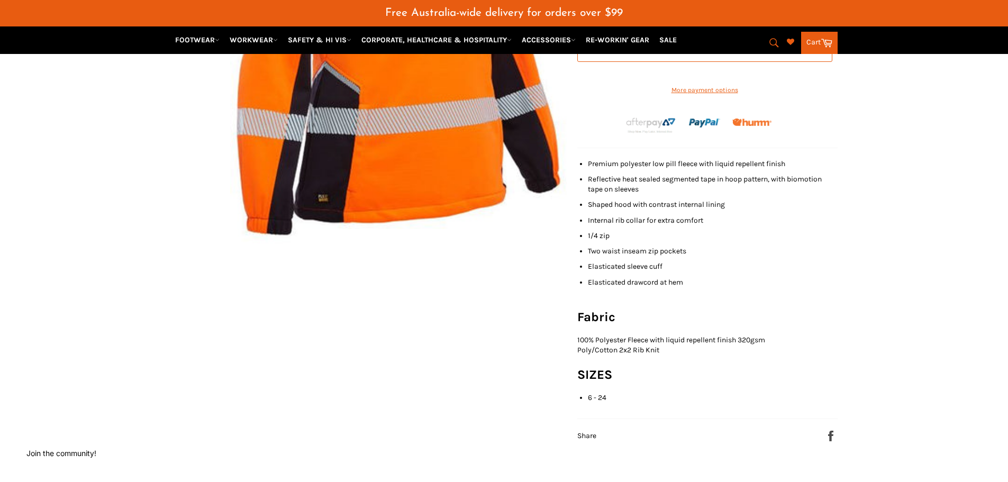
scroll to position [106, 0]
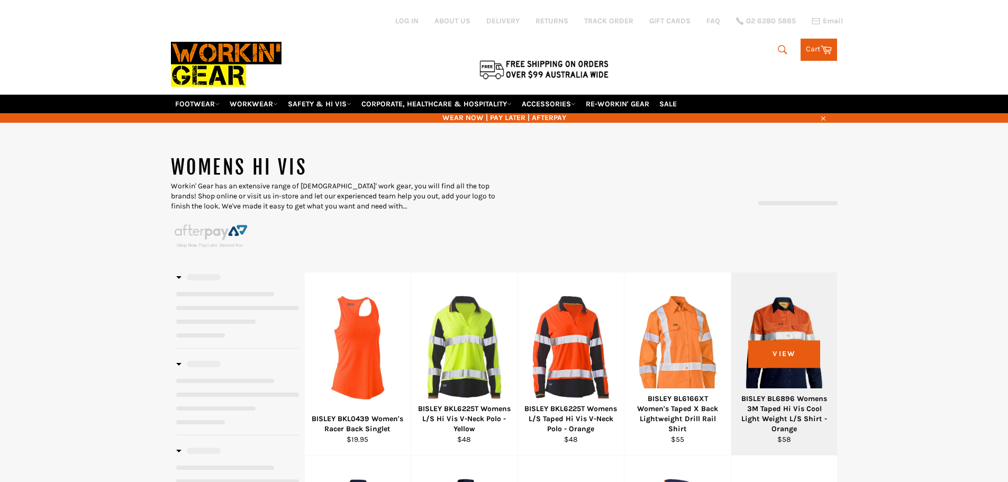
select select "**********"
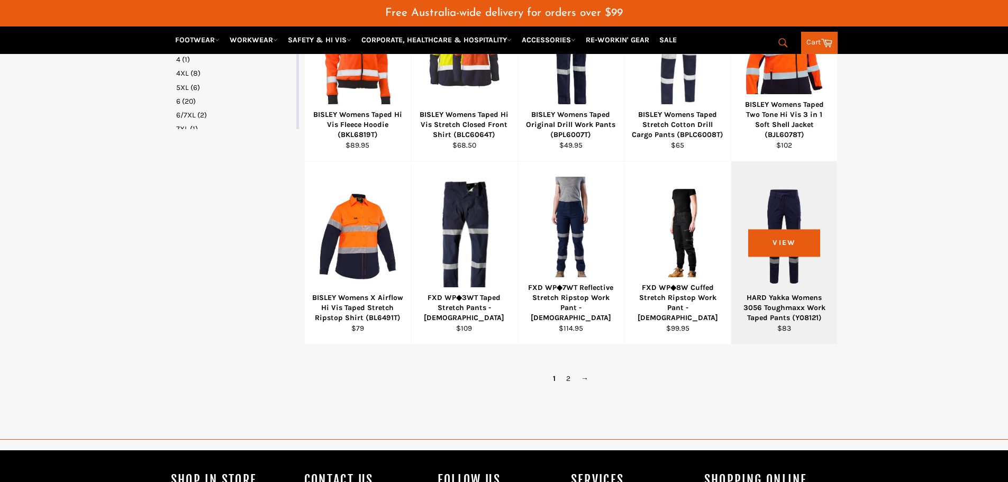
scroll to position [693, 0]
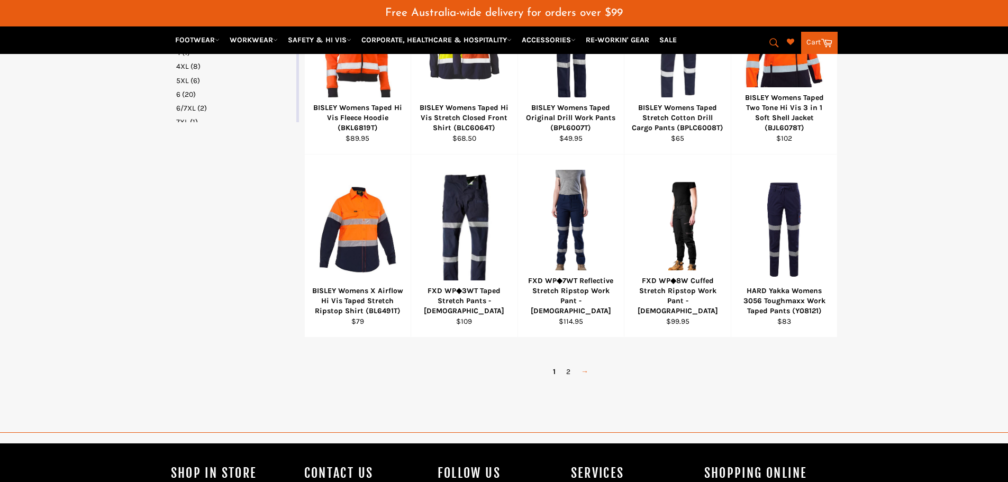
click at [587, 371] on link "→" at bounding box center [584, 371] width 18 height 15
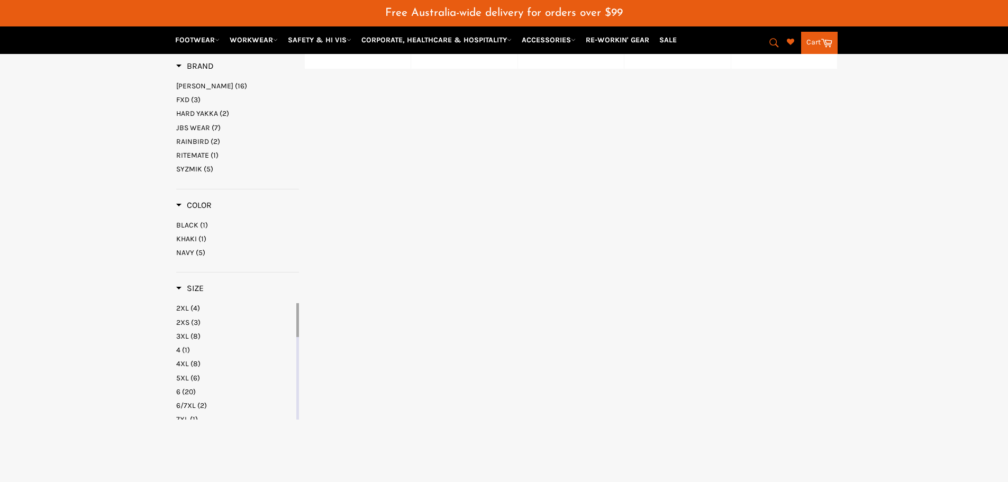
select select "**********"
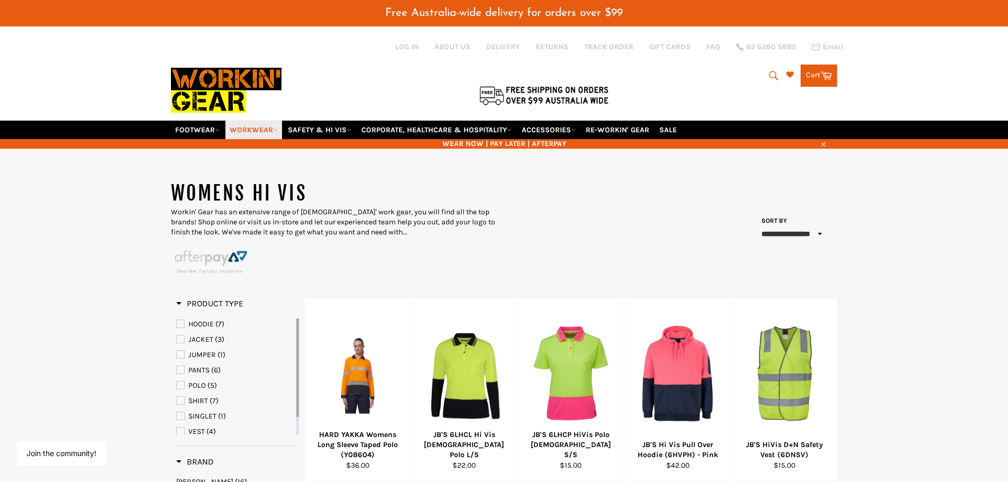
click at [277, 128] on icon at bounding box center [275, 129] width 5 height 5
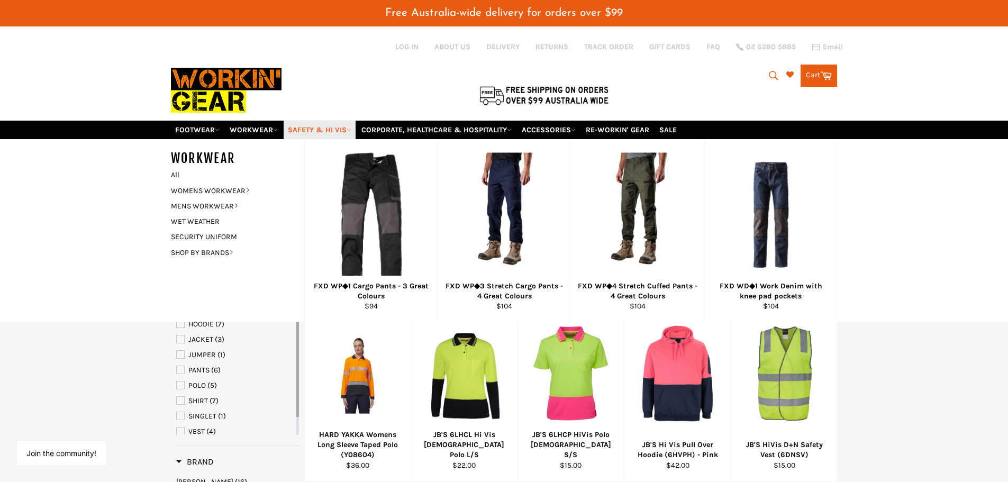
click at [336, 127] on link "SAFETY & HI VIS" at bounding box center [320, 130] width 72 height 19
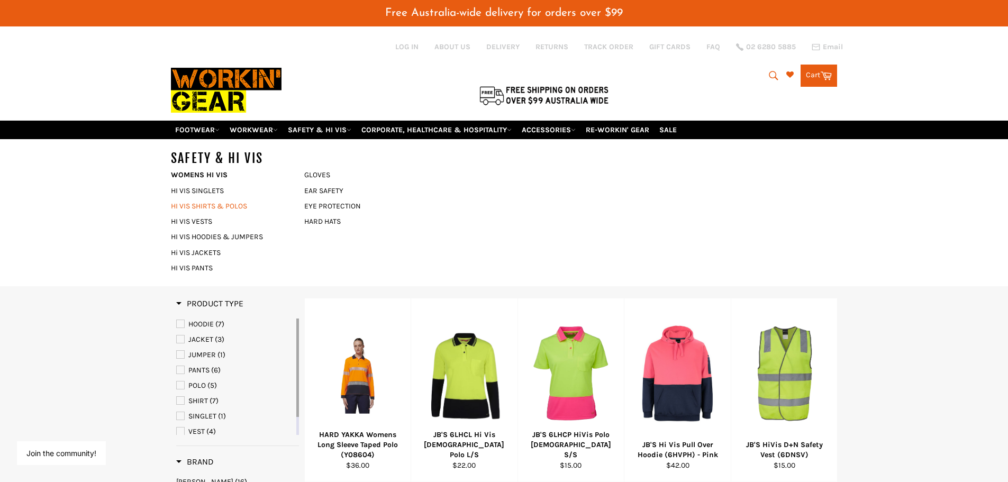
click at [216, 204] on link "HI VIS SHIRTS & POLOS" at bounding box center [230, 205] width 128 height 15
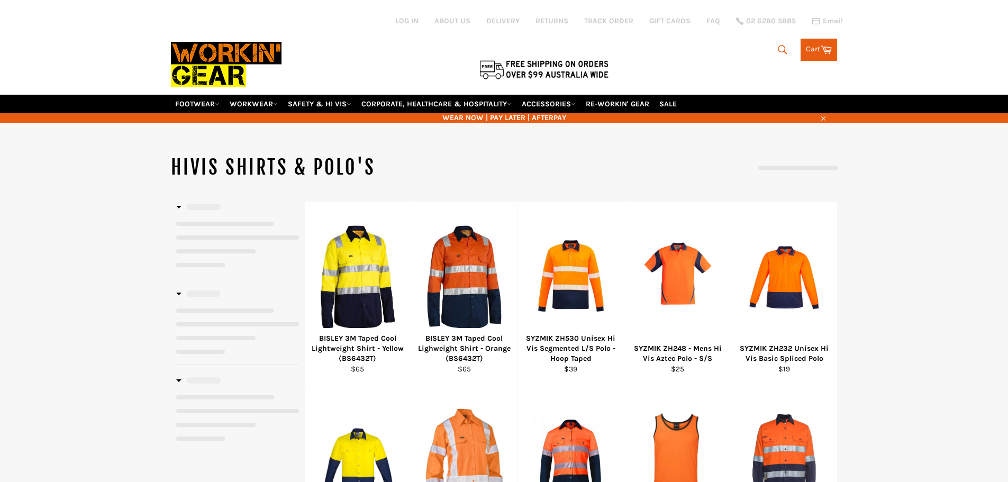
select select "******"
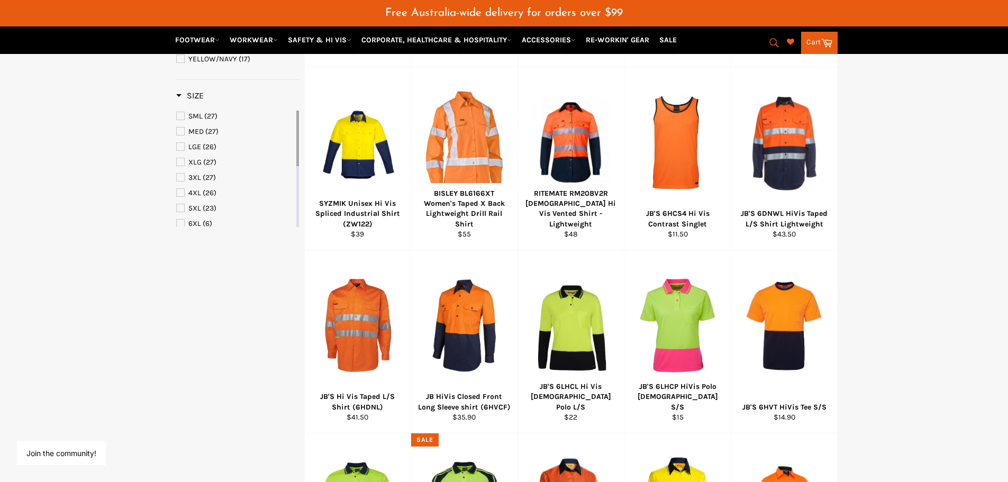
scroll to position [317, 0]
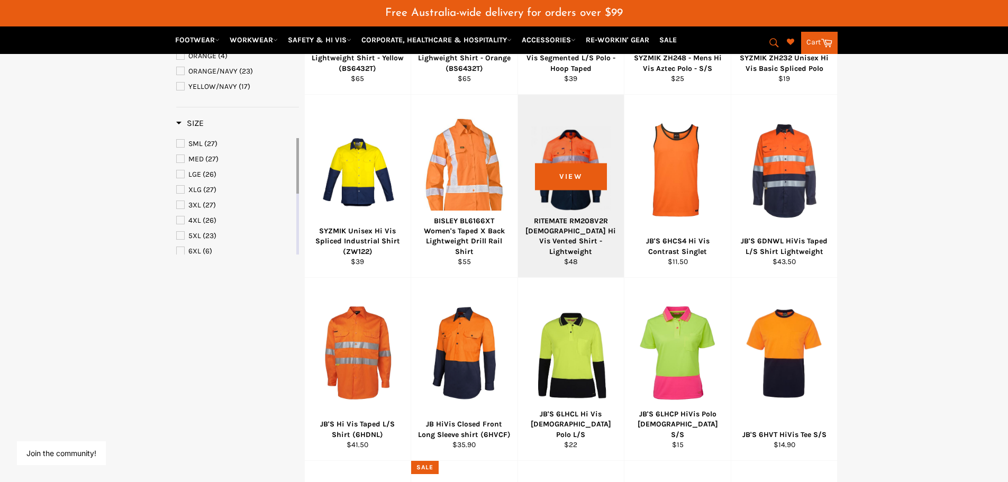
click at [552, 240] on div "RITEMATE RM208V2R [DEMOGRAPHIC_DATA] Hi Vis Vented Shirt - Lightweight" at bounding box center [570, 236] width 93 height 41
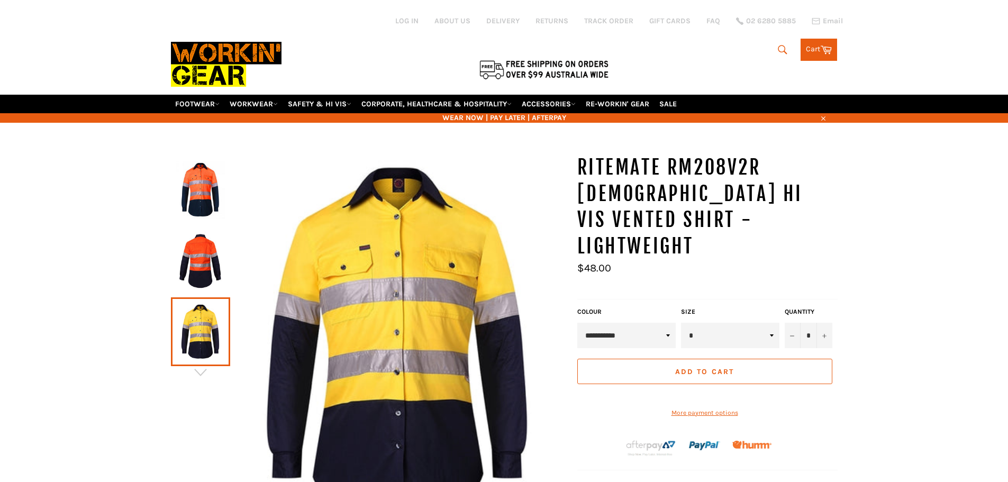
click at [189, 258] on img at bounding box center [200, 261] width 49 height 58
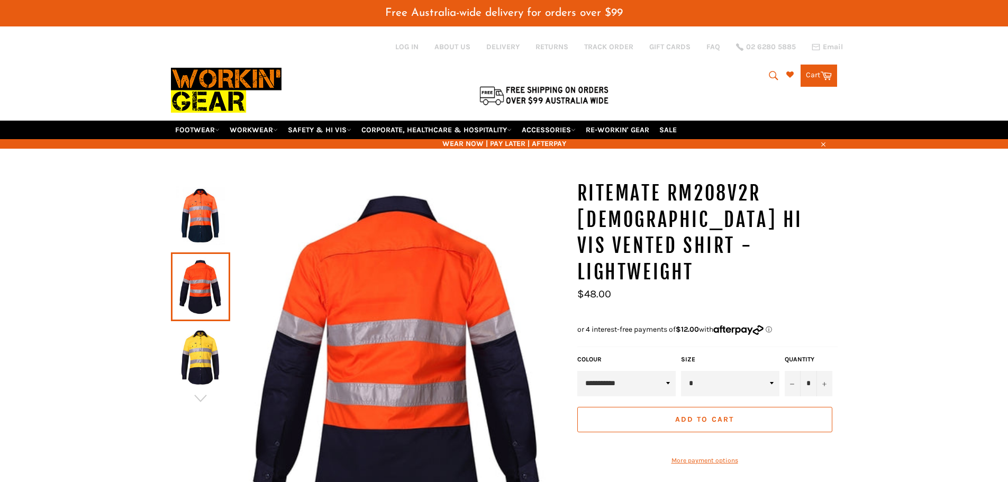
click at [195, 199] on img at bounding box center [200, 216] width 49 height 58
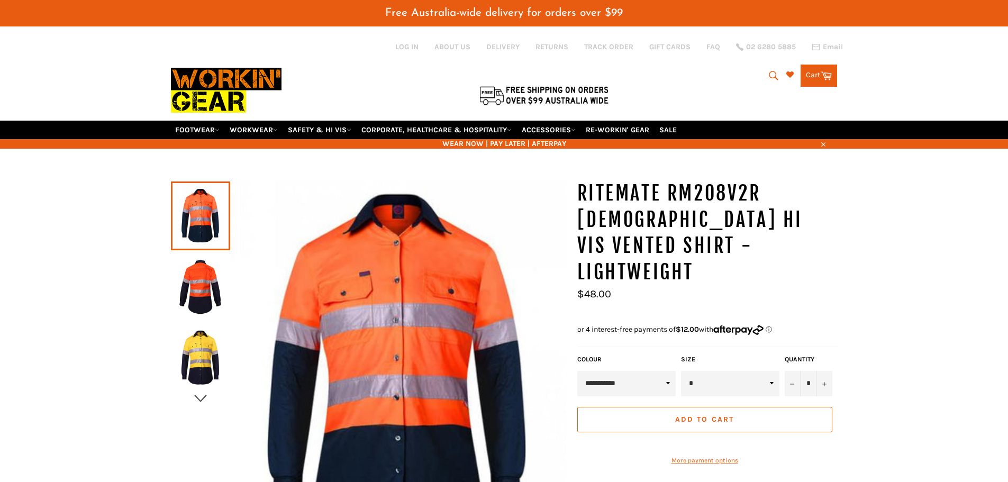
click at [201, 395] on icon "button" at bounding box center [201, 398] width 16 height 16
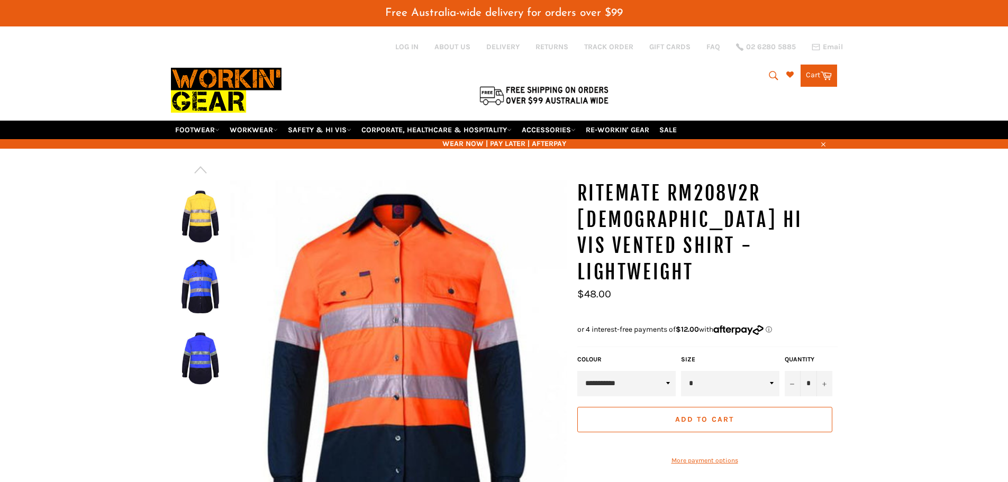
click at [201, 395] on div at bounding box center [369, 371] width 396 height 383
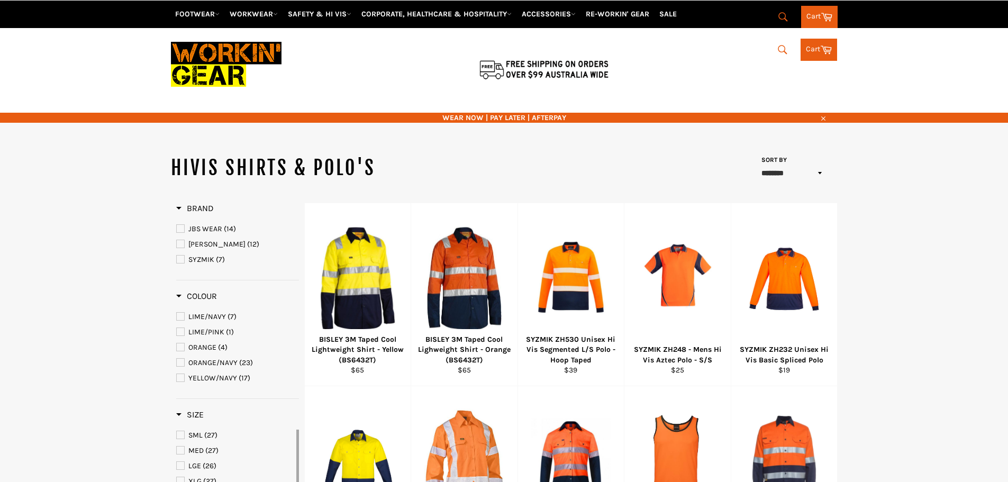
select select "******"
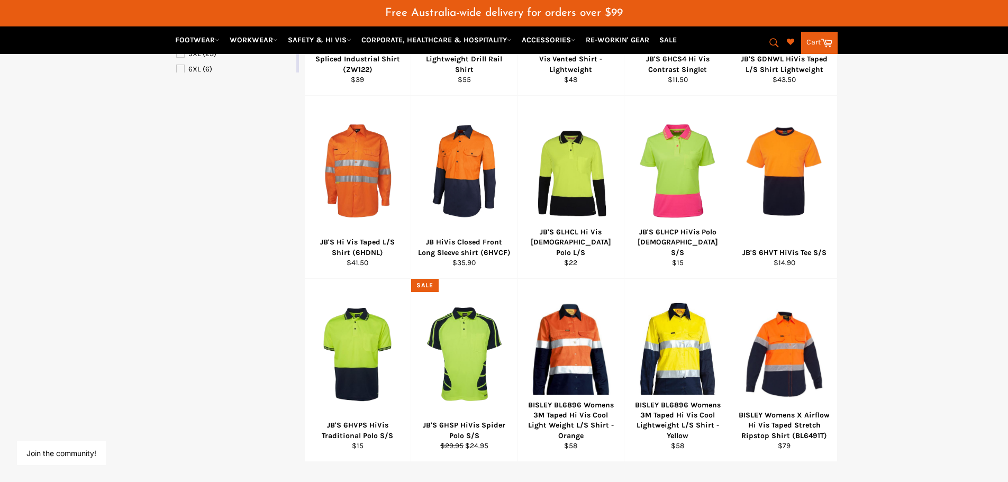
scroll to position [518, 0]
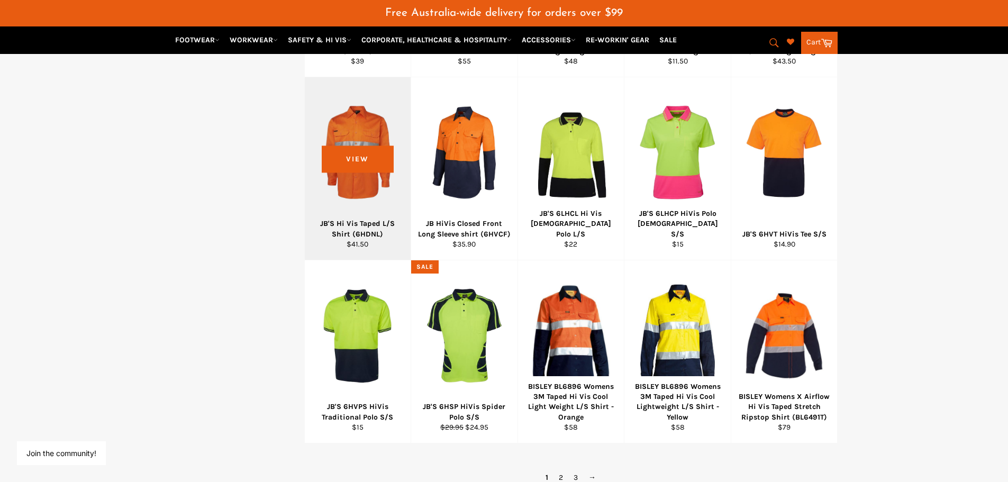
click at [358, 231] on div "JB'S Hi Vis Taped L/S Shirt (6HDNL)" at bounding box center [357, 228] width 93 height 21
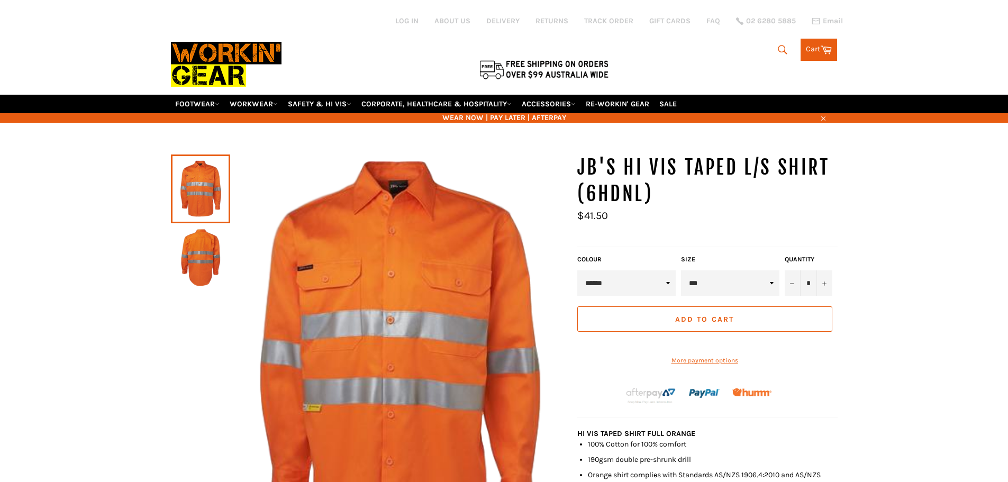
click at [217, 265] on img at bounding box center [200, 257] width 49 height 58
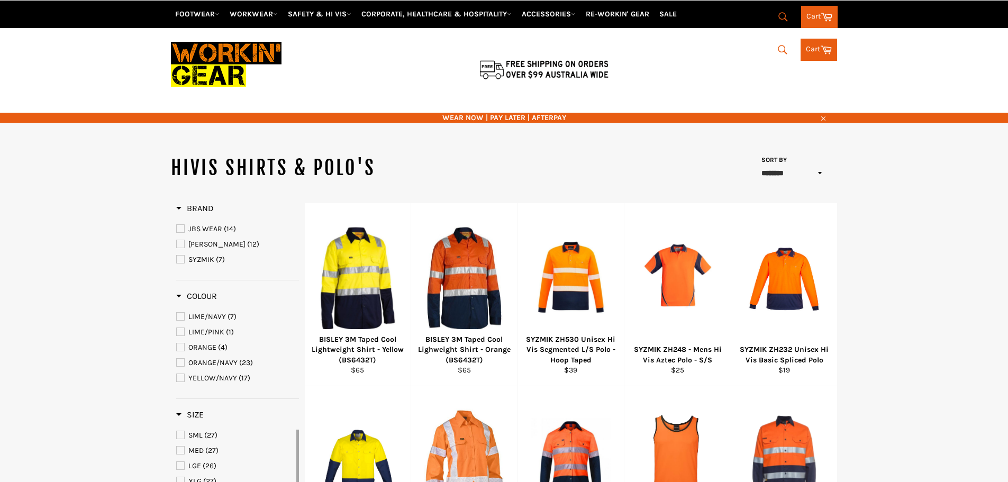
select select "******"
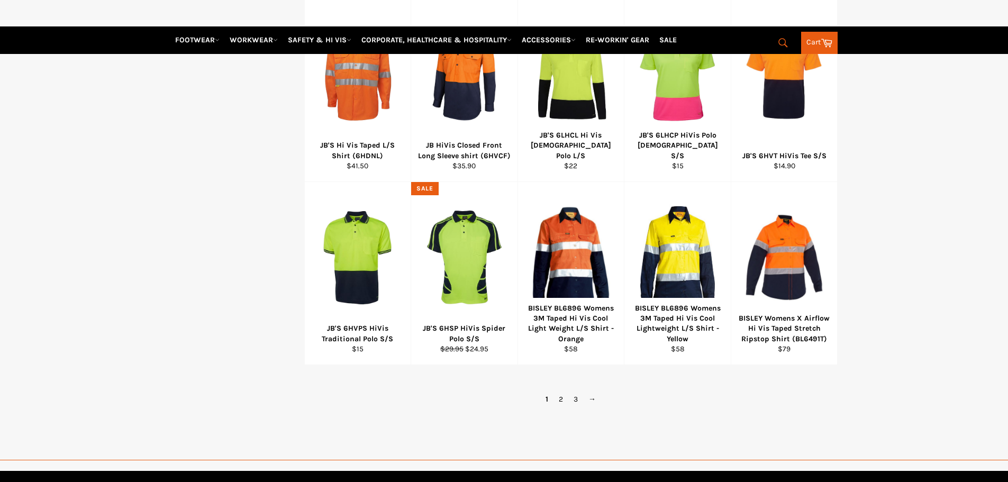
scroll to position [596, 0]
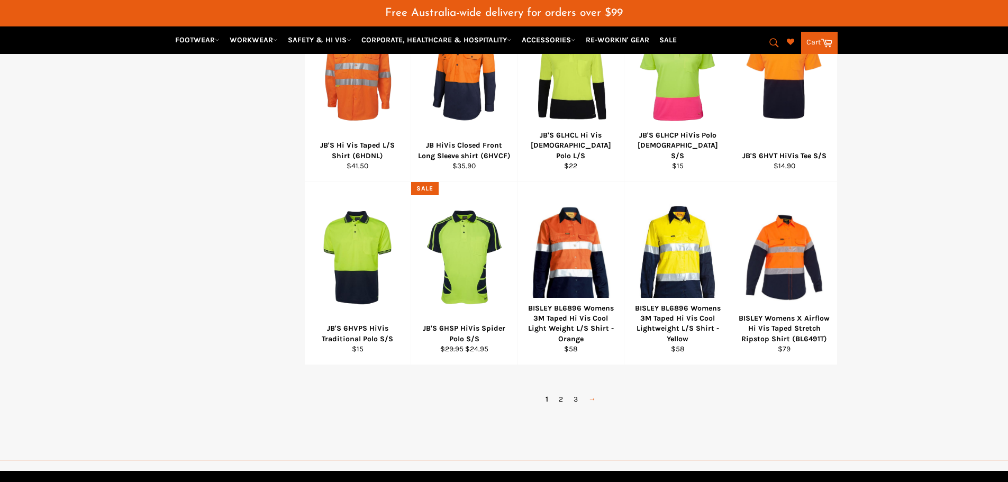
click at [588, 398] on link "→" at bounding box center [592, 398] width 18 height 15
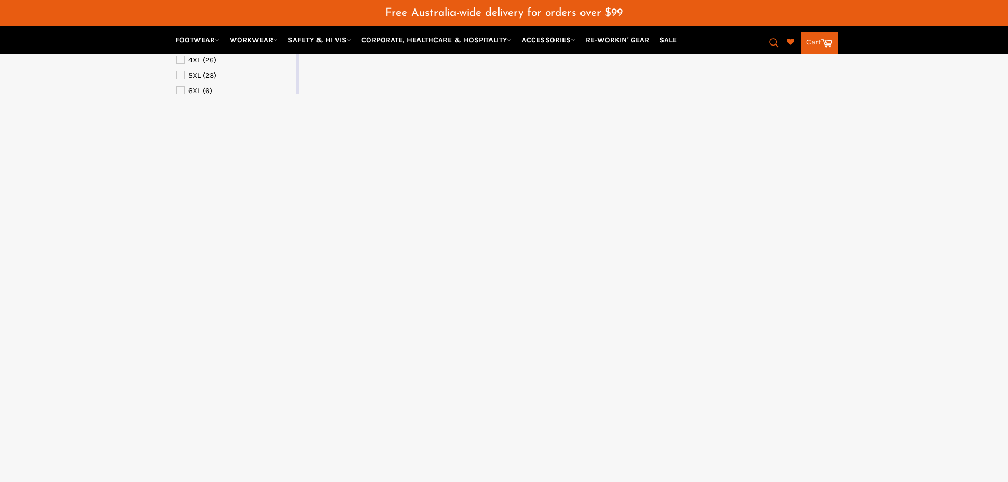
select select "******"
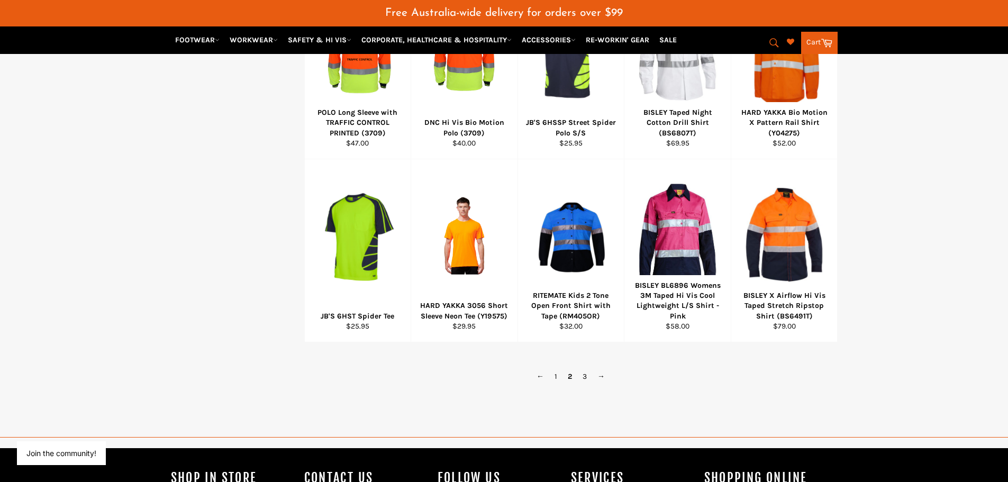
scroll to position [626, 0]
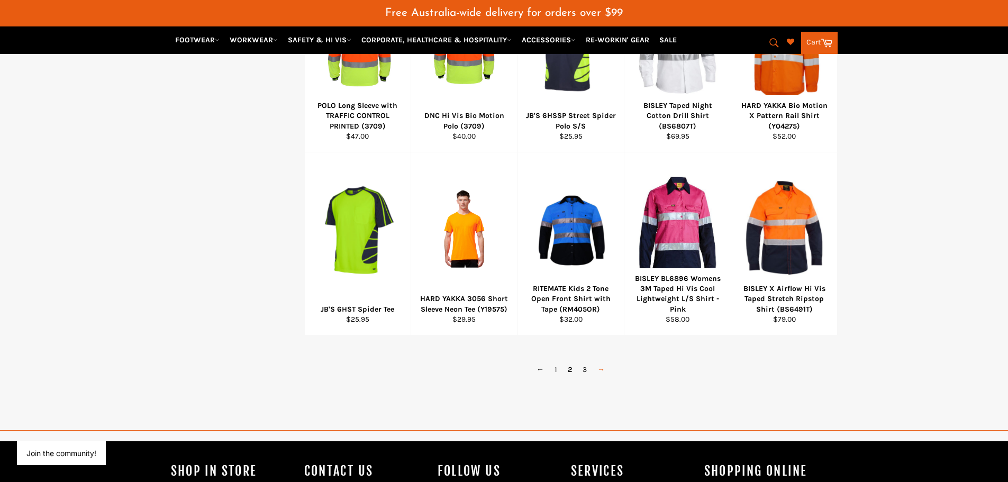
click at [605, 372] on link "→" at bounding box center [601, 369] width 18 height 15
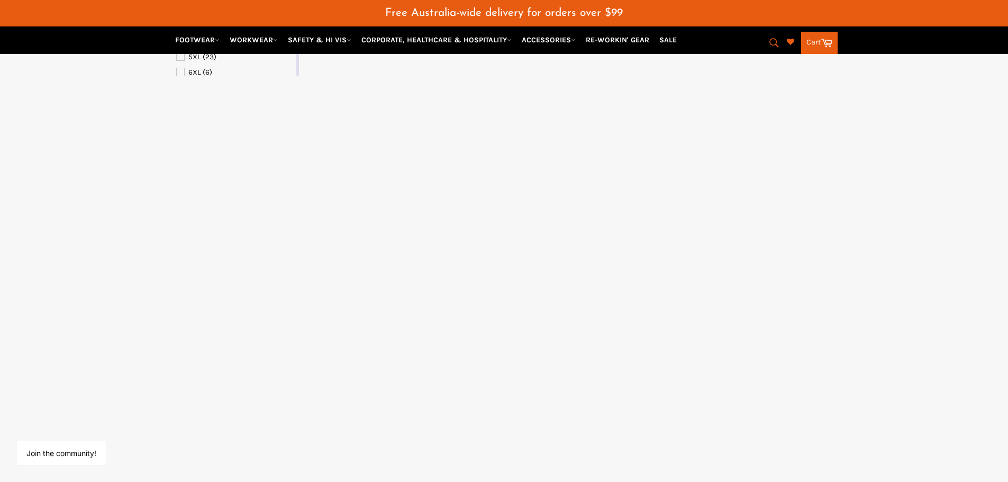
select select "******"
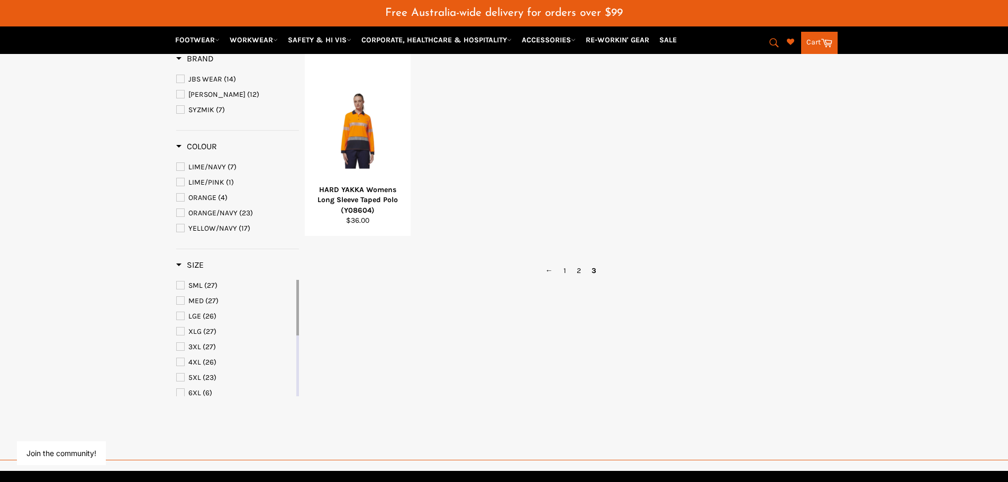
scroll to position [150, 0]
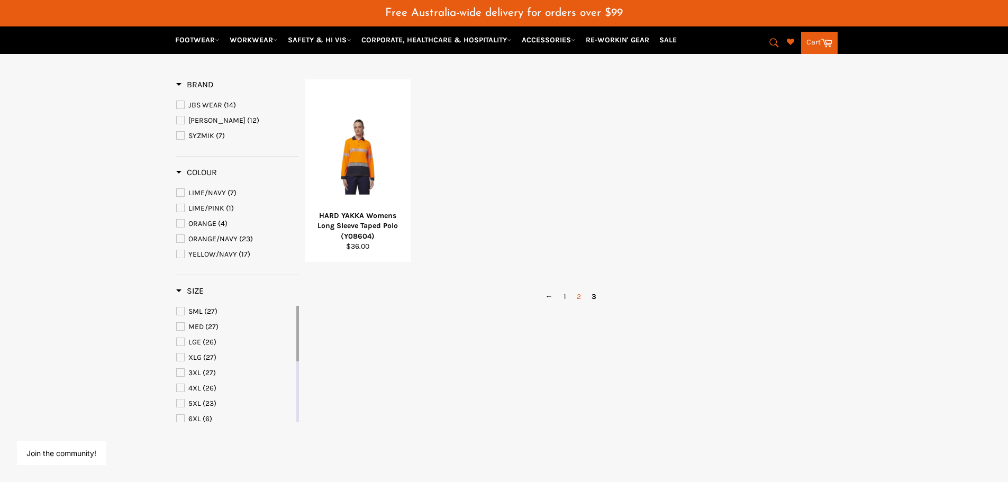
click at [577, 293] on link "2" at bounding box center [578, 296] width 15 height 15
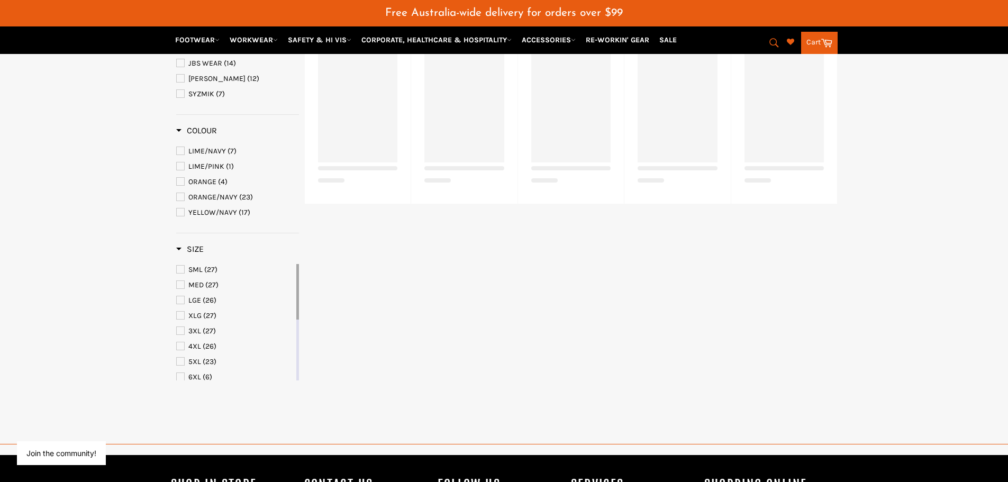
select select "******"
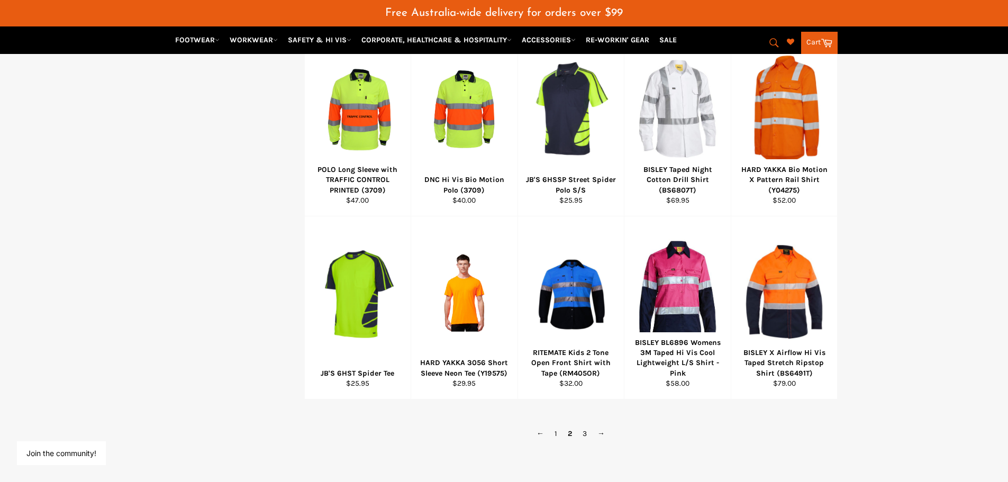
scroll to position [573, 0]
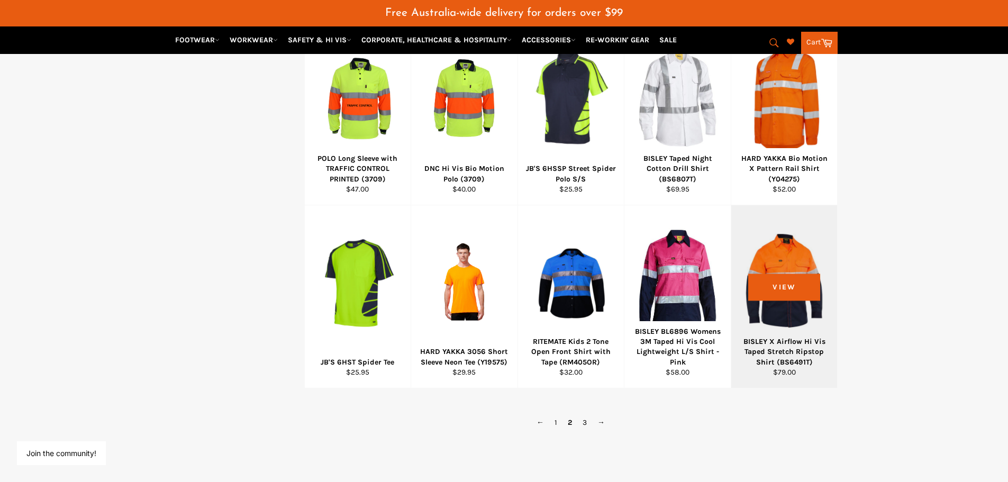
click at [777, 346] on div "BISLEY X Airflow Hi Vis Taped Stretch Ripstop Shirt (BS6491T)" at bounding box center [783, 351] width 93 height 31
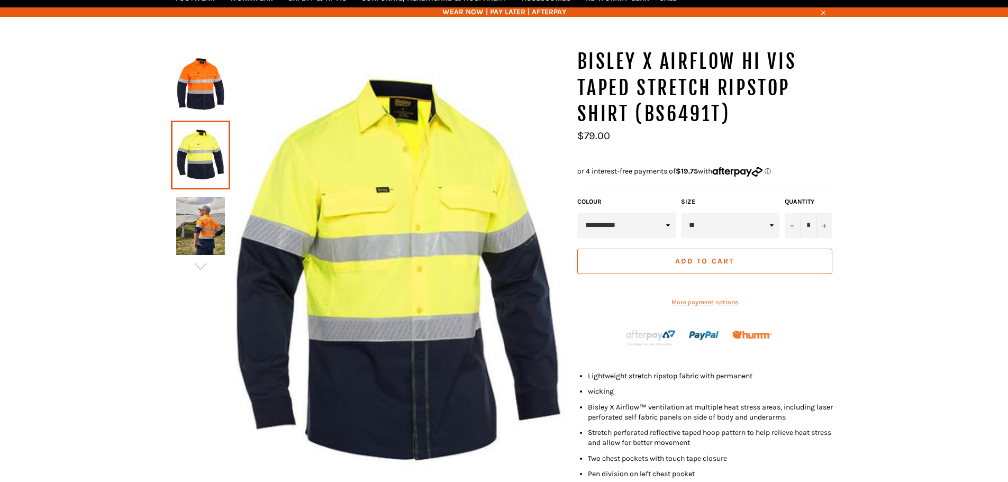
scroll to position [132, 0]
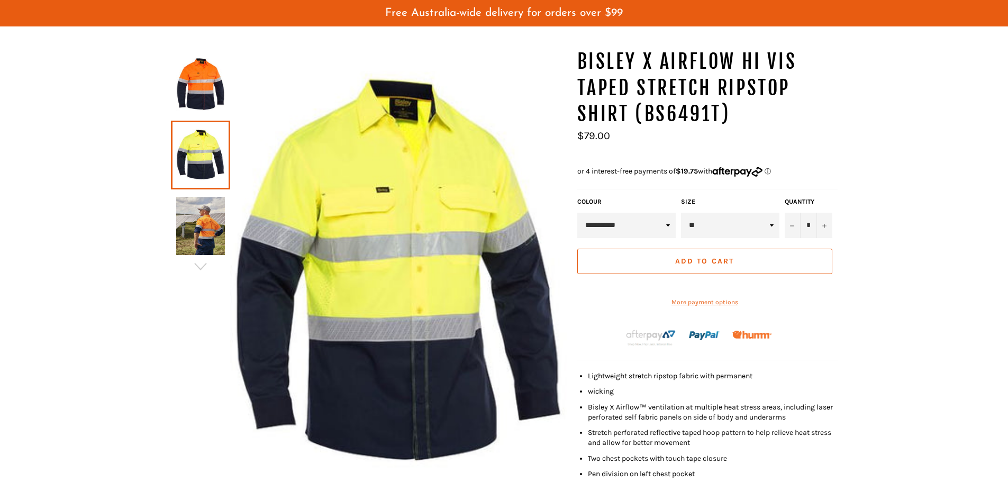
click at [194, 232] on img at bounding box center [200, 226] width 49 height 58
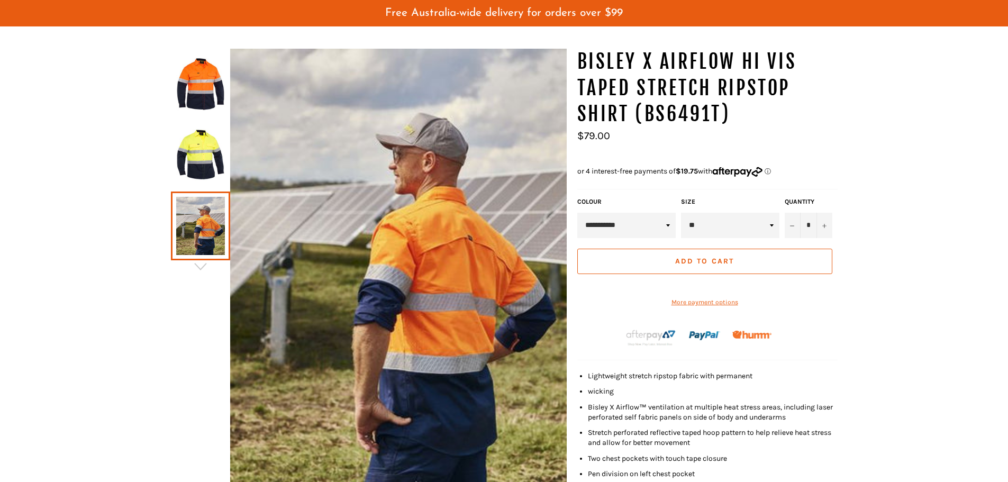
click at [209, 94] on img at bounding box center [200, 84] width 49 height 58
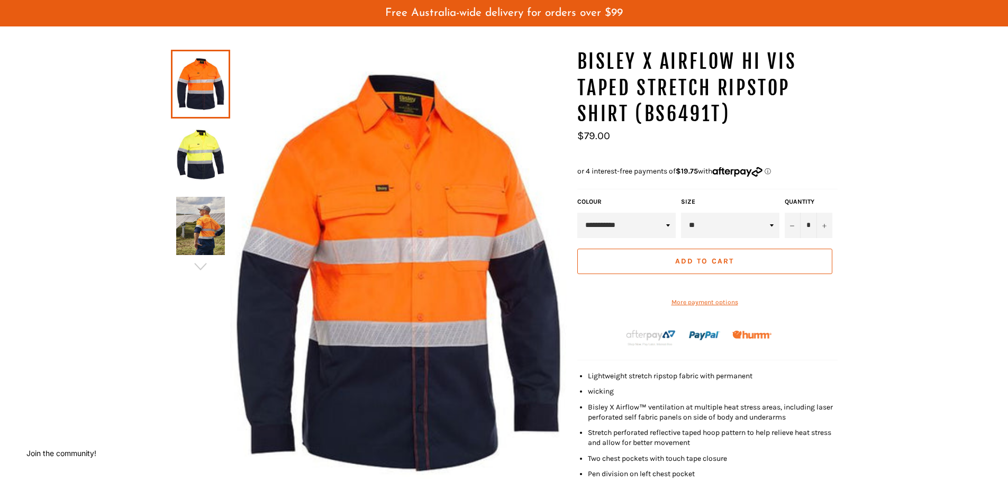
click at [207, 231] on img at bounding box center [200, 226] width 49 height 58
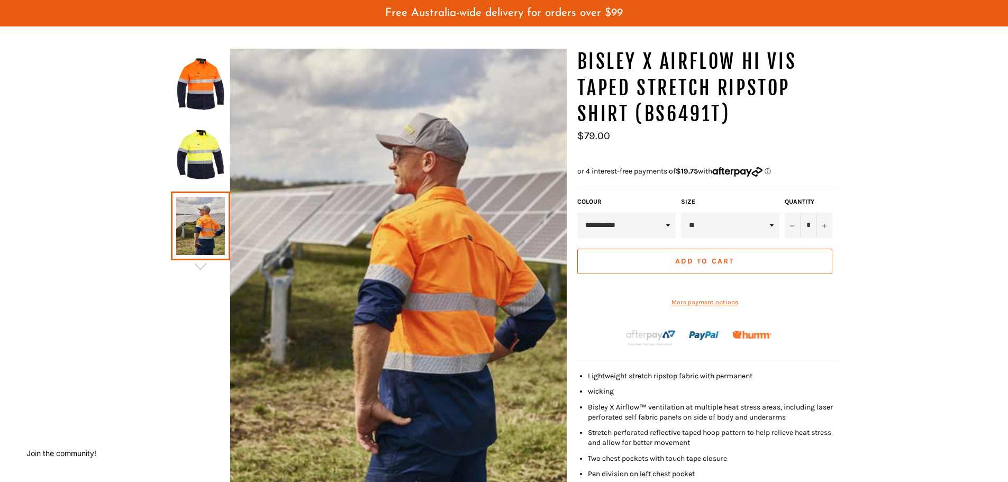
click at [192, 162] on img at bounding box center [200, 155] width 49 height 58
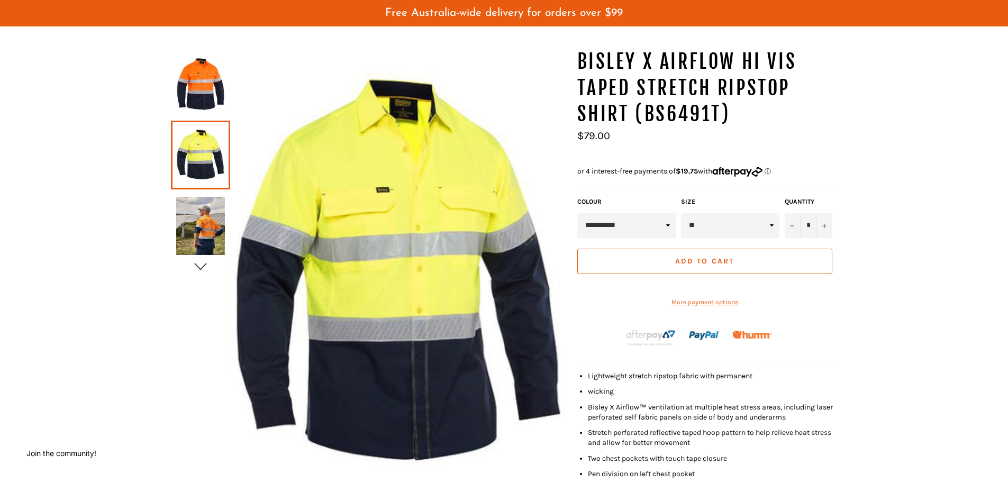
click at [205, 266] on icon "button" at bounding box center [200, 266] width 12 height 7
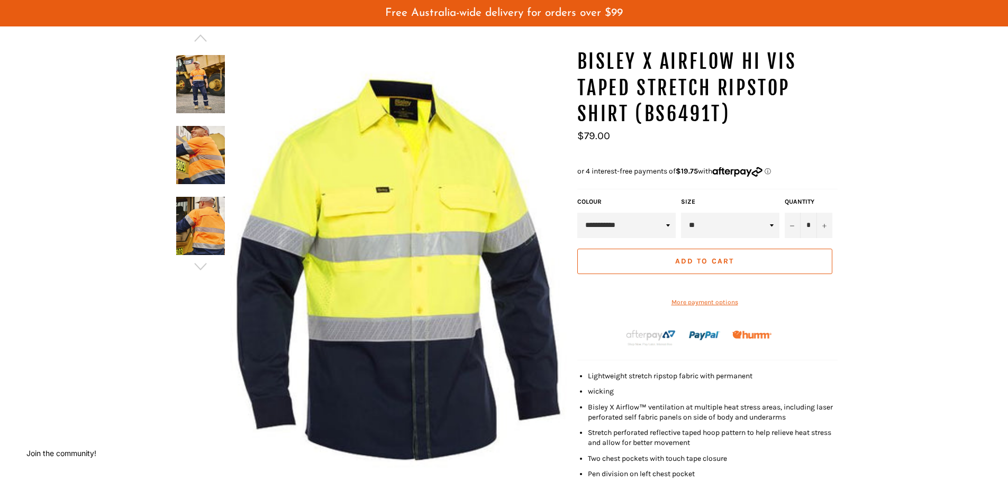
click at [208, 160] on img at bounding box center [200, 155] width 49 height 58
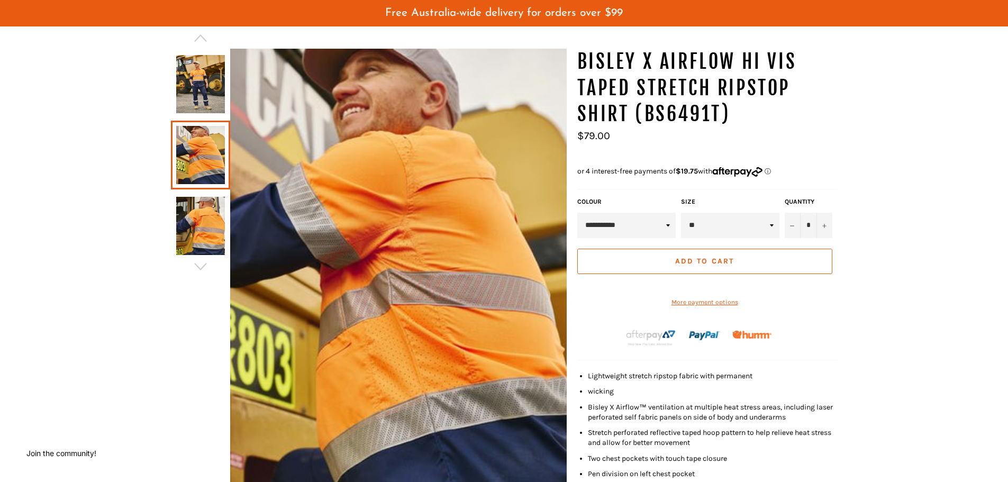
click at [209, 228] on img at bounding box center [200, 226] width 49 height 58
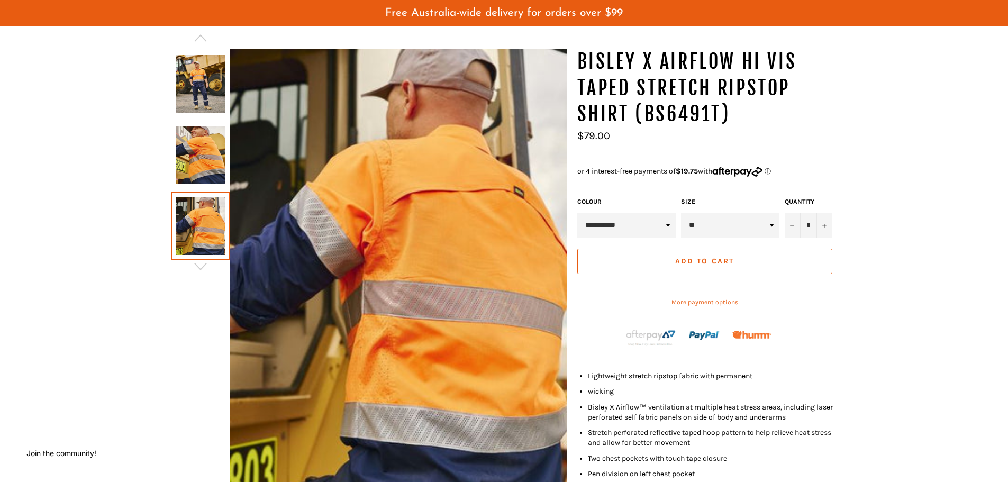
click at [202, 145] on img at bounding box center [200, 155] width 49 height 58
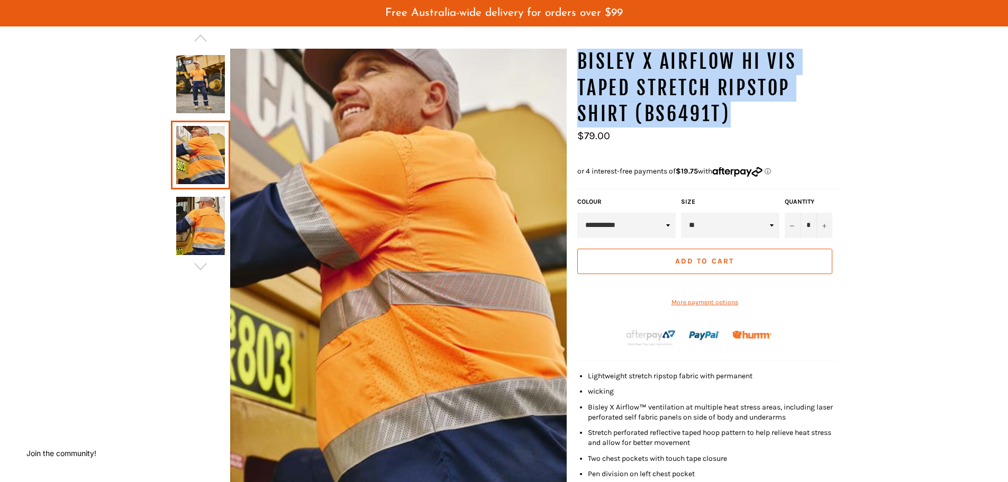
drag, startPoint x: 591, startPoint y: 63, endPoint x: 741, endPoint y: 118, distance: 159.3
click at [741, 118] on h1 "BISLEY X Airflow Hi Vis Taped Stretch Ripstop Shirt (BS6491T)" at bounding box center [707, 88] width 260 height 79
copy h1 "BISLEY X Airflow Hi Vis Taped Stretch Ripstop Shirt (BS6491T)"
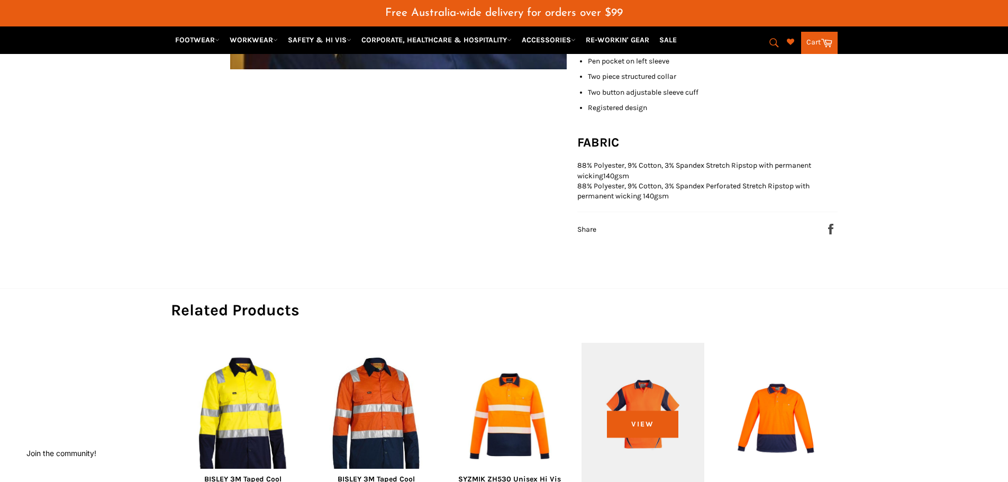
scroll to position [582, 0]
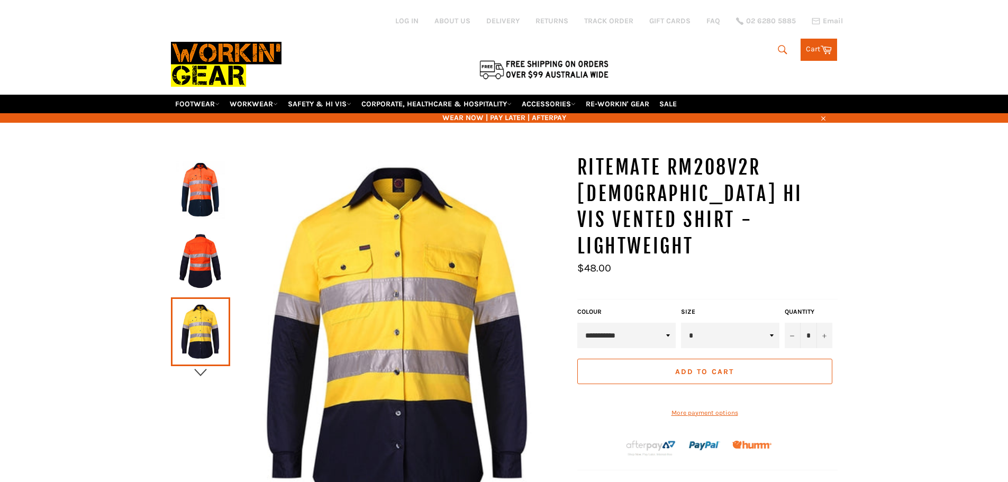
click at [198, 379] on icon "button" at bounding box center [201, 372] width 16 height 16
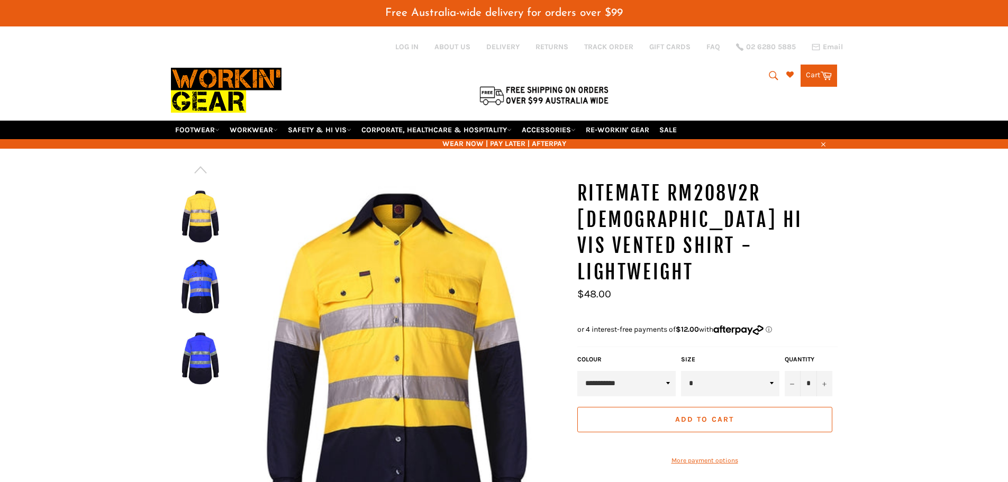
click at [199, 379] on img at bounding box center [200, 357] width 49 height 58
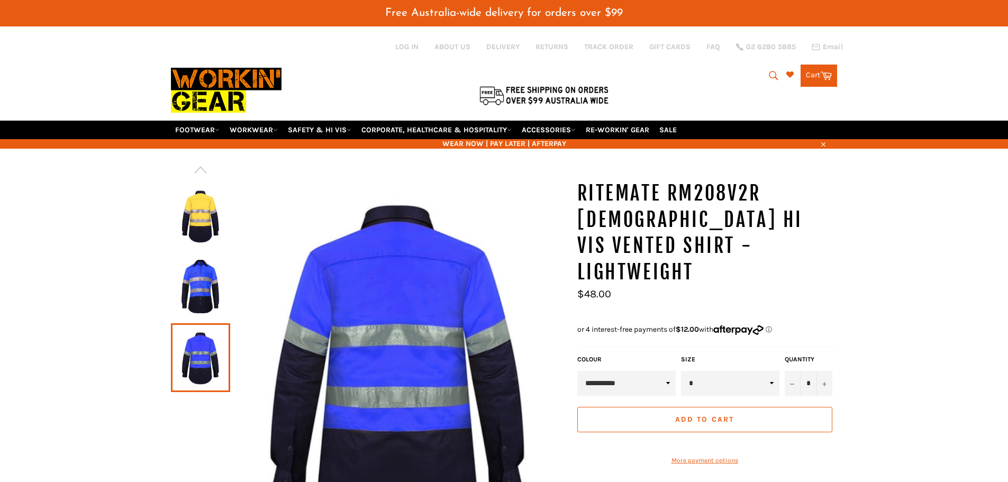
drag, startPoint x: 203, startPoint y: 354, endPoint x: 206, endPoint y: 348, distance: 7.4
click at [203, 354] on link at bounding box center [200, 357] width 59 height 69
click at [197, 290] on img at bounding box center [200, 287] width 49 height 58
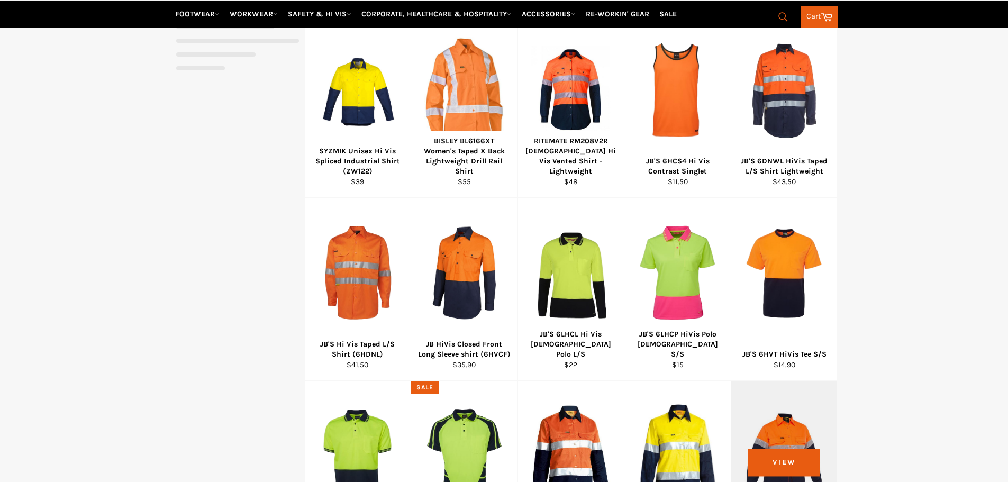
select select "******"
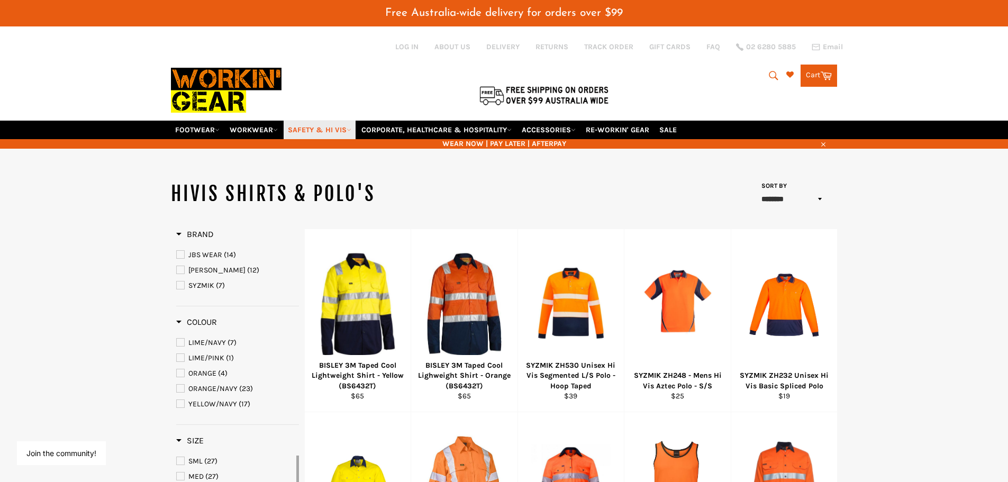
click at [355, 129] on link "SAFETY & HI VIS" at bounding box center [320, 130] width 72 height 19
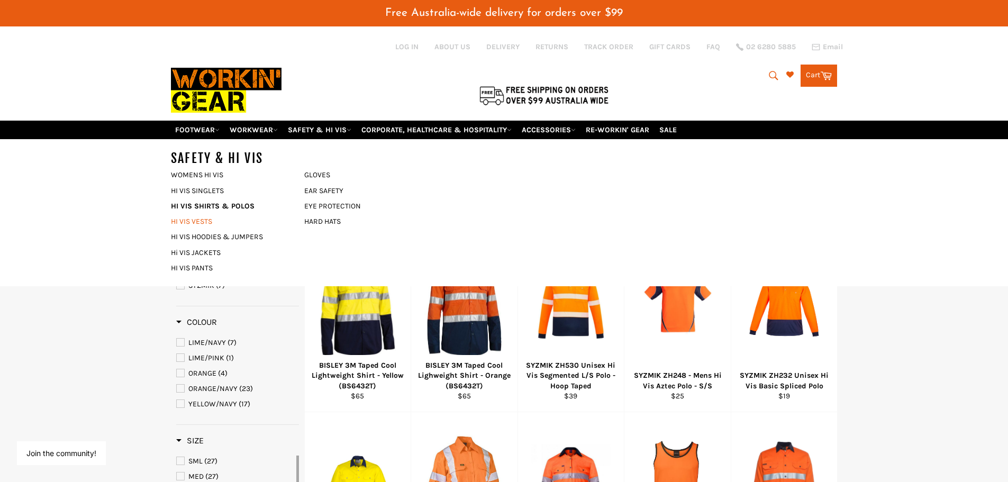
click at [205, 221] on link "HI VIS VESTS" at bounding box center [230, 221] width 128 height 15
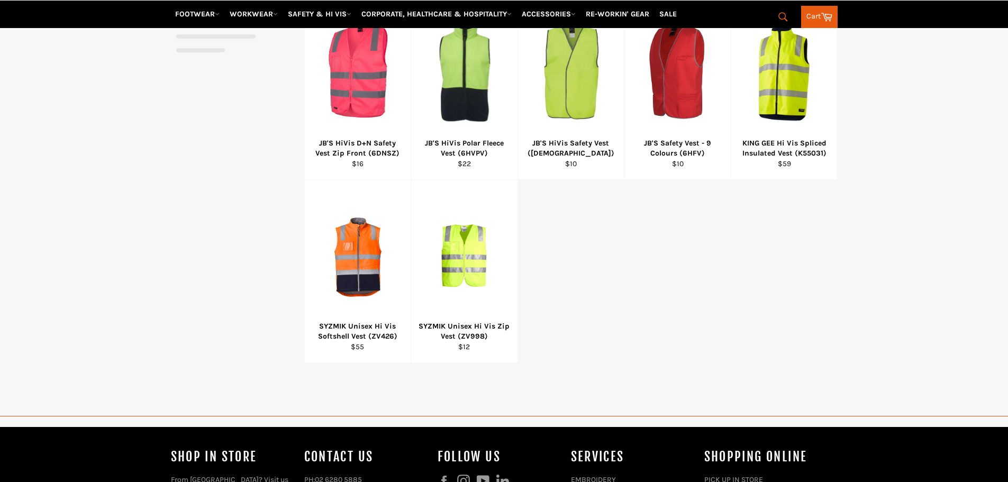
select select "**********"
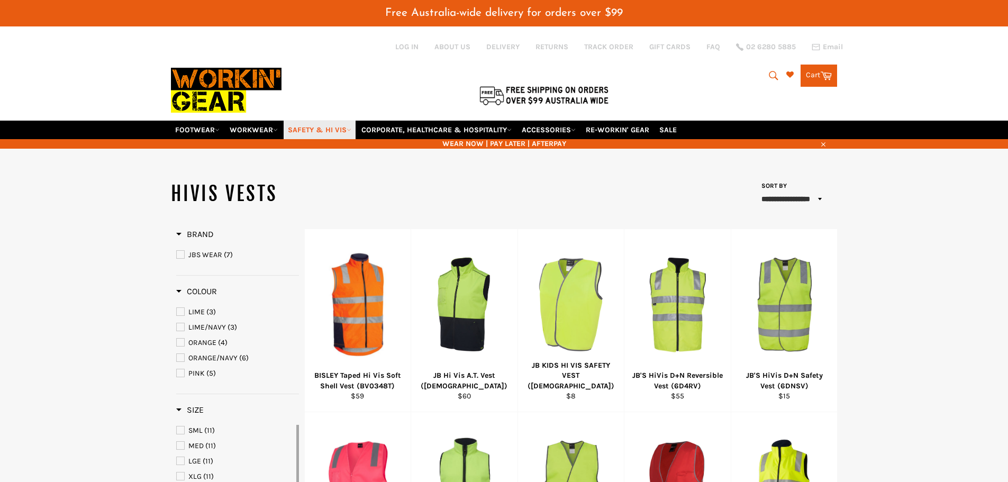
click at [355, 126] on link "SAFETY & HI VIS" at bounding box center [320, 130] width 72 height 19
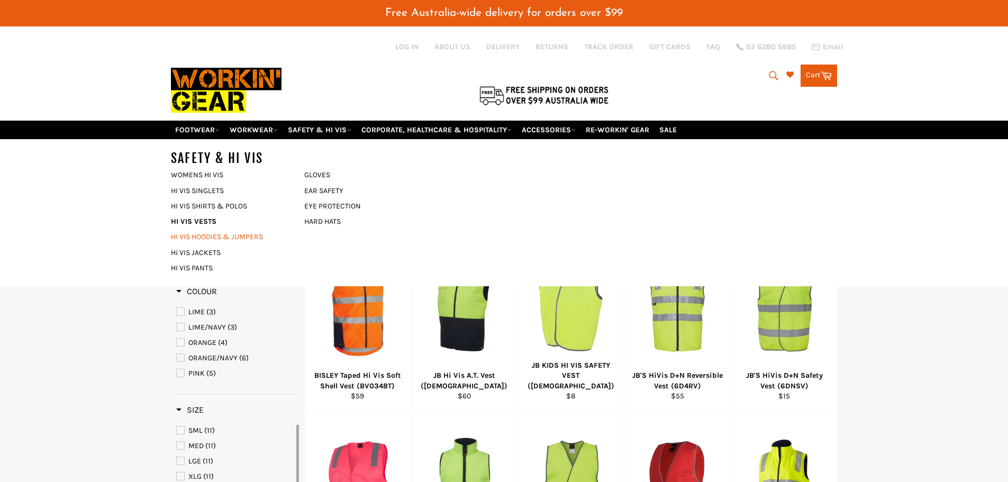
click at [205, 235] on link "HI VIS HOODIES & JUMPERS" at bounding box center [230, 236] width 128 height 15
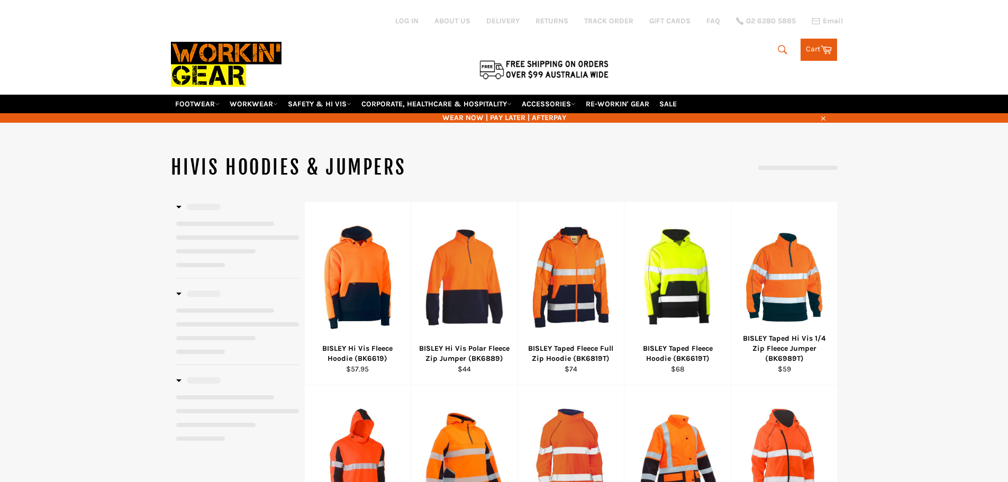
select select "**********"
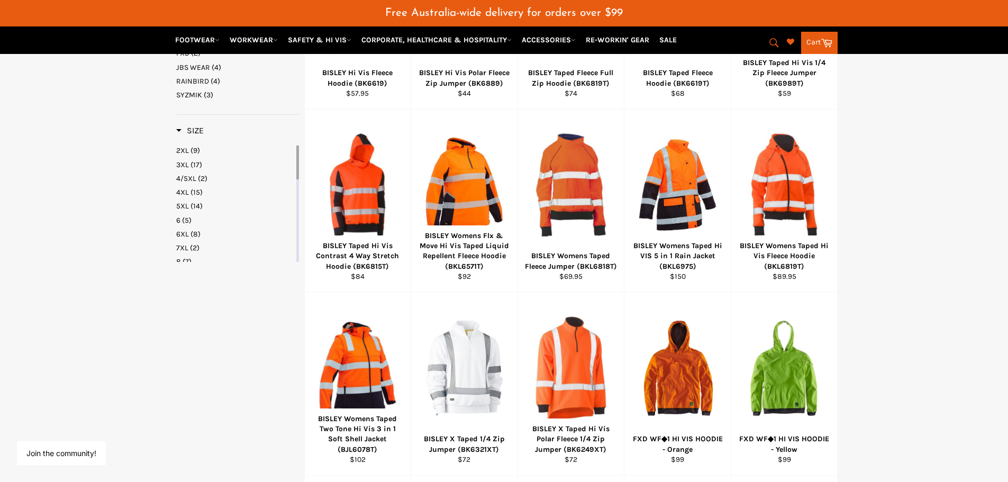
scroll to position [370, 0]
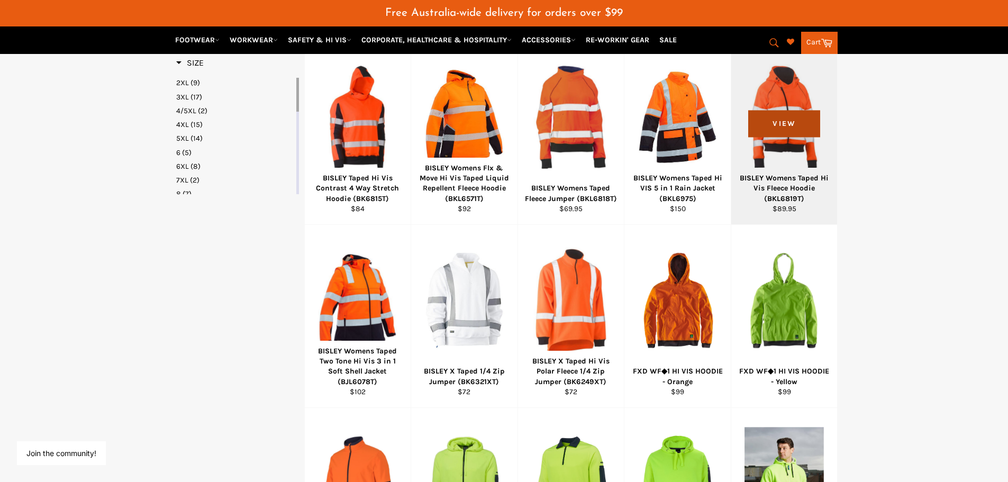
click at [784, 137] on span "View" at bounding box center [783, 123] width 71 height 27
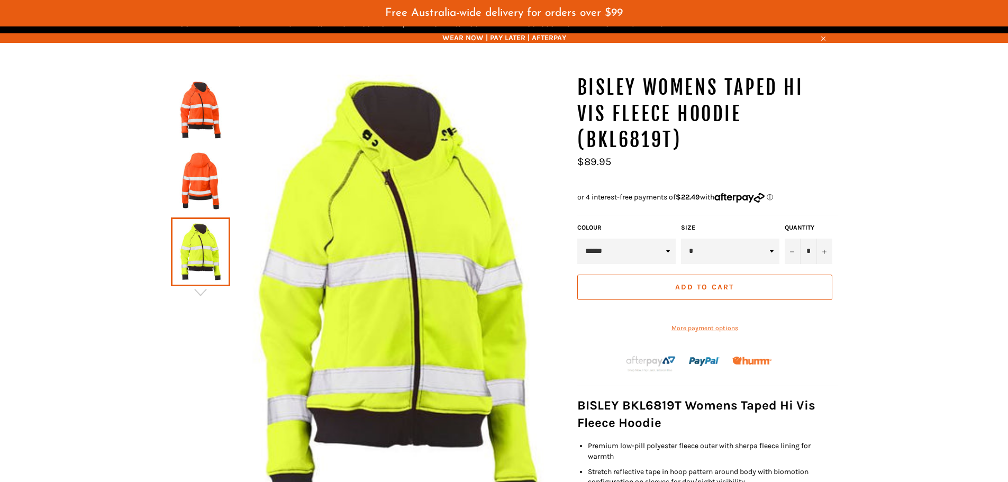
scroll to position [132, 0]
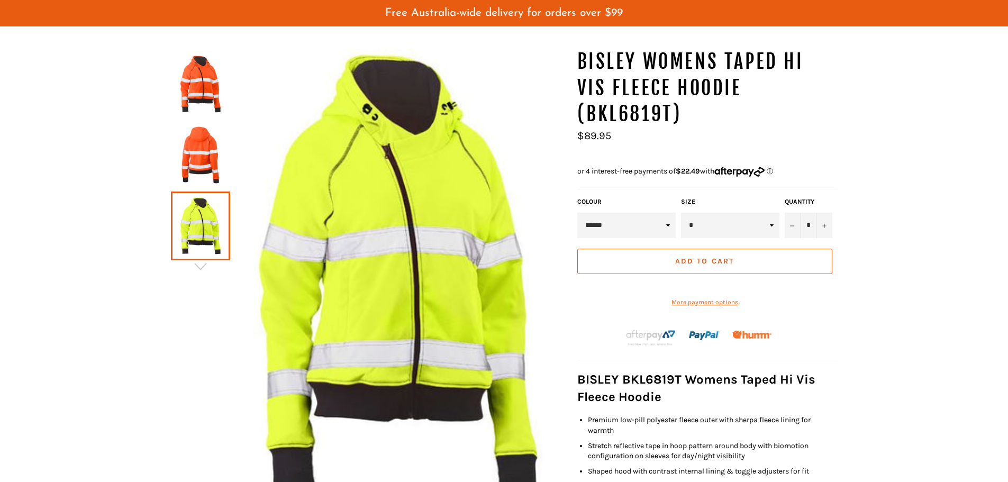
click at [198, 164] on img at bounding box center [200, 155] width 49 height 58
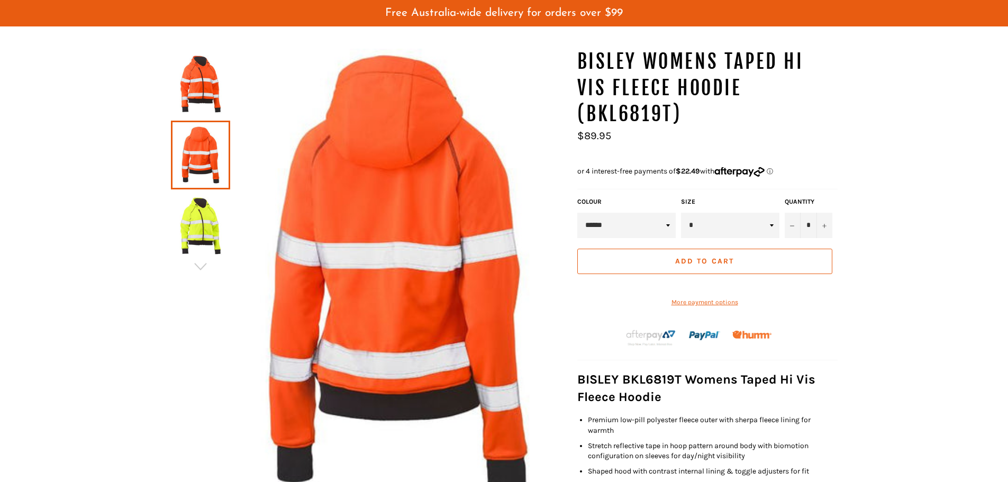
click at [194, 81] on img at bounding box center [200, 84] width 49 height 58
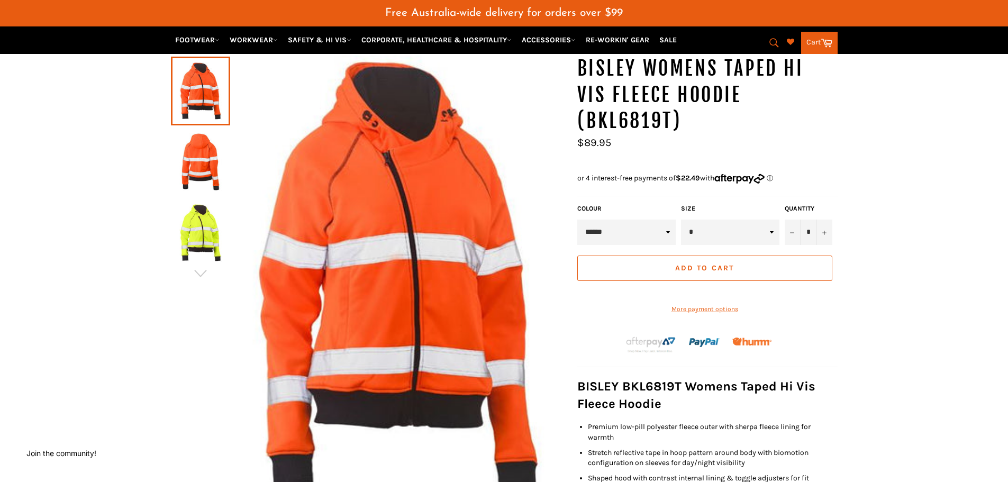
scroll to position [0, 0]
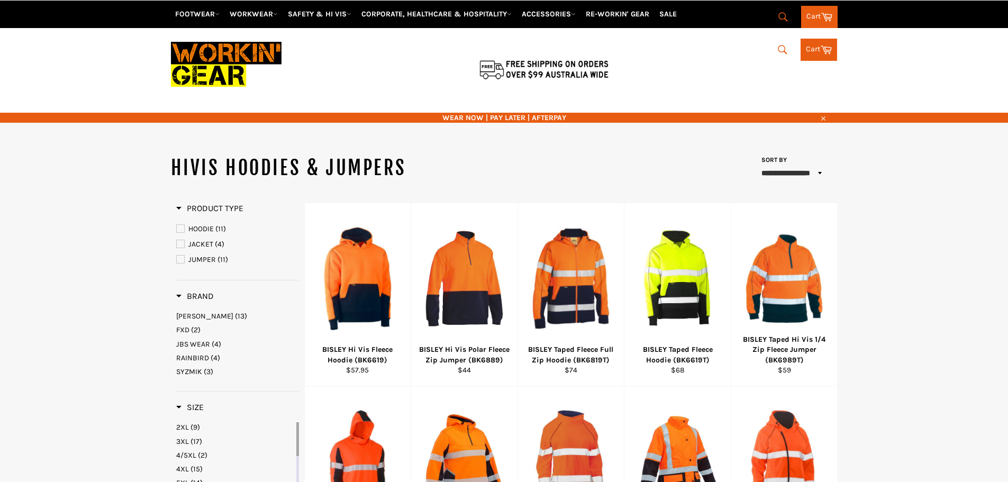
select select "**********"
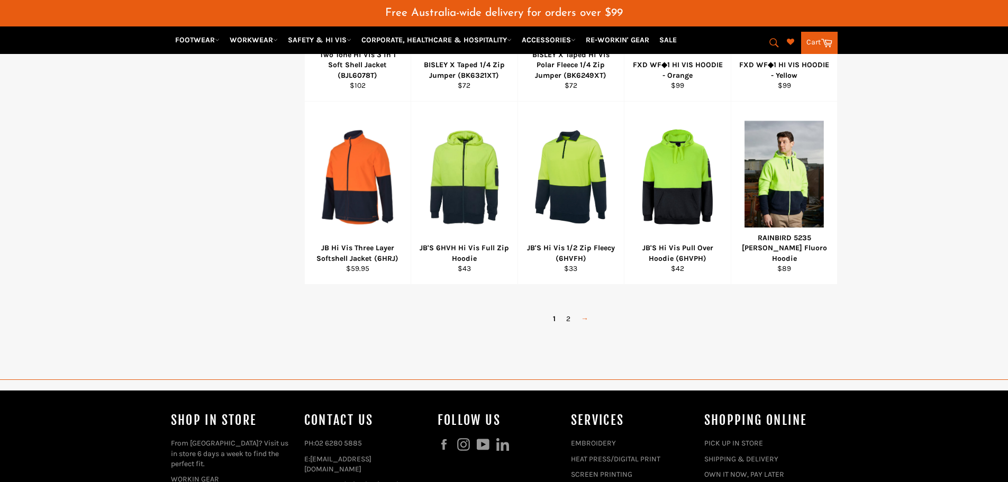
click at [586, 319] on link "→" at bounding box center [584, 318] width 18 height 15
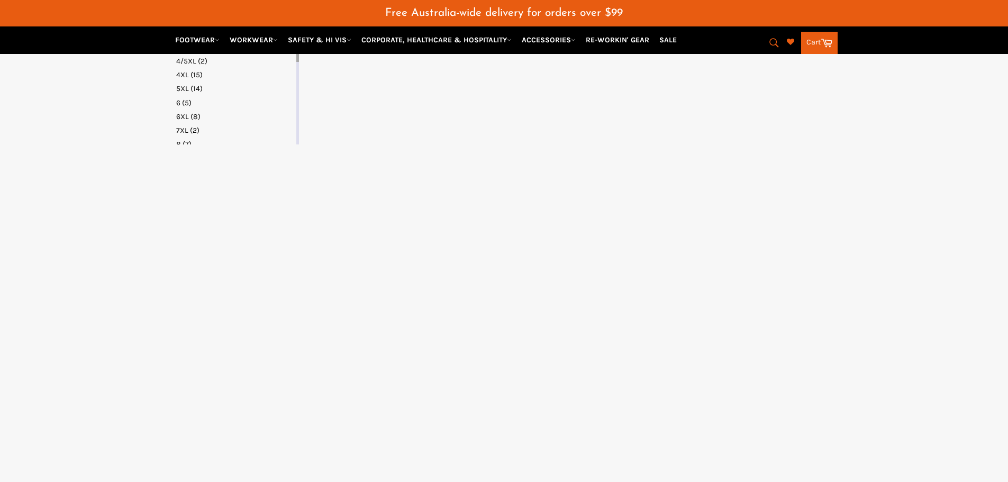
select select "**********"
